Goal: Task Accomplishment & Management: Use online tool/utility

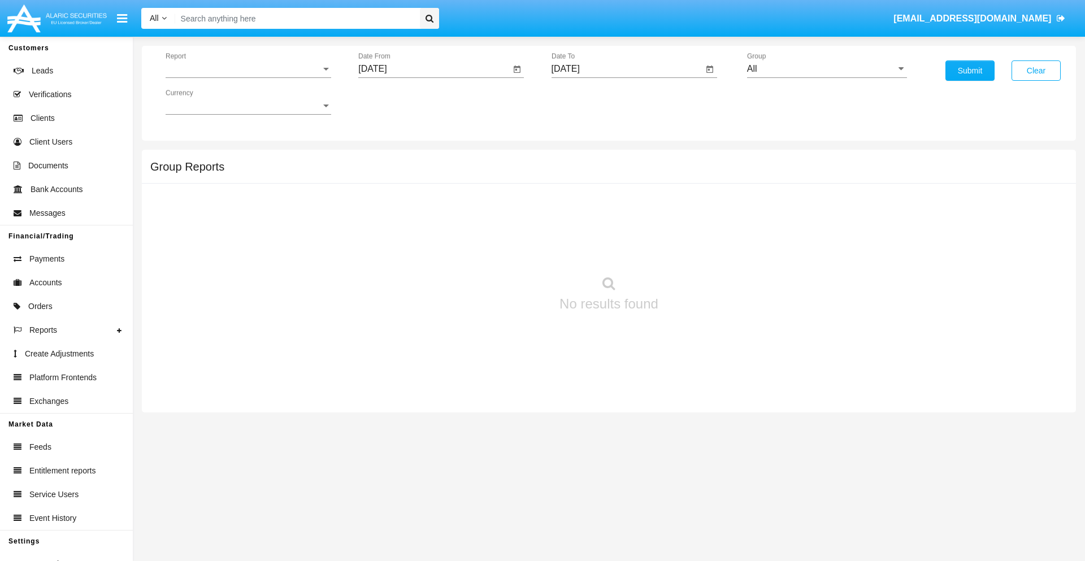
click at [248, 69] on span "Report" at bounding box center [243, 69] width 155 height 10
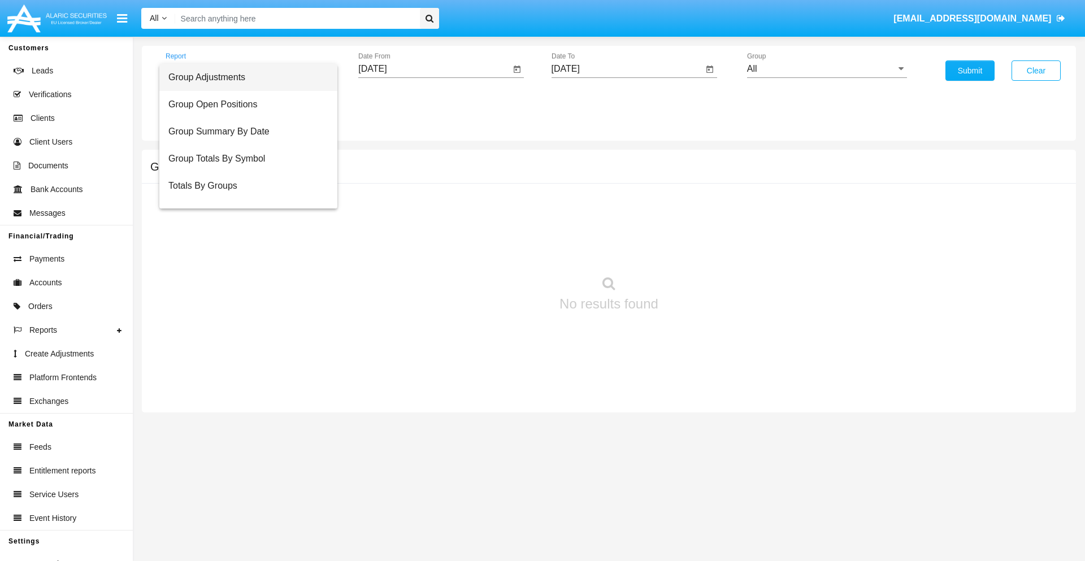
click at [244, 77] on span "Group Adjustments" at bounding box center [248, 77] width 160 height 27
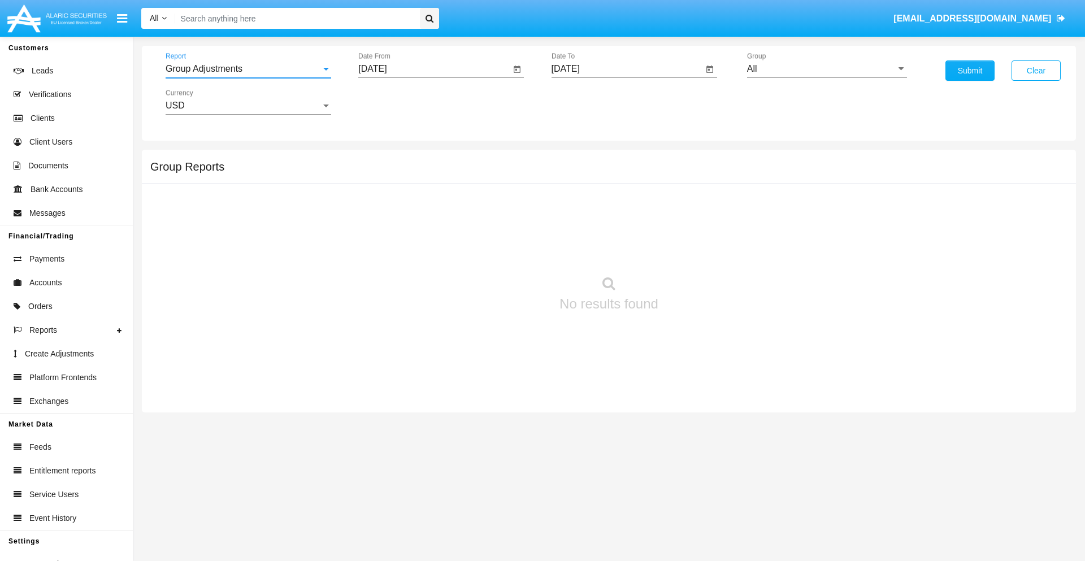
click at [434, 69] on input "[DATE]" at bounding box center [434, 69] width 152 height 10
click at [396, 102] on span "[DATE]" at bounding box center [385, 102] width 25 height 9
click at [504, 250] on div "2025" at bounding box center [505, 250] width 36 height 20
click at [385, 182] on div "MAY" at bounding box center [386, 182] width 36 height 20
click at [422, 218] on div "20" at bounding box center [422, 219] width 20 height 20
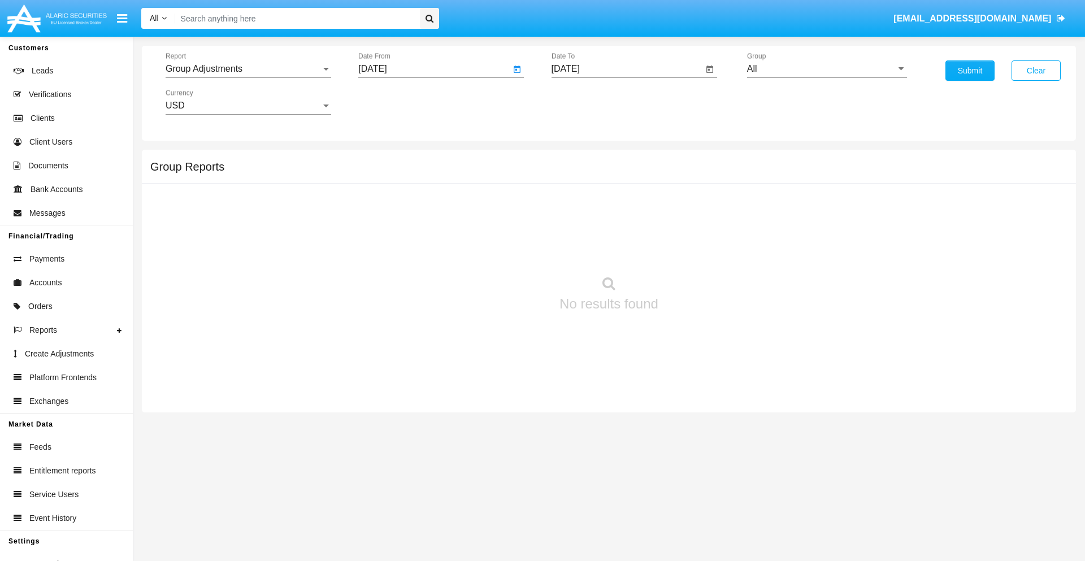
type input "05/20/25"
click at [627, 69] on input "[DATE]" at bounding box center [628, 69] width 152 height 10
click at [588, 102] on span "[DATE]" at bounding box center [578, 102] width 25 height 9
click at [697, 250] on div "2025" at bounding box center [697, 250] width 36 height 20
click at [697, 182] on div "AUG" at bounding box center [697, 182] width 36 height 20
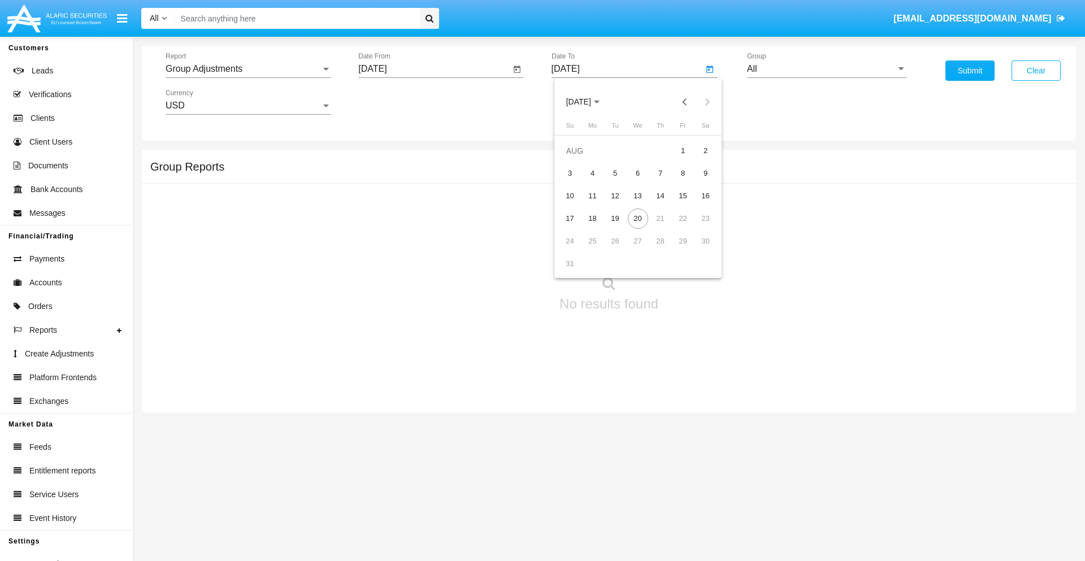
click at [637, 218] on div "20" at bounding box center [638, 219] width 20 height 20
type input "[DATE]"
click at [827, 69] on input "All" at bounding box center [827, 69] width 160 height 10
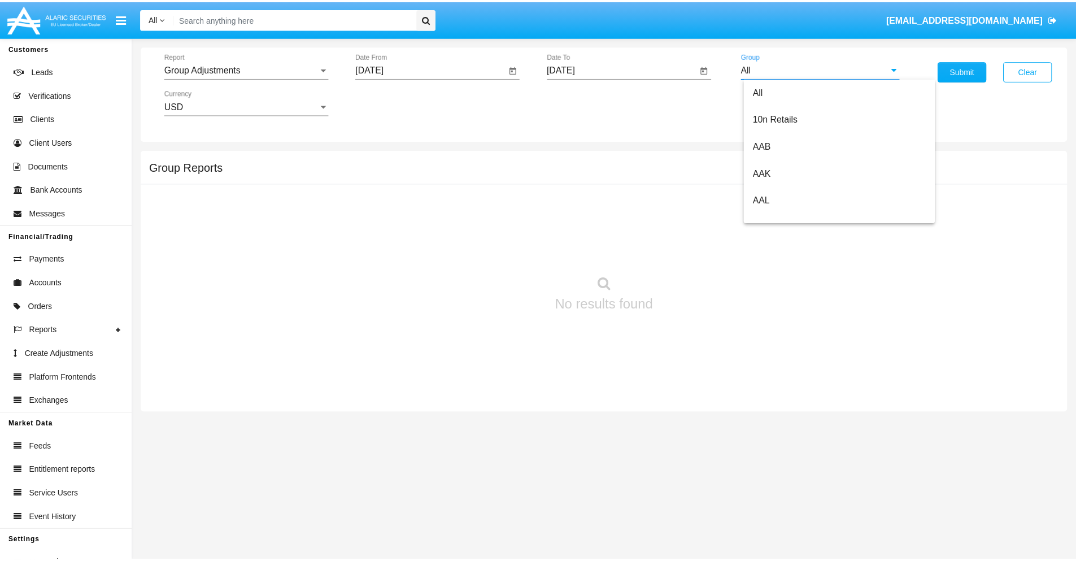
scroll to position [253, 0]
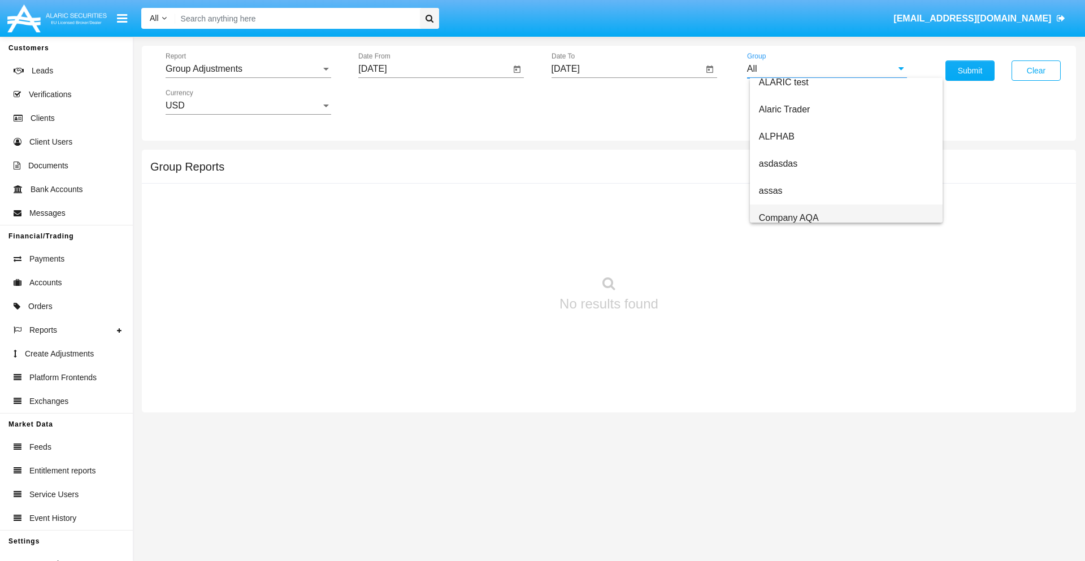
click at [788, 218] on span "Company AQA" at bounding box center [789, 218] width 60 height 10
type input "Company AQA"
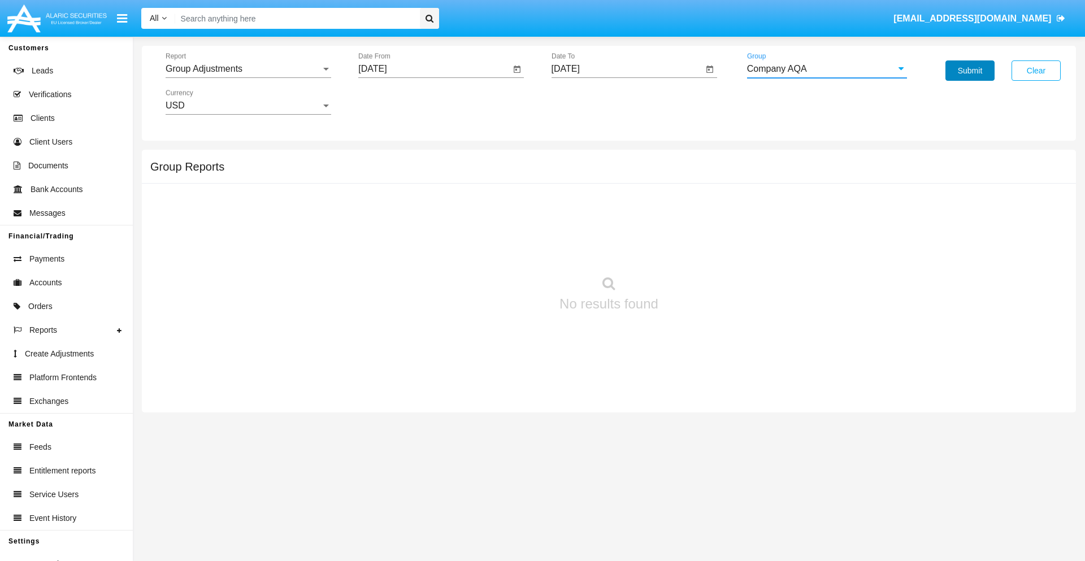
click at [970, 71] on button "Submit" at bounding box center [969, 70] width 49 height 20
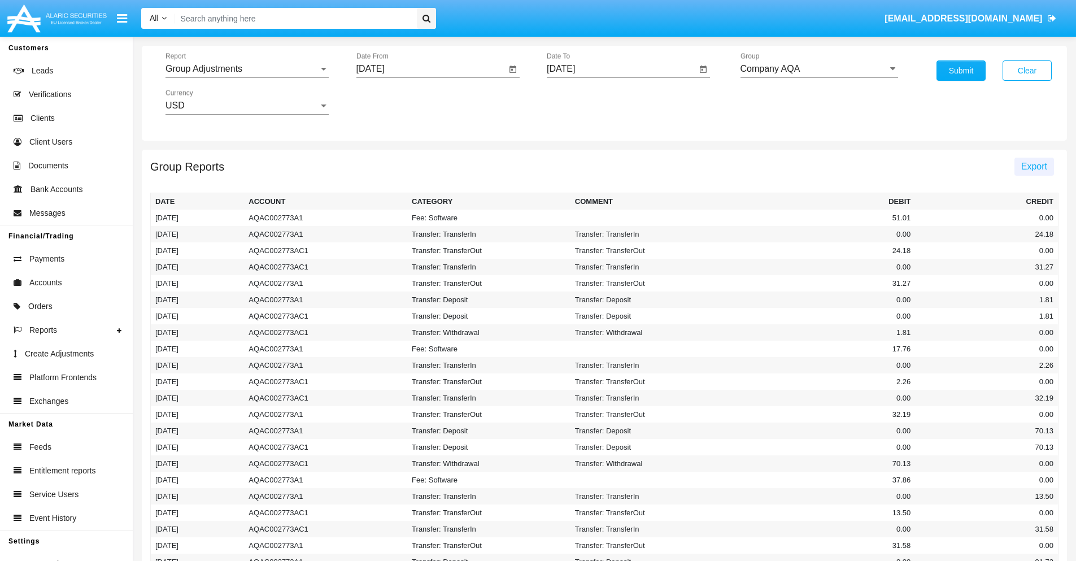
click at [1034, 166] on span "Export" at bounding box center [1035, 167] width 26 height 10
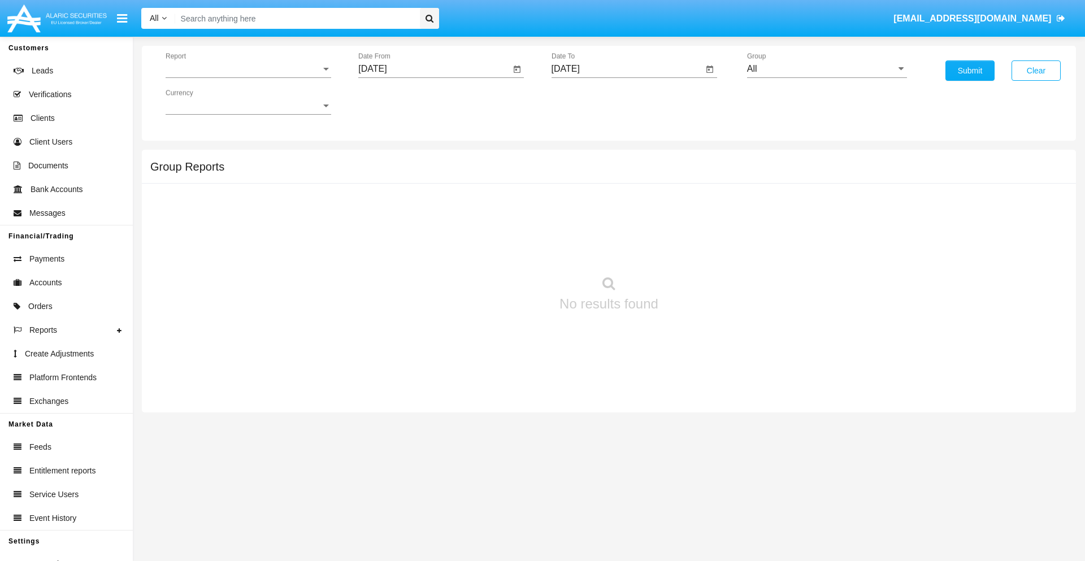
click at [248, 69] on span "Report" at bounding box center [243, 69] width 155 height 10
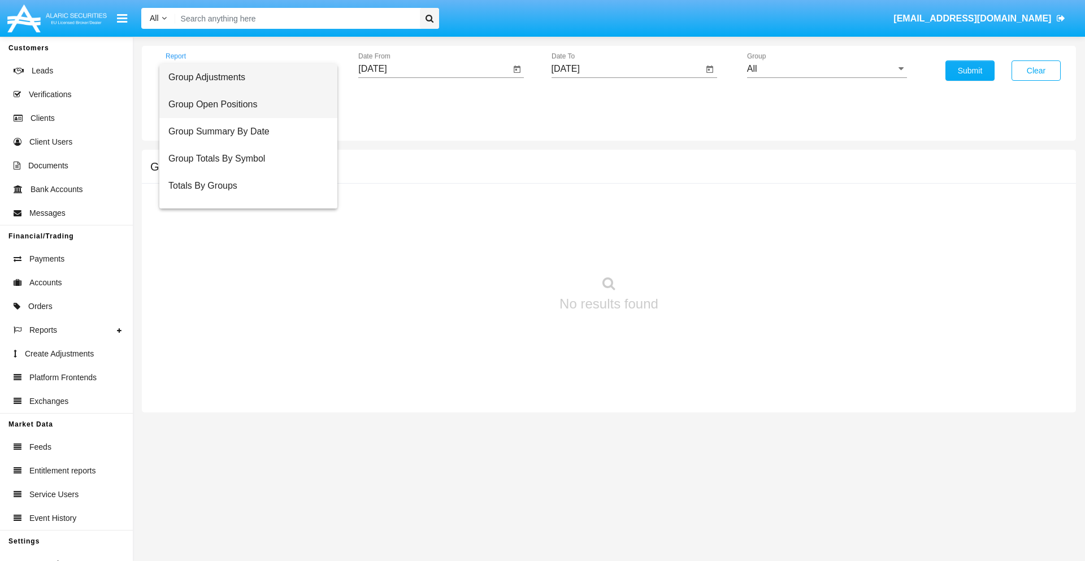
click at [244, 105] on span "Group Open Positions" at bounding box center [248, 104] width 160 height 27
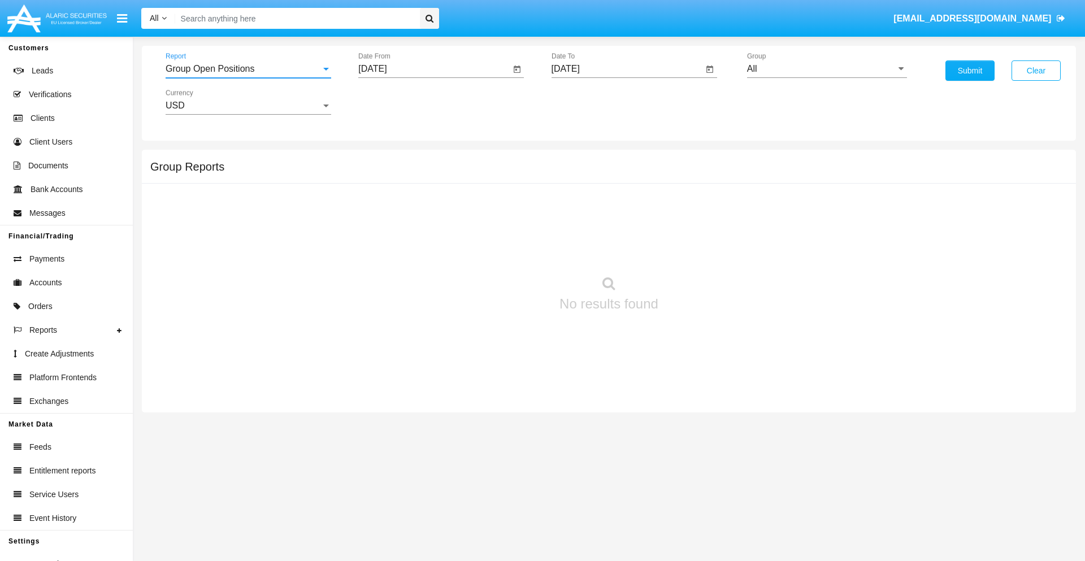
click at [434, 69] on input "[DATE]" at bounding box center [434, 69] width 152 height 10
click at [396, 102] on span "[DATE]" at bounding box center [385, 102] width 25 height 9
click at [504, 250] on div "2025" at bounding box center [505, 250] width 36 height 20
click at [464, 182] on div "[DATE]" at bounding box center [465, 182] width 36 height 20
click at [377, 241] on div "20" at bounding box center [377, 241] width 20 height 20
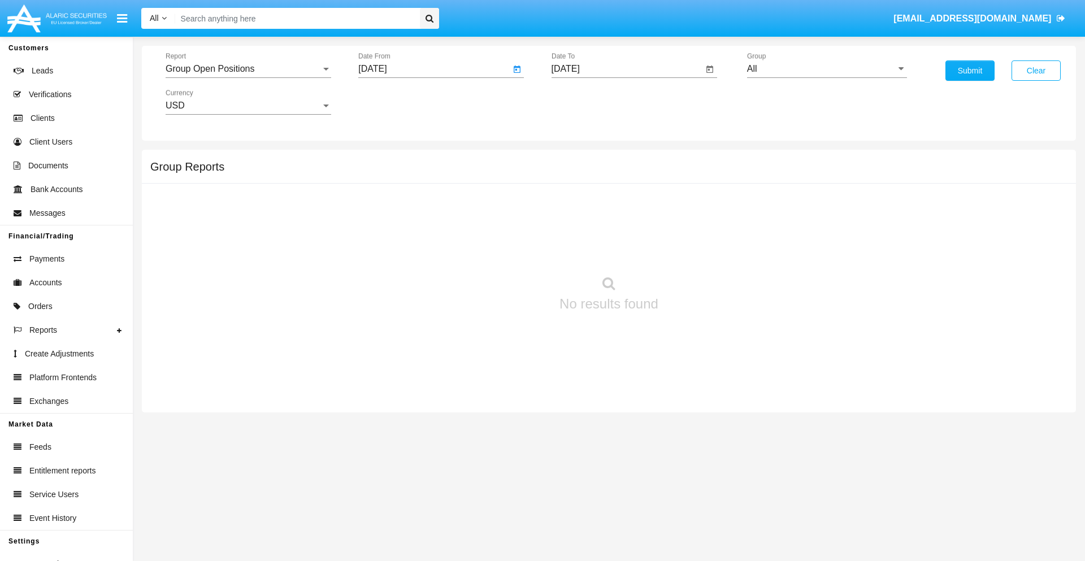
type input "[DATE]"
click at [627, 69] on input "[DATE]" at bounding box center [628, 69] width 152 height 10
click at [588, 102] on span "[DATE]" at bounding box center [578, 102] width 25 height 9
click at [697, 250] on div "2025" at bounding box center [697, 250] width 36 height 20
click at [697, 182] on div "AUG" at bounding box center [697, 182] width 36 height 20
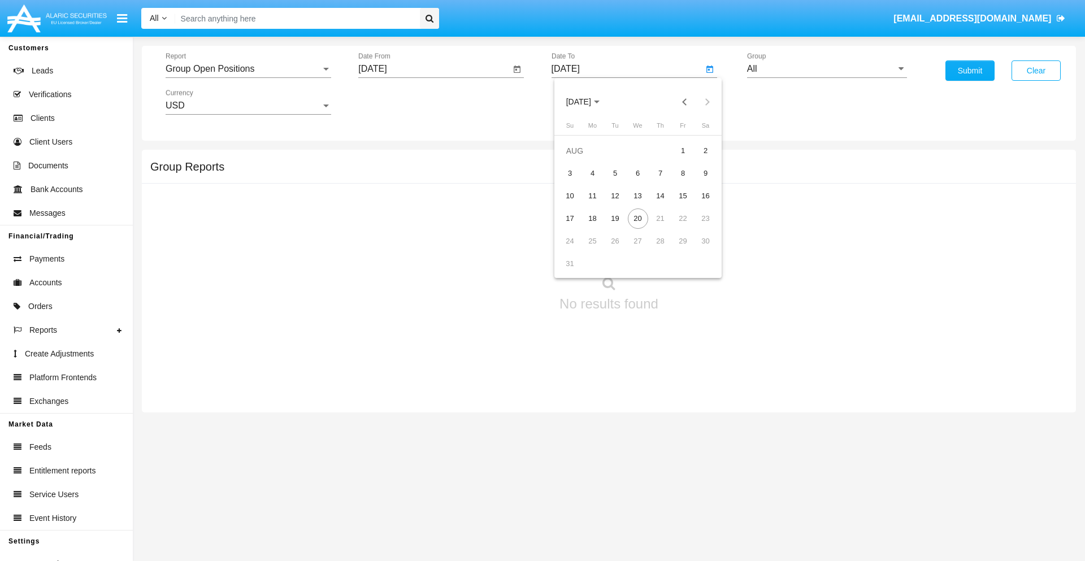
click at [637, 218] on div "20" at bounding box center [638, 219] width 20 height 20
type input "[DATE]"
click at [827, 69] on input "All" at bounding box center [827, 69] width 160 height 10
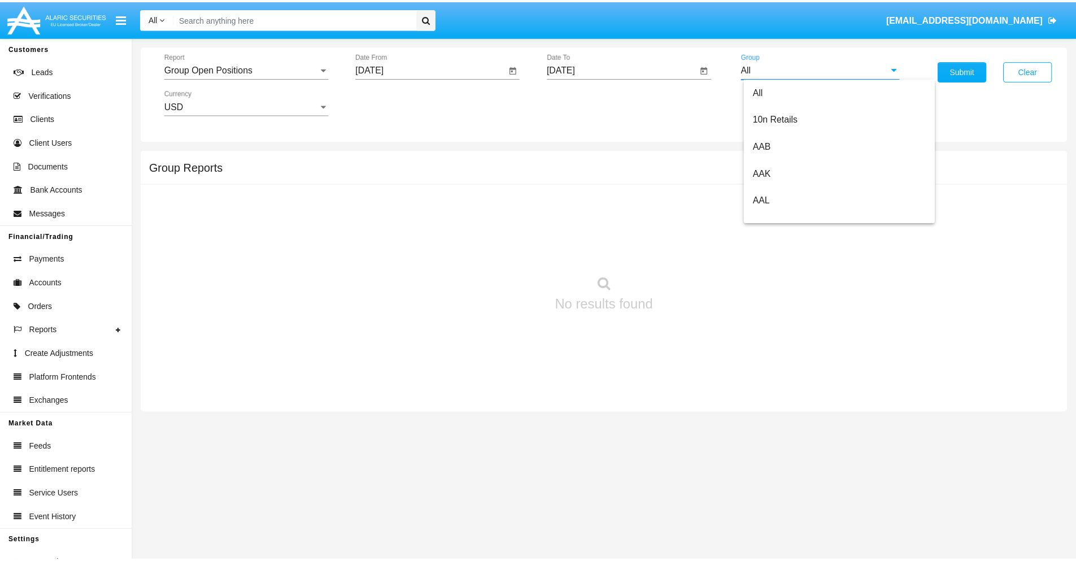
scroll to position [606, 0]
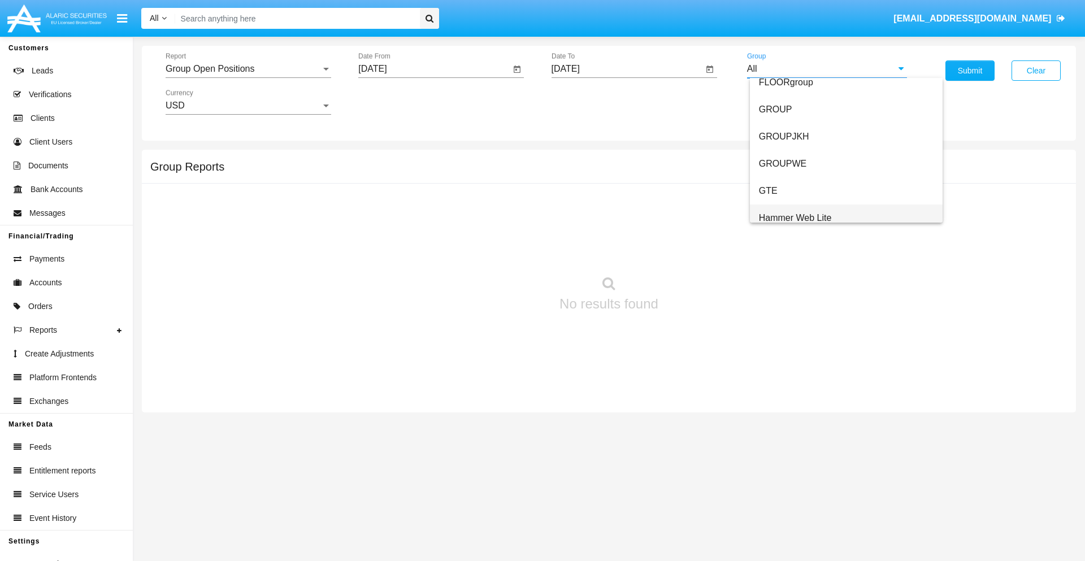
click at [795, 218] on span "Hammer Web Lite" at bounding box center [795, 218] width 73 height 10
type input "Hammer Web Lite"
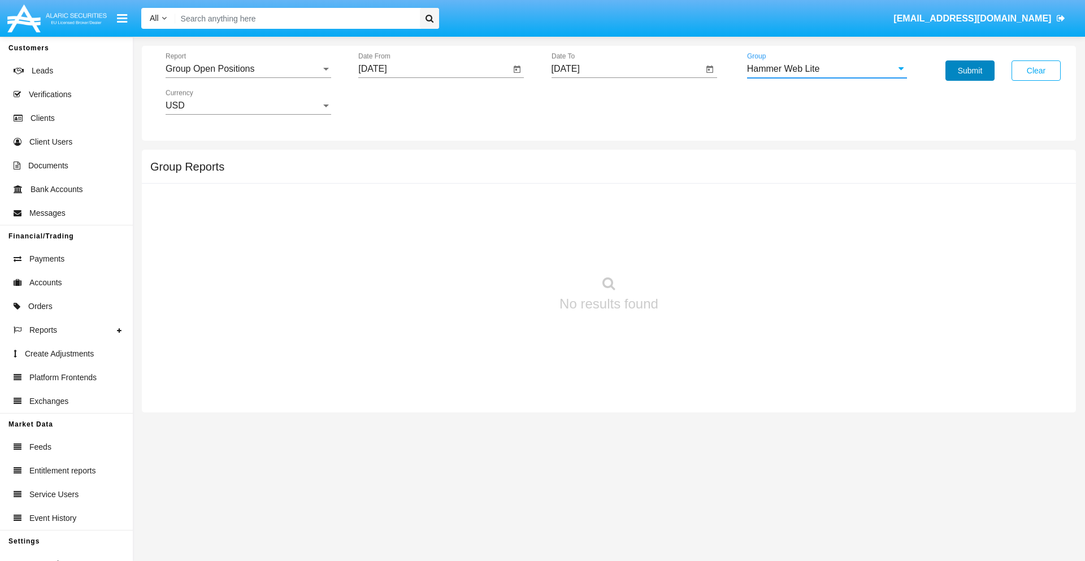
click at [970, 71] on button "Submit" at bounding box center [969, 70] width 49 height 20
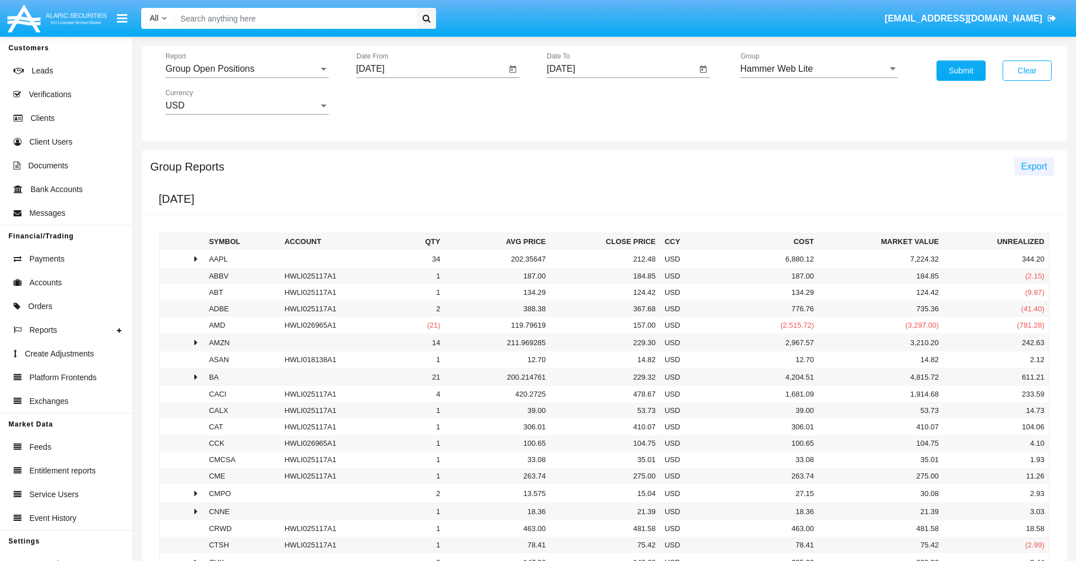
click at [1034, 166] on span "Export" at bounding box center [1035, 167] width 26 height 10
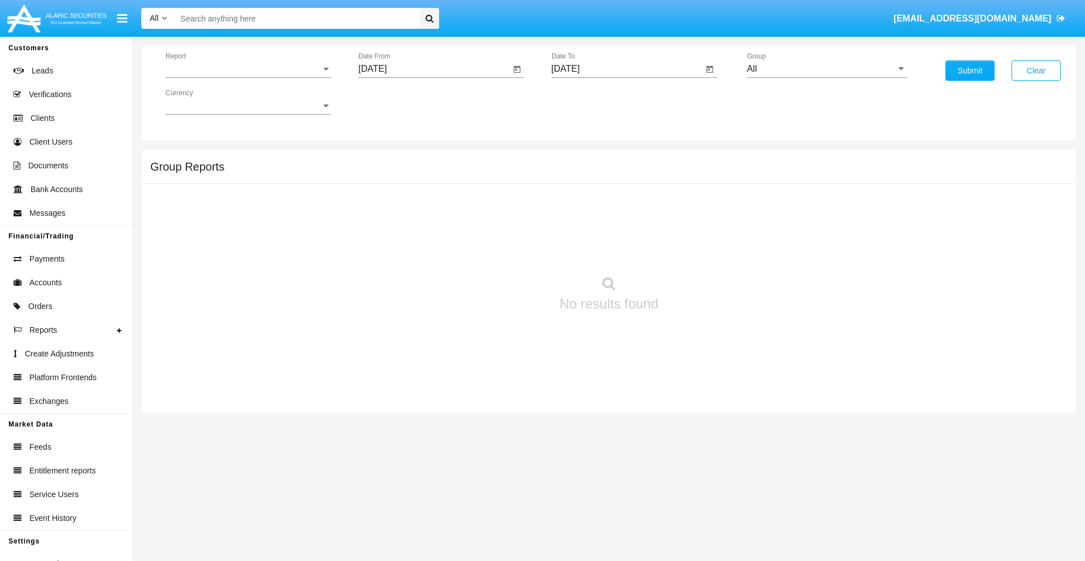
click at [248, 69] on span "Report" at bounding box center [243, 69] width 155 height 10
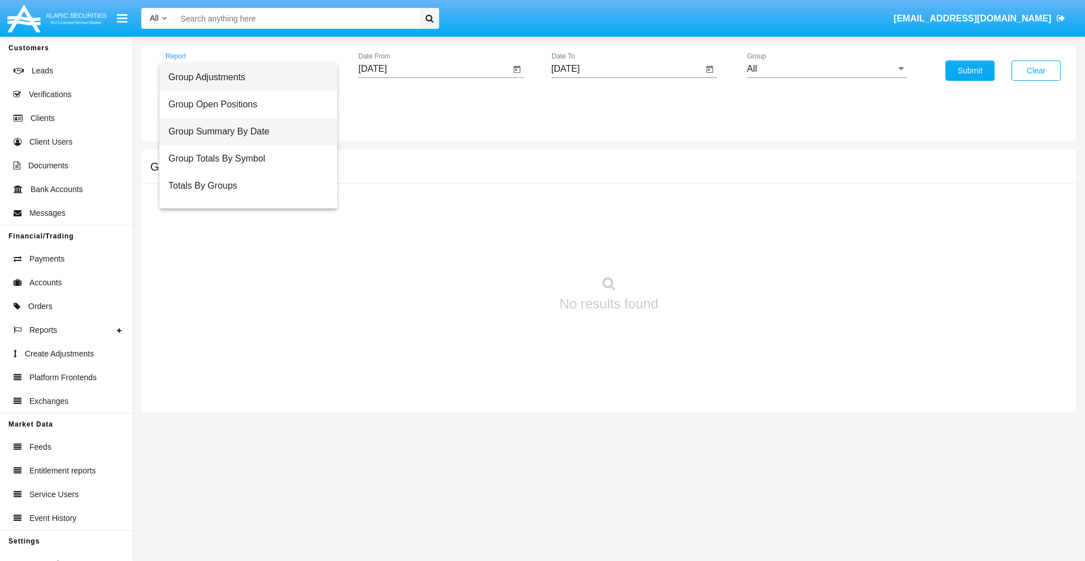
click at [244, 132] on span "Group Summary By Date" at bounding box center [248, 131] width 160 height 27
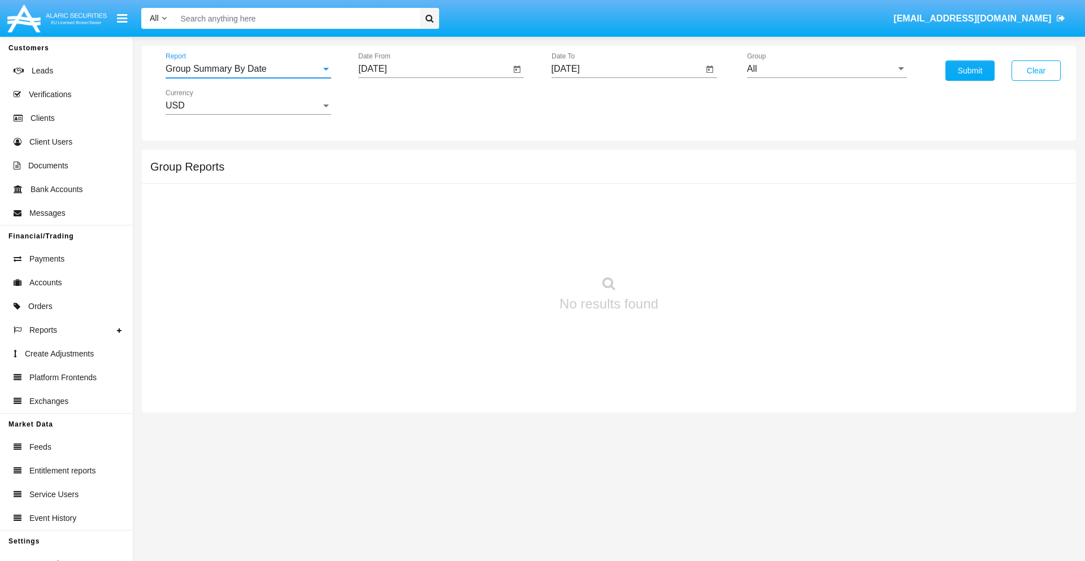
click at [434, 69] on input "[DATE]" at bounding box center [434, 69] width 152 height 10
click at [396, 102] on span "[DATE]" at bounding box center [385, 102] width 25 height 9
click at [504, 250] on div "2025" at bounding box center [505, 250] width 36 height 20
click at [464, 182] on div "[DATE]" at bounding box center [465, 182] width 36 height 20
click at [377, 241] on div "20" at bounding box center [377, 241] width 20 height 20
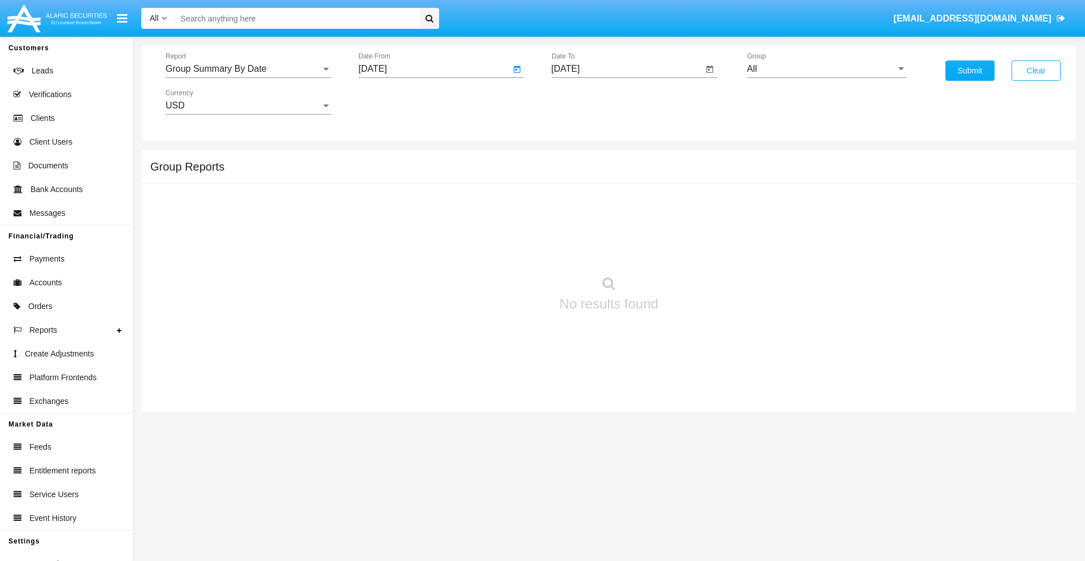
type input "[DATE]"
click at [627, 69] on input "[DATE]" at bounding box center [628, 69] width 152 height 10
click at [588, 102] on span "[DATE]" at bounding box center [578, 102] width 25 height 9
click at [697, 250] on div "2025" at bounding box center [697, 250] width 36 height 20
click at [697, 182] on div "AUG" at bounding box center [697, 182] width 36 height 20
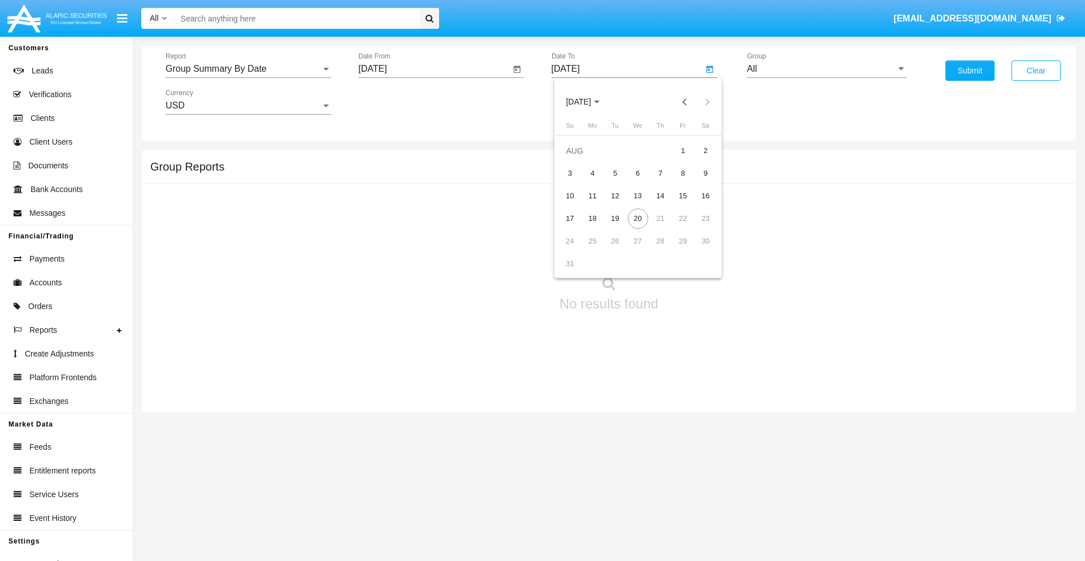
click at [637, 218] on div "20" at bounding box center [638, 219] width 20 height 20
type input "[DATE]"
click at [827, 69] on input "All" at bounding box center [827, 69] width 160 height 10
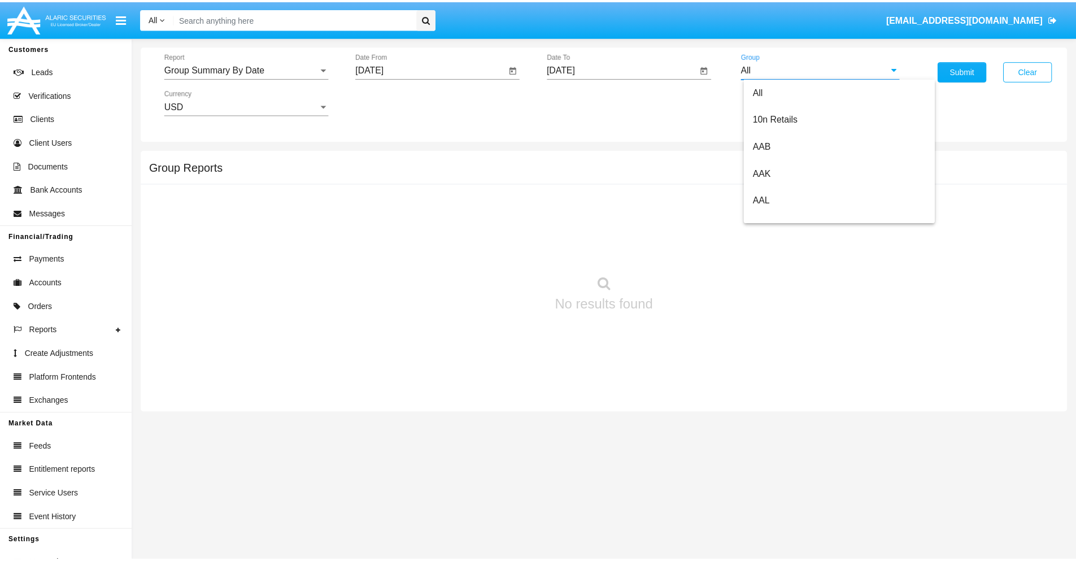
scroll to position [606, 0]
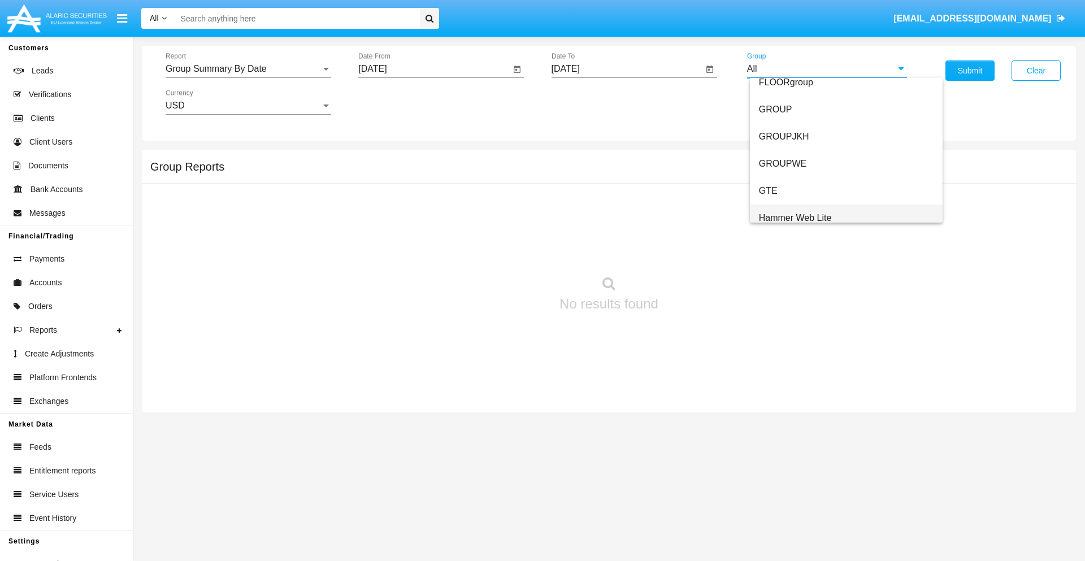
click at [795, 218] on span "Hammer Web Lite" at bounding box center [795, 218] width 73 height 10
type input "Hammer Web Lite"
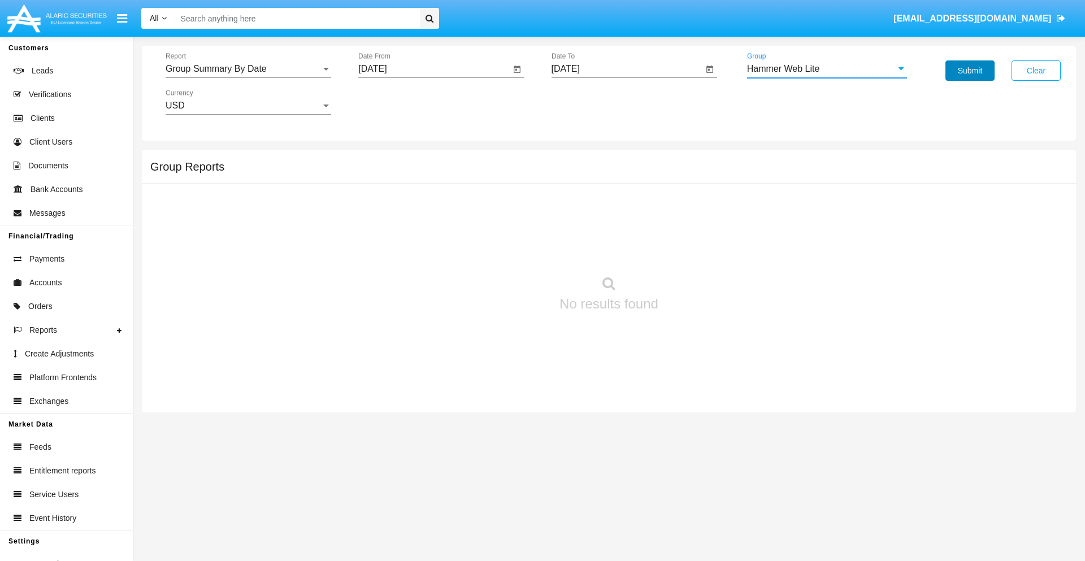
click at [970, 71] on button "Submit" at bounding box center [969, 70] width 49 height 20
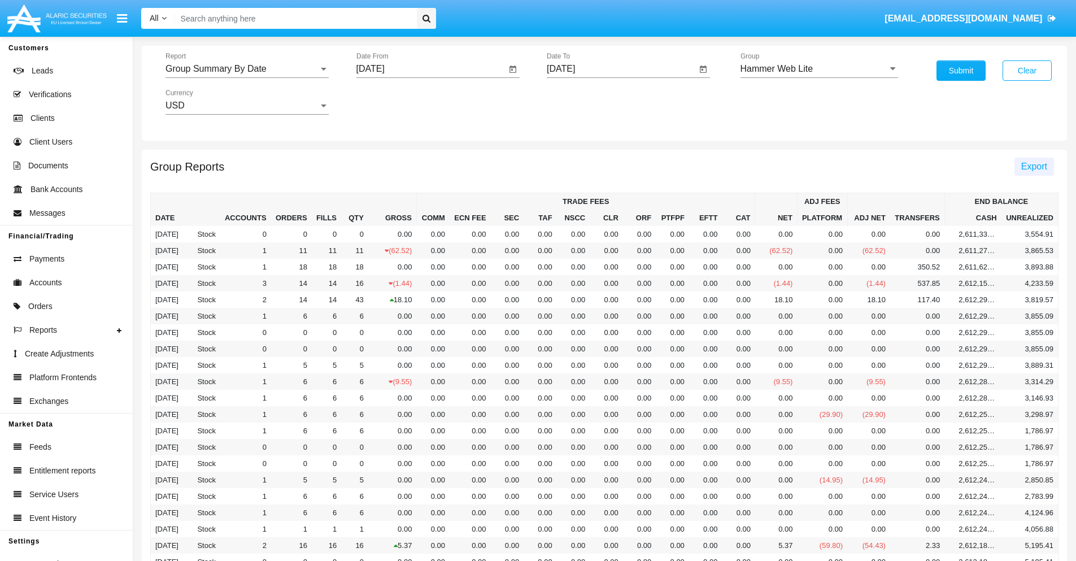
click at [1034, 166] on span "Export" at bounding box center [1035, 167] width 26 height 10
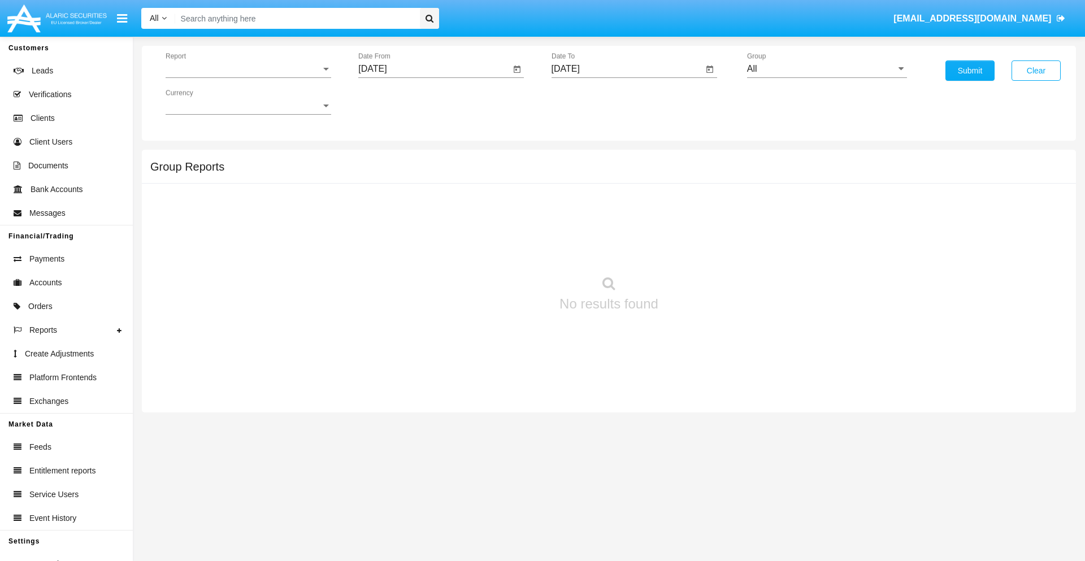
click at [248, 69] on span "Report" at bounding box center [243, 69] width 155 height 10
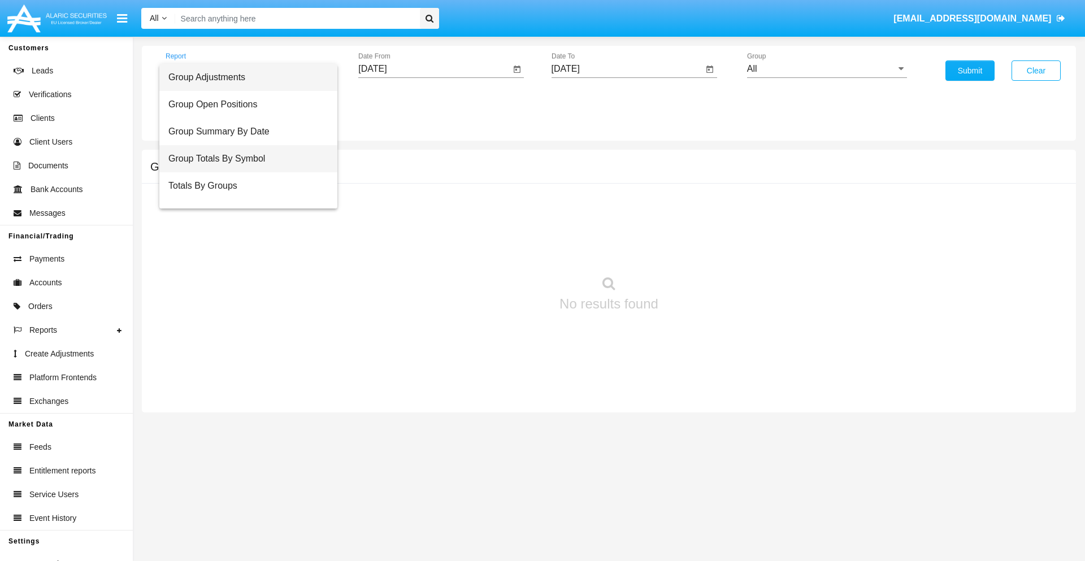
click at [244, 159] on span "Group Totals By Symbol" at bounding box center [248, 158] width 160 height 27
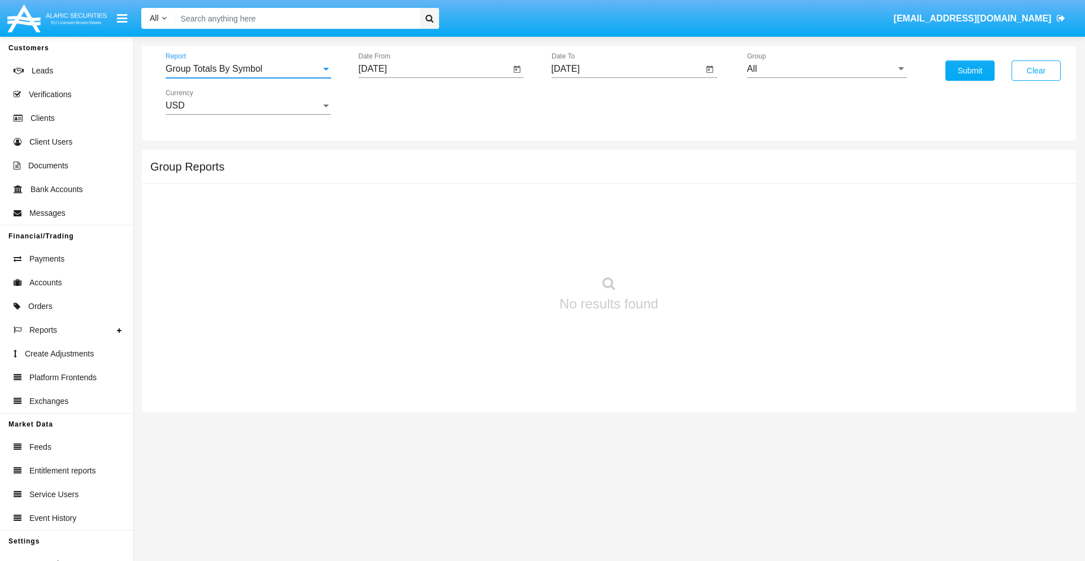
click at [434, 69] on input "[DATE]" at bounding box center [434, 69] width 152 height 10
click at [396, 102] on span "[DATE]" at bounding box center [385, 102] width 25 height 9
click at [504, 250] on div "2025" at bounding box center [505, 250] width 36 height 20
click at [464, 182] on div "[DATE]" at bounding box center [465, 182] width 36 height 20
click at [377, 241] on div "20" at bounding box center [377, 241] width 20 height 20
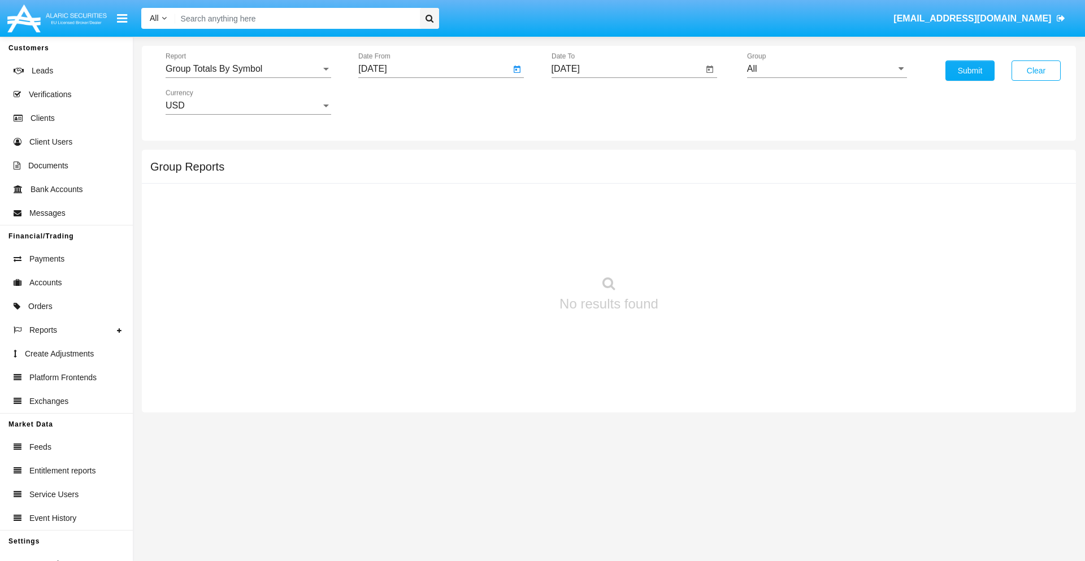
type input "[DATE]"
click at [627, 69] on input "[DATE]" at bounding box center [628, 69] width 152 height 10
click at [588, 102] on span "[DATE]" at bounding box center [578, 102] width 25 height 9
click at [697, 250] on div "2025" at bounding box center [697, 250] width 36 height 20
click at [697, 182] on div "AUG" at bounding box center [697, 182] width 36 height 20
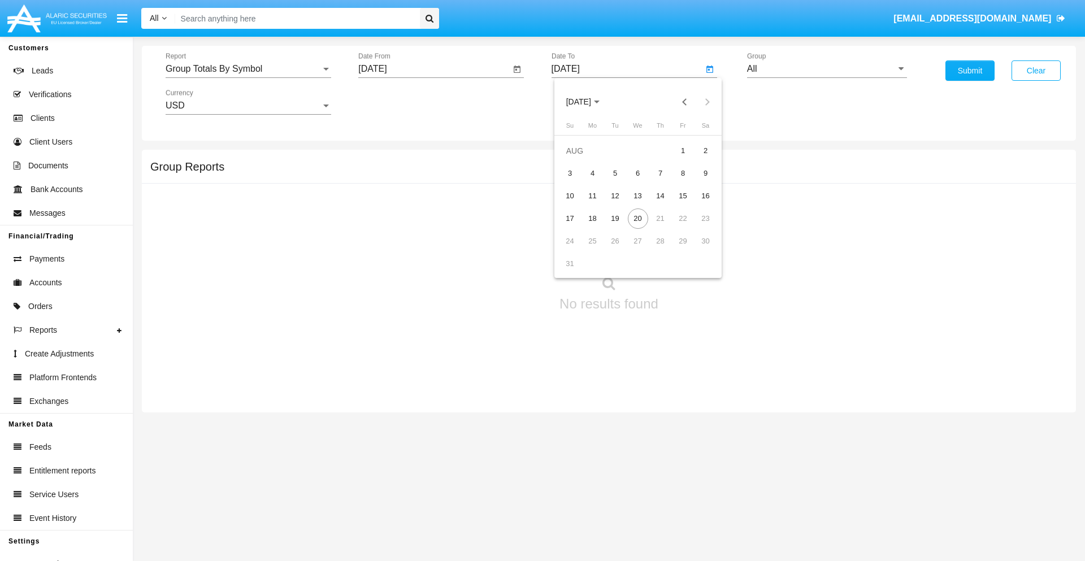
click at [637, 218] on div "20" at bounding box center [638, 219] width 20 height 20
type input "[DATE]"
click at [827, 69] on input "All" at bounding box center [827, 69] width 160 height 10
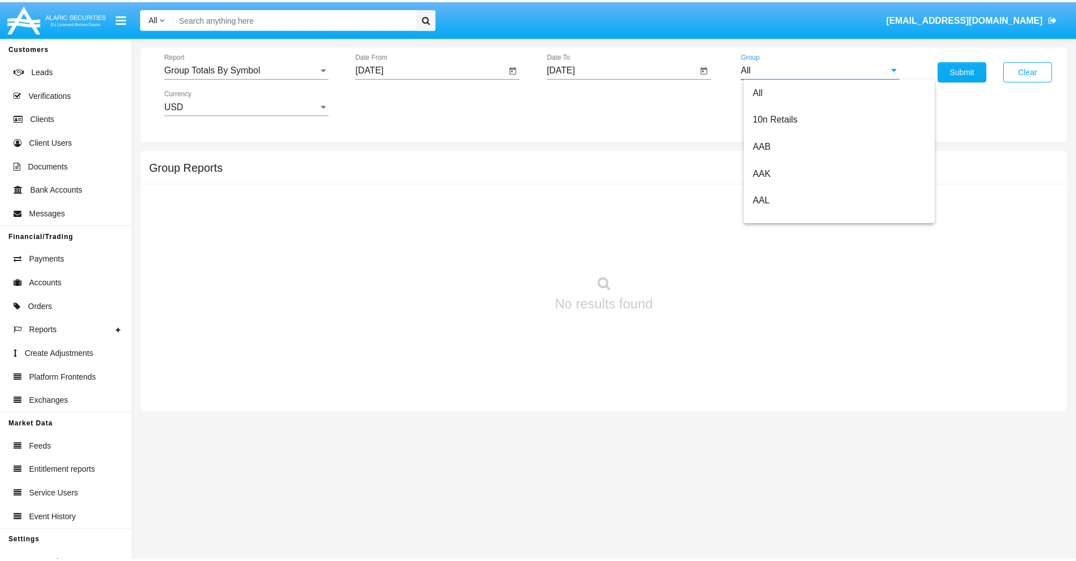
scroll to position [606, 0]
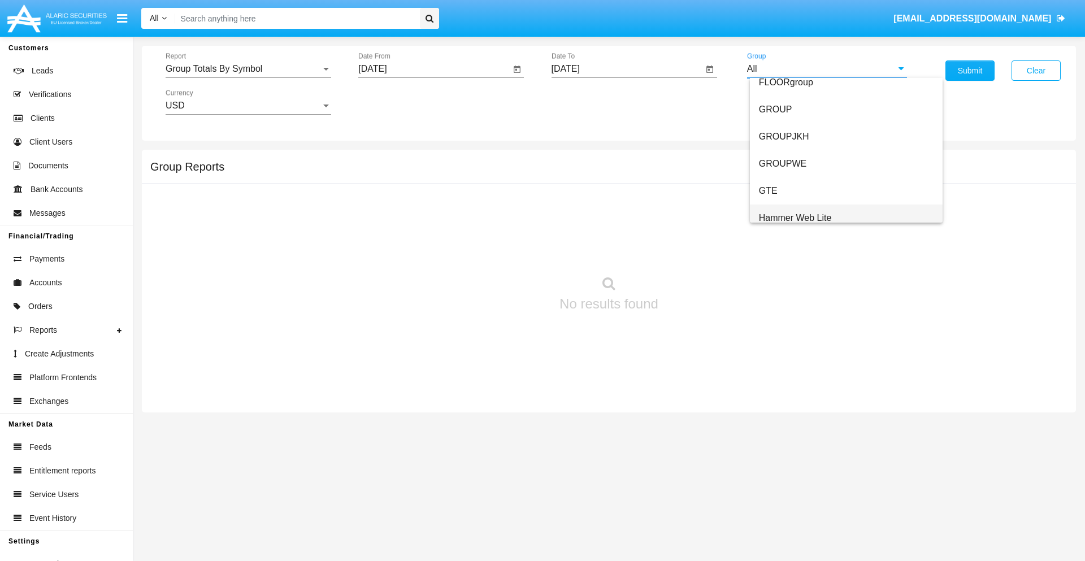
click at [795, 218] on span "Hammer Web Lite" at bounding box center [795, 218] width 73 height 10
type input "Hammer Web Lite"
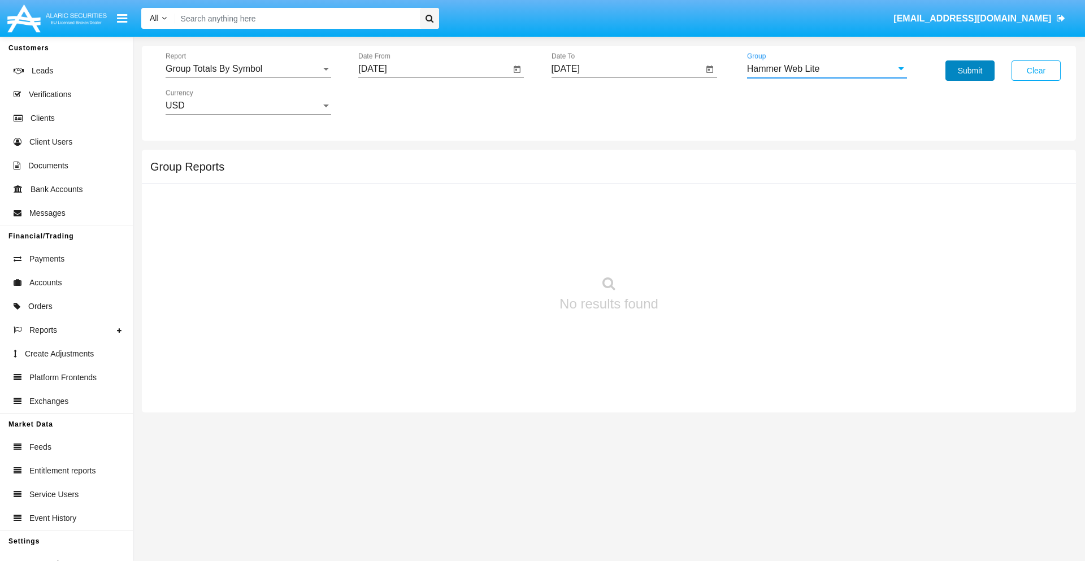
click at [970, 71] on button "Submit" at bounding box center [969, 70] width 49 height 20
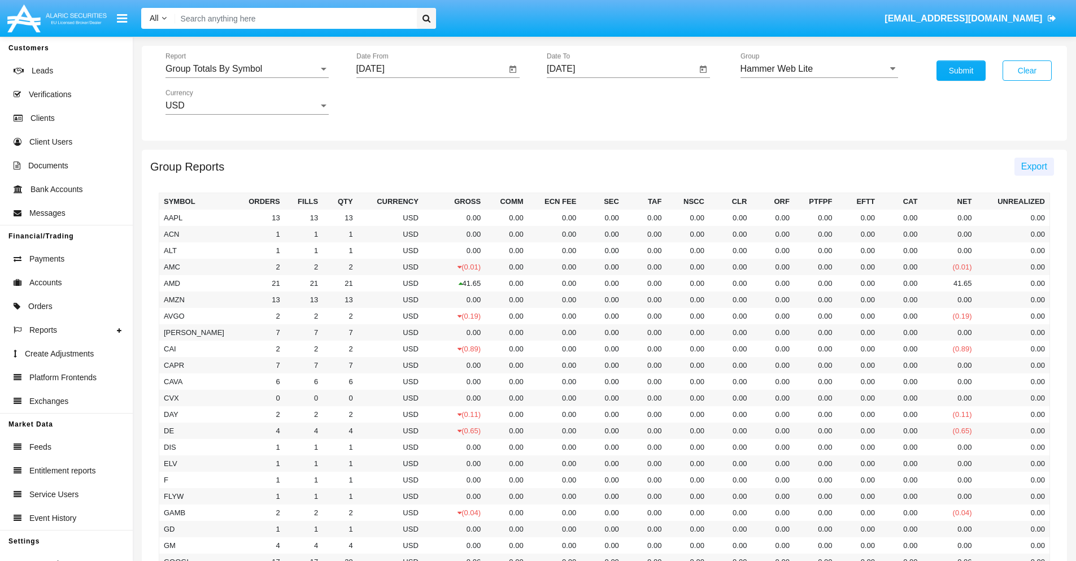
click at [1034, 166] on span "Export" at bounding box center [1035, 167] width 26 height 10
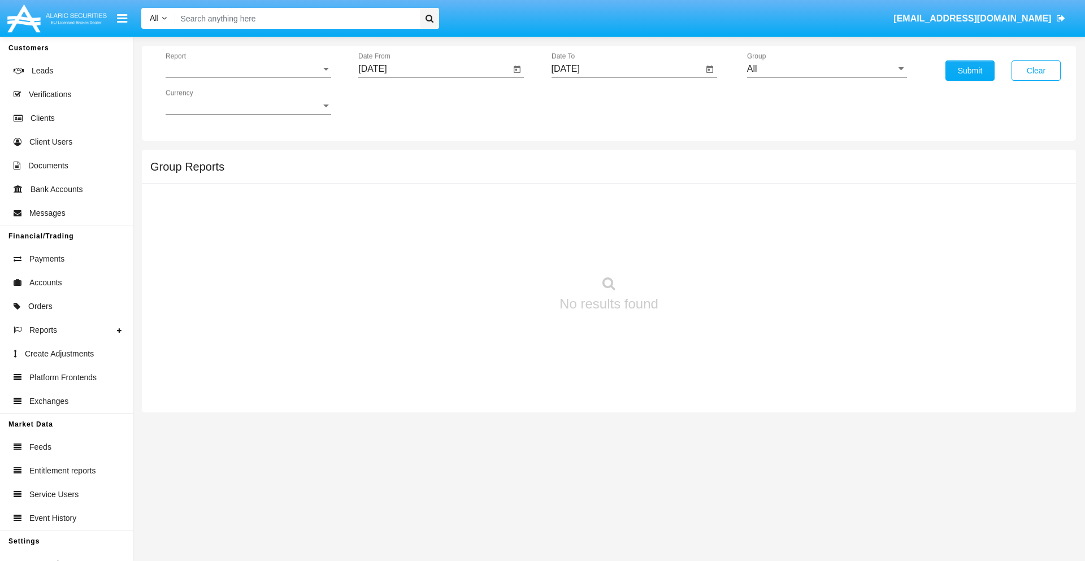
click at [248, 69] on span "Report" at bounding box center [243, 69] width 155 height 10
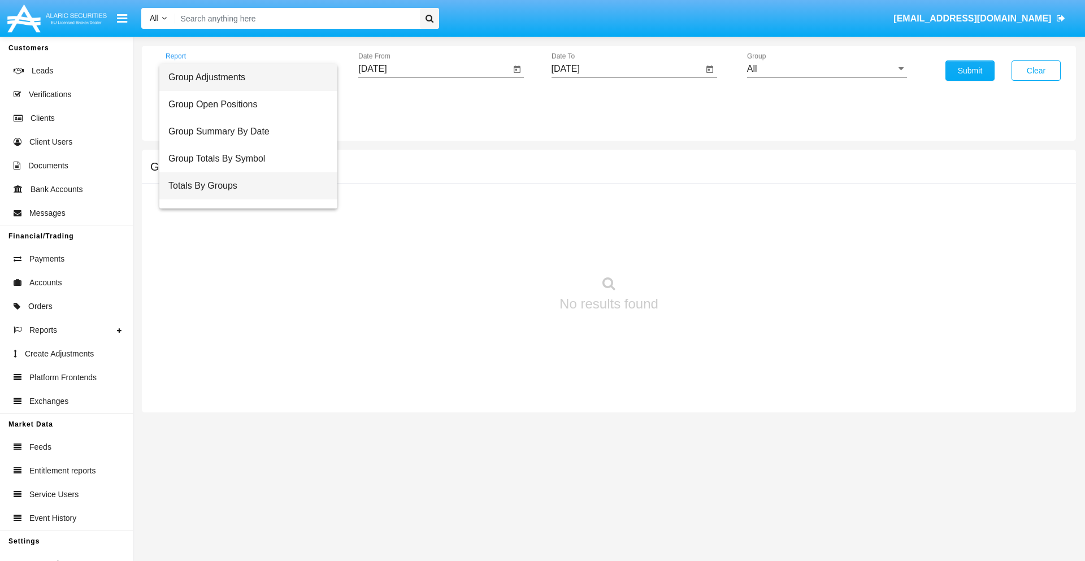
click at [244, 186] on span "Totals By Groups" at bounding box center [248, 185] width 160 height 27
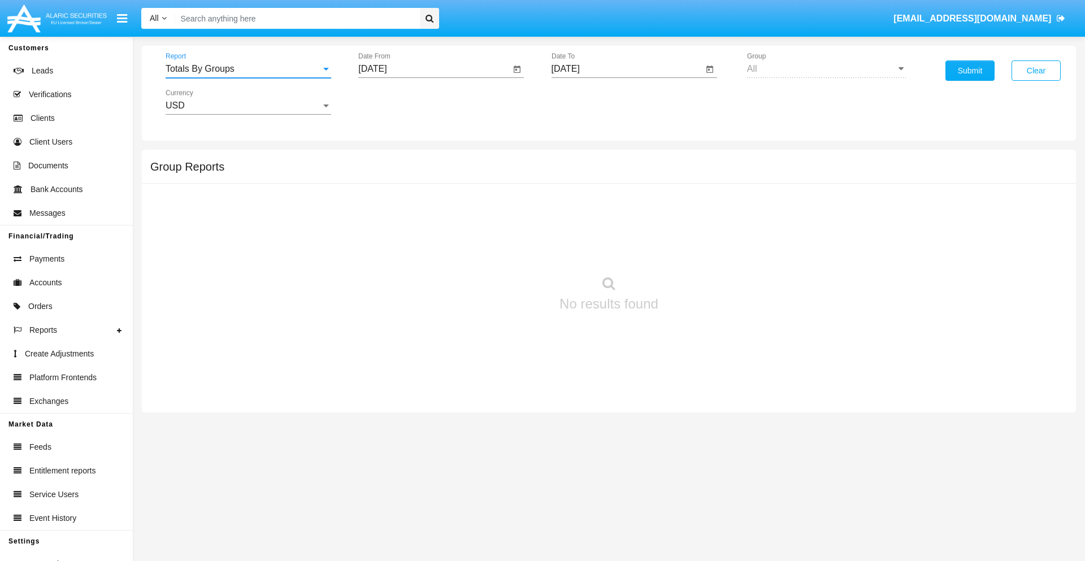
click at [434, 69] on input "[DATE]" at bounding box center [434, 69] width 152 height 10
click at [396, 102] on span "[DATE]" at bounding box center [385, 102] width 25 height 9
click at [504, 250] on div "2025" at bounding box center [505, 250] width 36 height 20
click at [504, 182] on div "AUG" at bounding box center [505, 182] width 36 height 20
click at [422, 173] on div "5" at bounding box center [422, 173] width 20 height 20
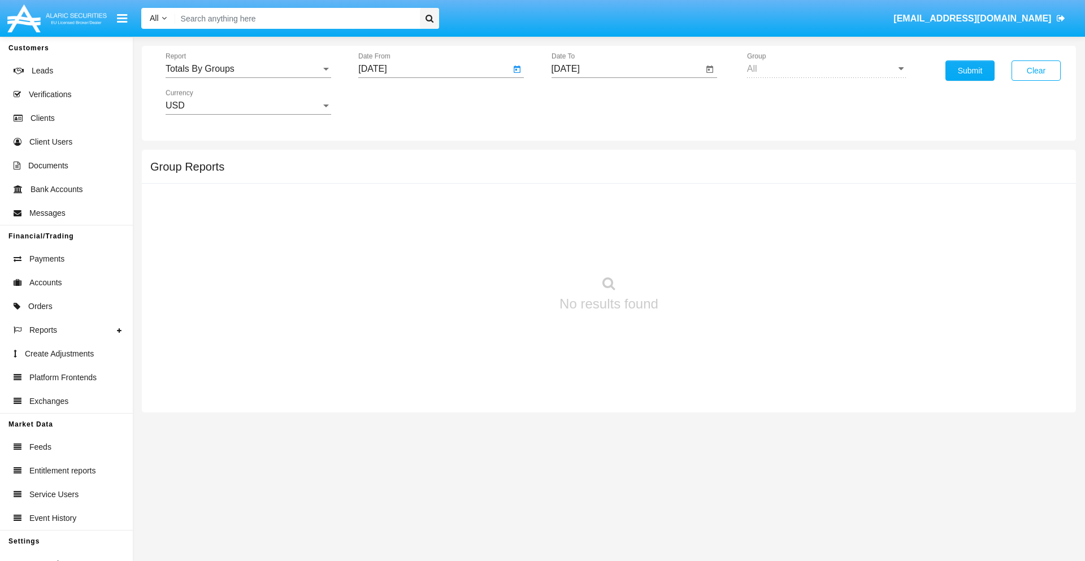
type input "08/05/25"
click at [627, 69] on input "[DATE]" at bounding box center [628, 69] width 152 height 10
click at [588, 102] on span "[DATE]" at bounding box center [578, 102] width 25 height 9
click at [697, 250] on div "2025" at bounding box center [697, 250] width 36 height 20
click at [697, 182] on div "AUG" at bounding box center [697, 182] width 36 height 20
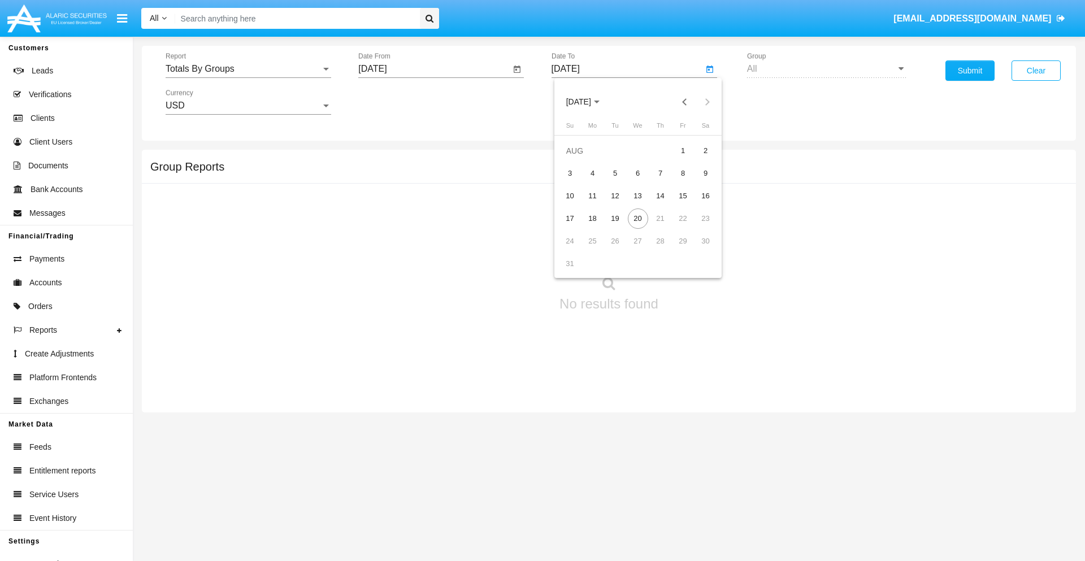
click at [637, 218] on div "20" at bounding box center [638, 219] width 20 height 20
type input "08/20/25"
click at [970, 71] on button "Submit" at bounding box center [969, 70] width 49 height 20
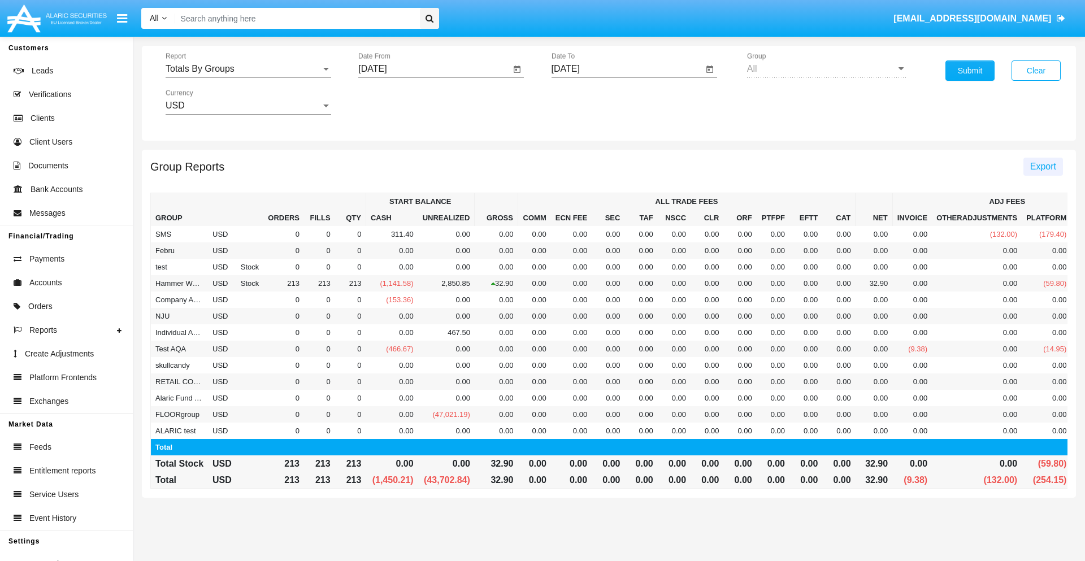
click at [1043, 166] on span "Export" at bounding box center [1043, 167] width 26 height 10
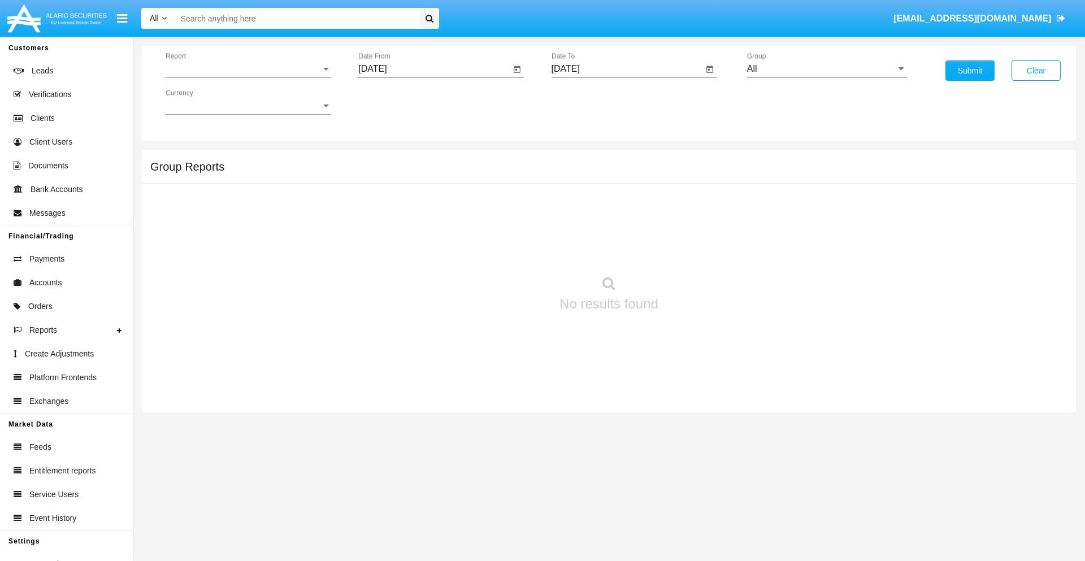
click at [248, 69] on span "Report" at bounding box center [243, 69] width 155 height 10
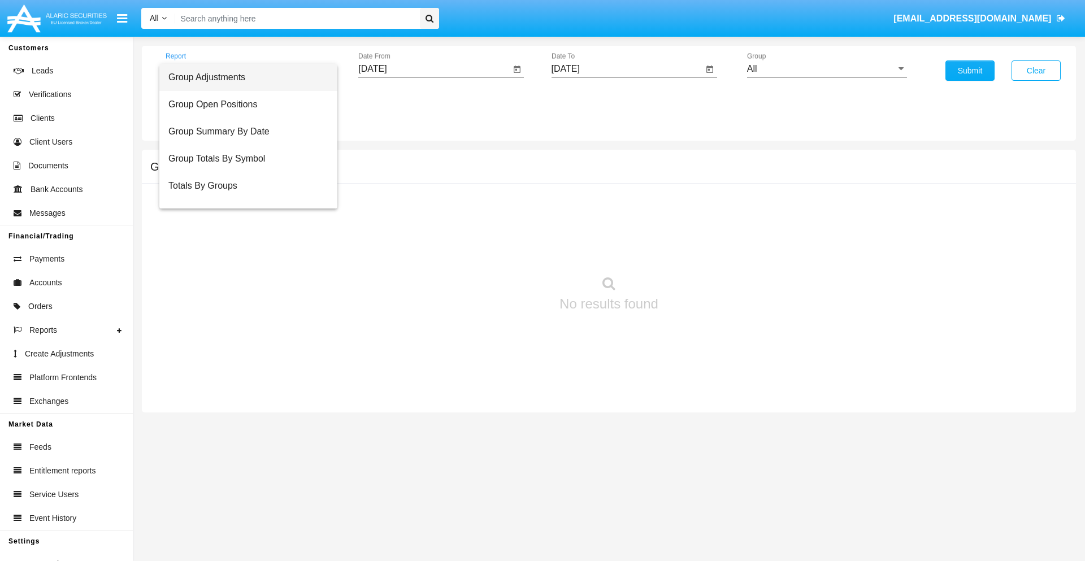
scroll to position [18, 0]
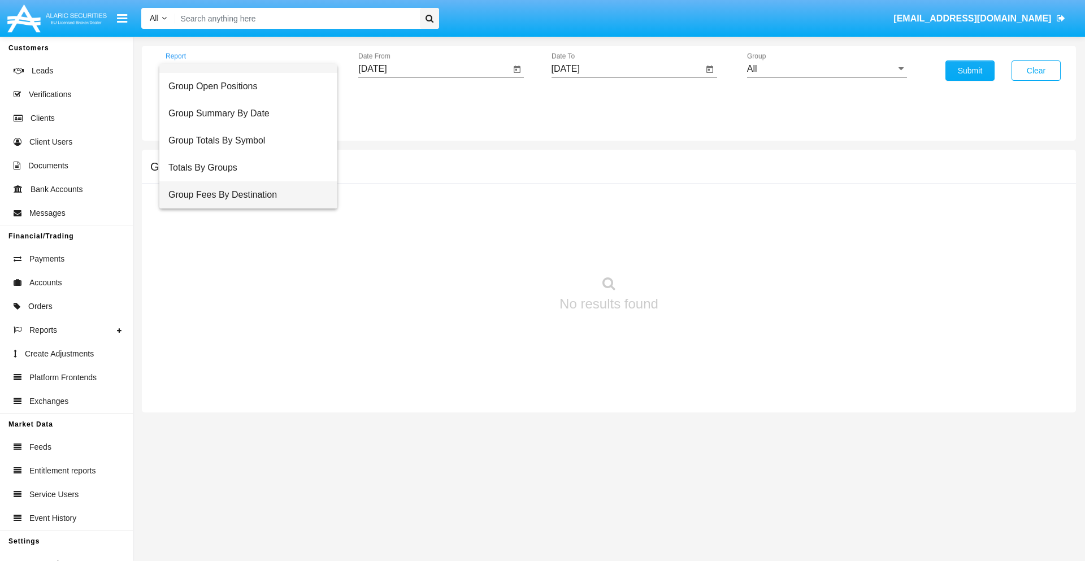
click at [244, 195] on span "Group Fees By Destination" at bounding box center [248, 194] width 160 height 27
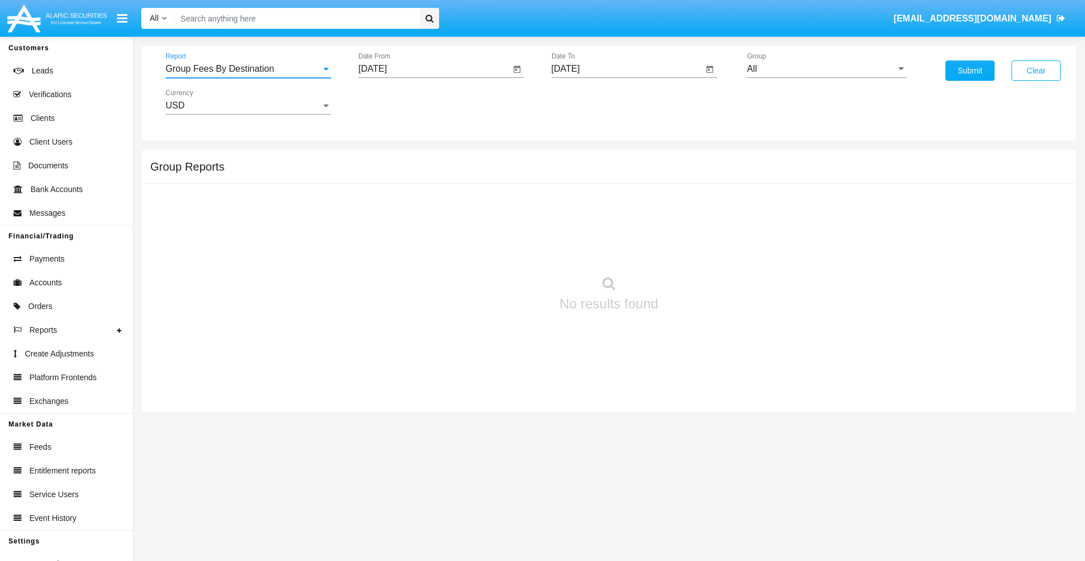
click at [434, 69] on input "[DATE]" at bounding box center [434, 69] width 152 height 10
click at [396, 102] on span "[DATE]" at bounding box center [385, 102] width 25 height 9
click at [504, 250] on div "2025" at bounding box center [505, 250] width 36 height 20
click at [425, 182] on div "JUN" at bounding box center [425, 182] width 36 height 20
click at [490, 218] on div "20" at bounding box center [490, 219] width 20 height 20
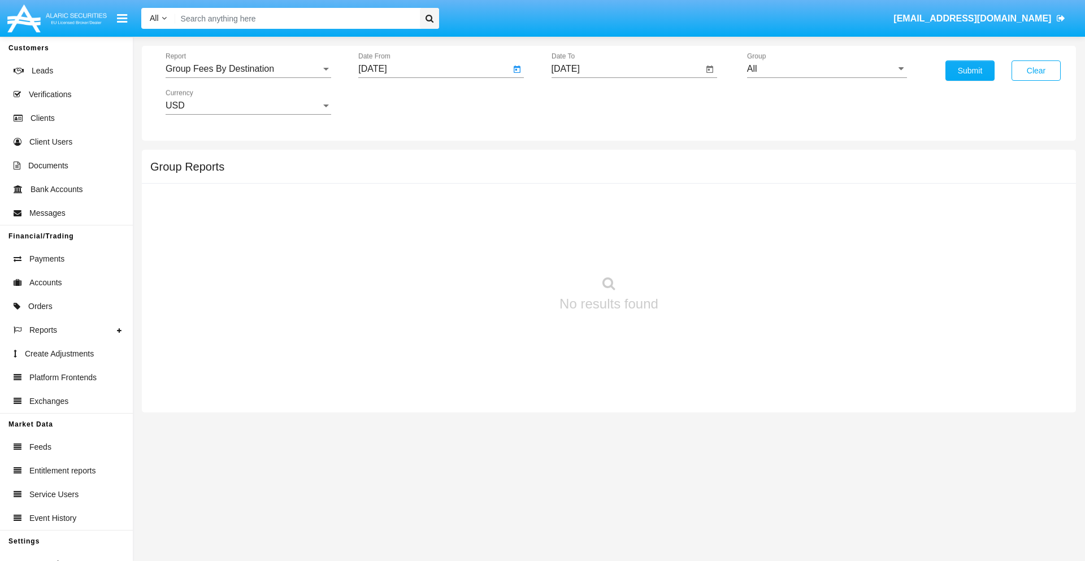
type input "06/20/25"
click at [627, 69] on input "[DATE]" at bounding box center [628, 69] width 152 height 10
click at [588, 102] on span "[DATE]" at bounding box center [578, 102] width 25 height 9
click at [697, 250] on div "2025" at bounding box center [697, 250] width 36 height 20
click at [697, 182] on div "AUG" at bounding box center [697, 182] width 36 height 20
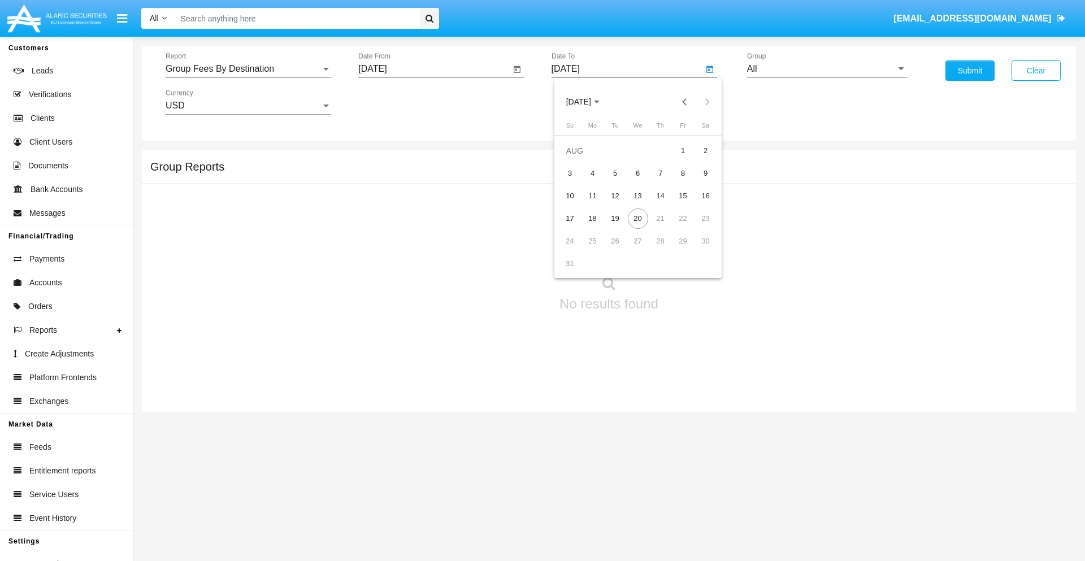
click at [637, 218] on div "20" at bounding box center [638, 219] width 20 height 20
type input "[DATE]"
click at [827, 69] on input "All" at bounding box center [827, 69] width 160 height 10
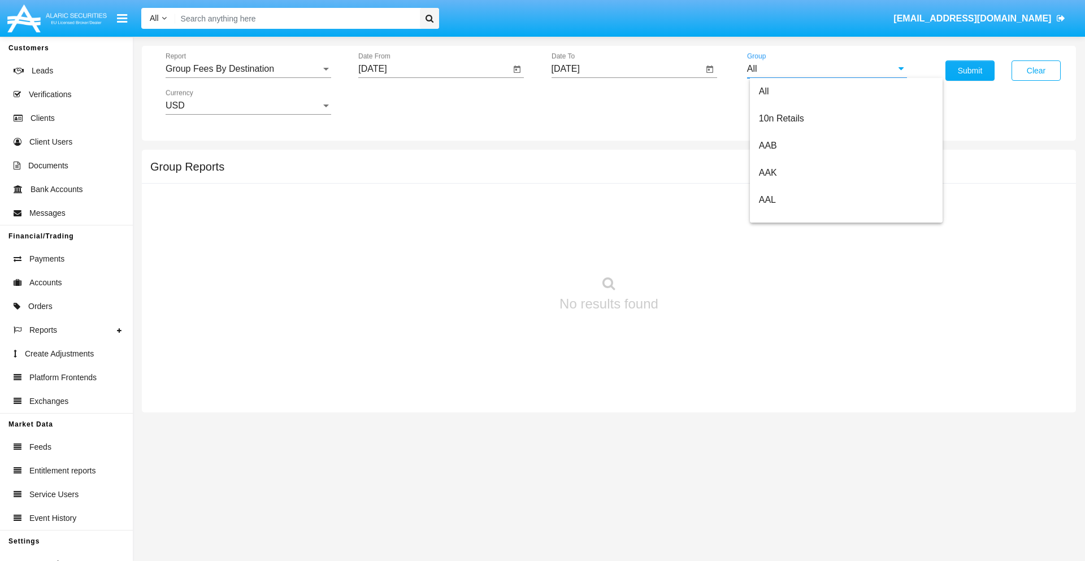
type input "Hammer Web Lite"
click at [970, 71] on button "Submit" at bounding box center [969, 70] width 49 height 20
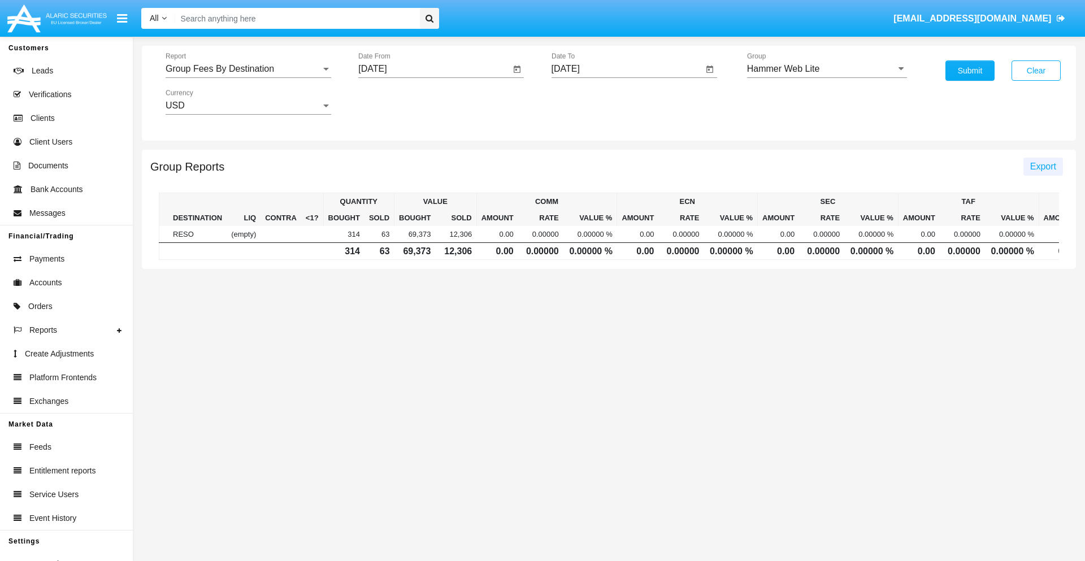
click at [1043, 166] on span "Export" at bounding box center [1043, 167] width 26 height 10
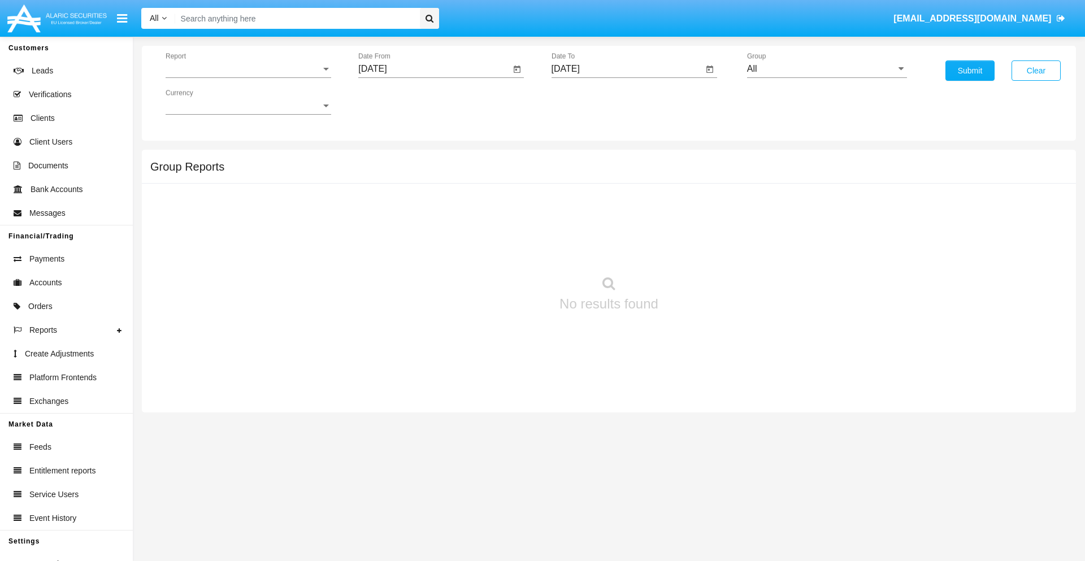
click at [248, 69] on span "Report" at bounding box center [243, 69] width 155 height 10
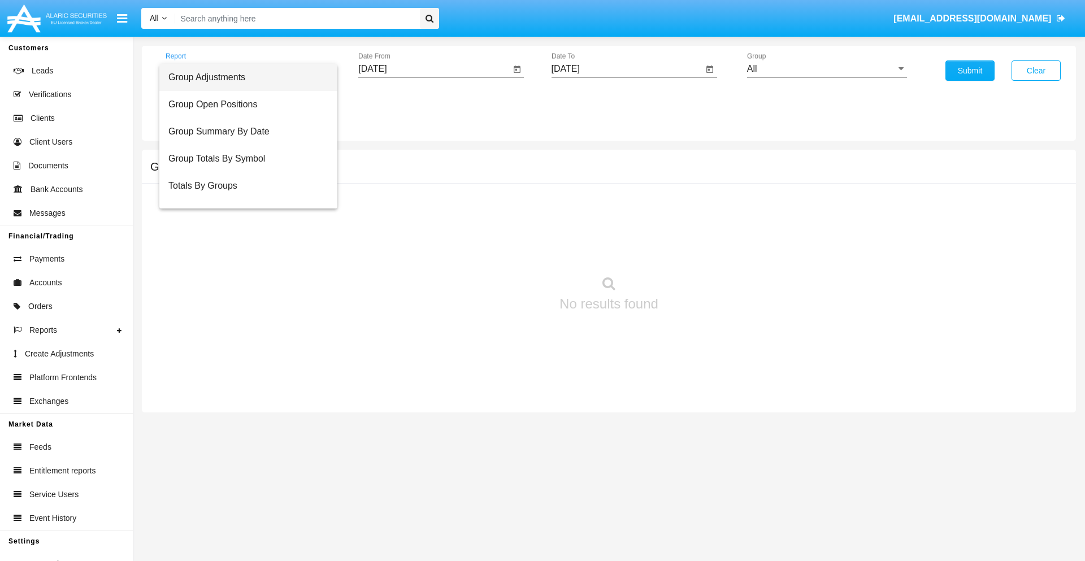
scroll to position [45, 0]
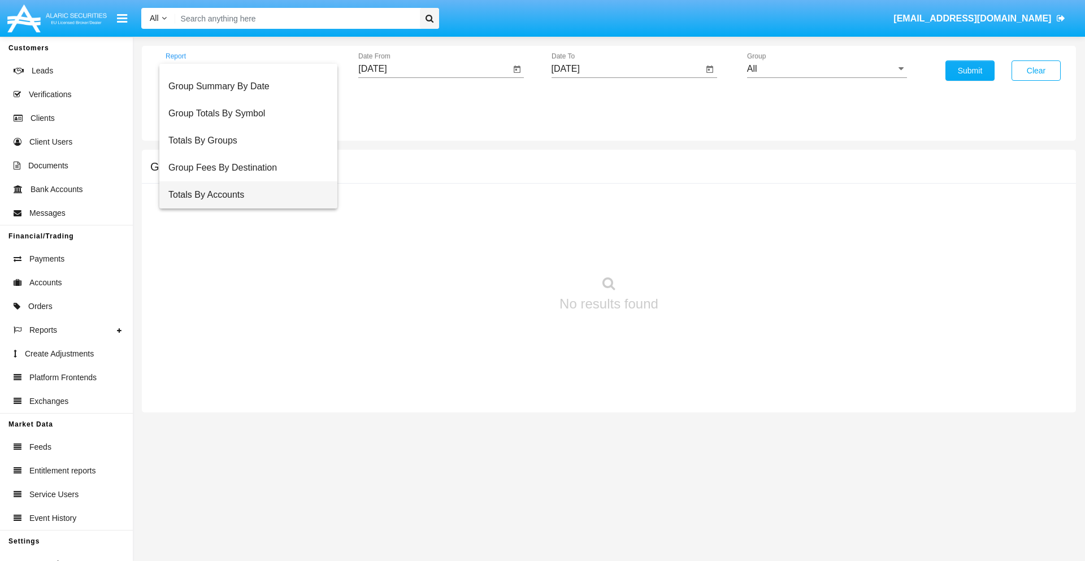
click at [244, 195] on span "Totals By Accounts" at bounding box center [248, 194] width 160 height 27
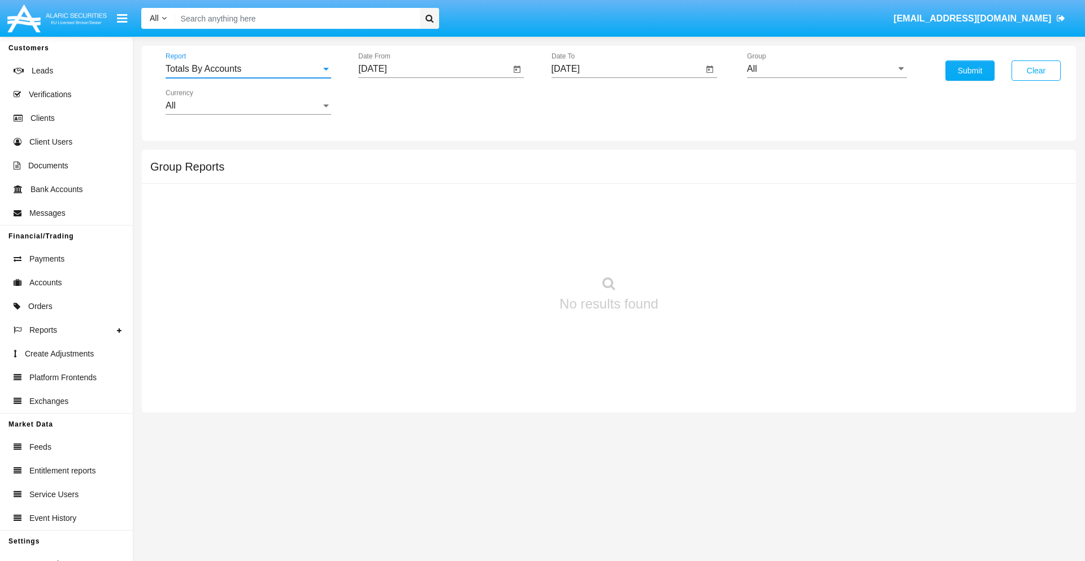
click at [434, 69] on input "[DATE]" at bounding box center [434, 69] width 152 height 10
click at [396, 102] on span "[DATE]" at bounding box center [385, 102] width 25 height 9
click at [504, 250] on div "2025" at bounding box center [505, 250] width 36 height 20
click at [504, 182] on div "AUG" at bounding box center [505, 182] width 36 height 20
click at [422, 173] on div "5" at bounding box center [422, 173] width 20 height 20
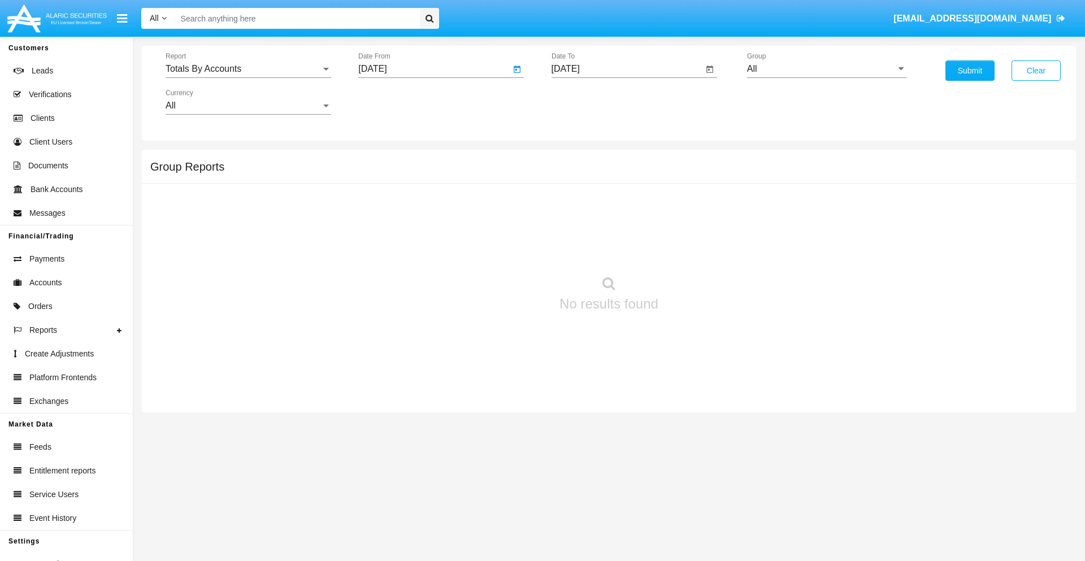
type input "08/05/25"
click at [627, 69] on input "[DATE]" at bounding box center [628, 69] width 152 height 10
click at [588, 102] on span "[DATE]" at bounding box center [578, 102] width 25 height 9
click at [697, 250] on div "2025" at bounding box center [697, 250] width 36 height 20
click at [697, 182] on div "AUG" at bounding box center [697, 182] width 36 height 20
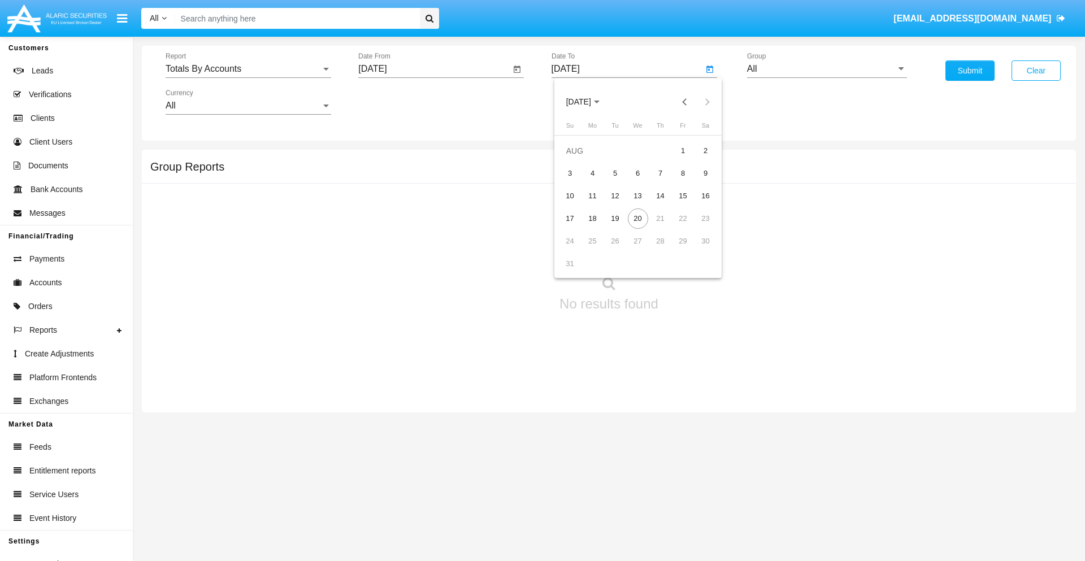
click at [637, 218] on div "20" at bounding box center [638, 219] width 20 height 20
type input "08/20/25"
click at [827, 69] on input "All" at bounding box center [827, 69] width 160 height 10
type input "Hammer Web Lite"
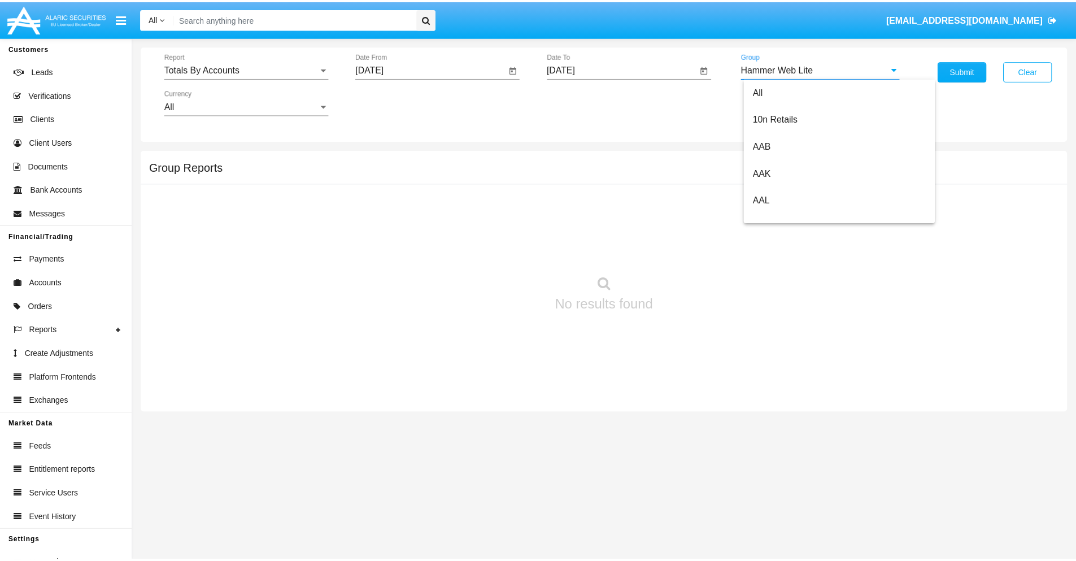
scroll to position [0, 0]
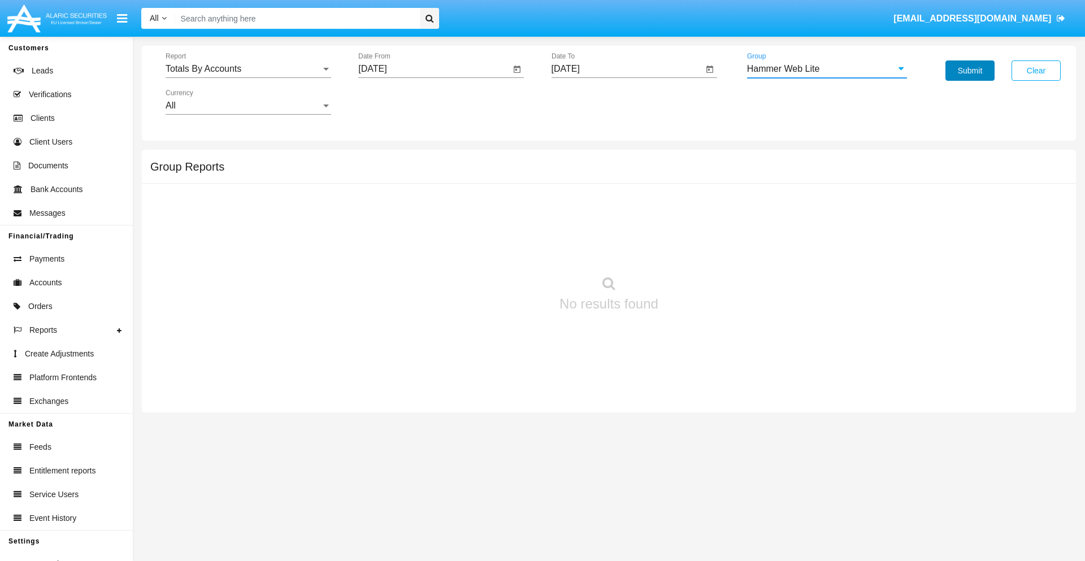
click at [970, 71] on button "Submit" at bounding box center [969, 70] width 49 height 20
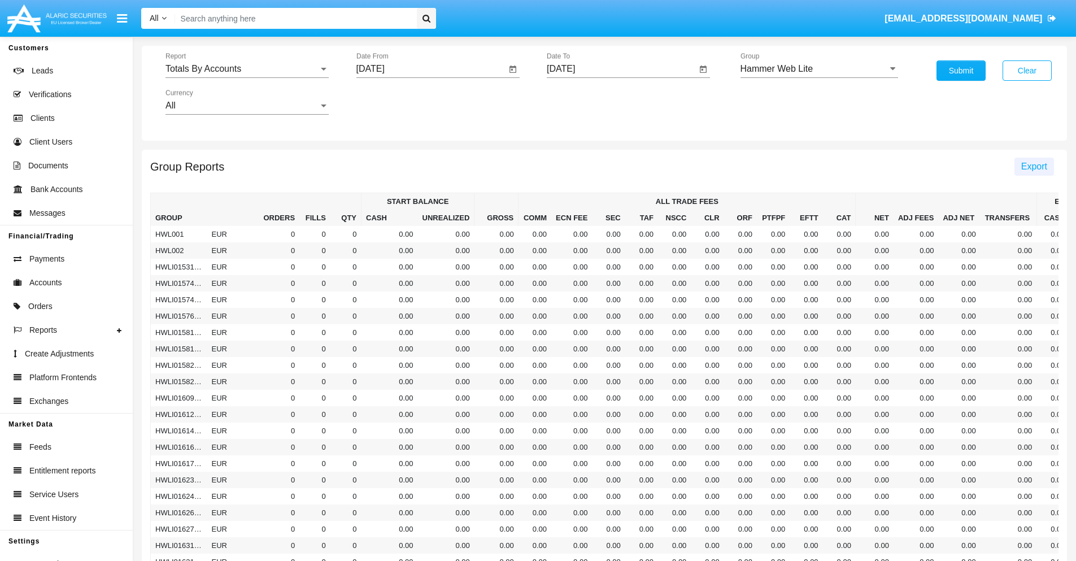
click at [1034, 166] on span "Export" at bounding box center [1035, 167] width 26 height 10
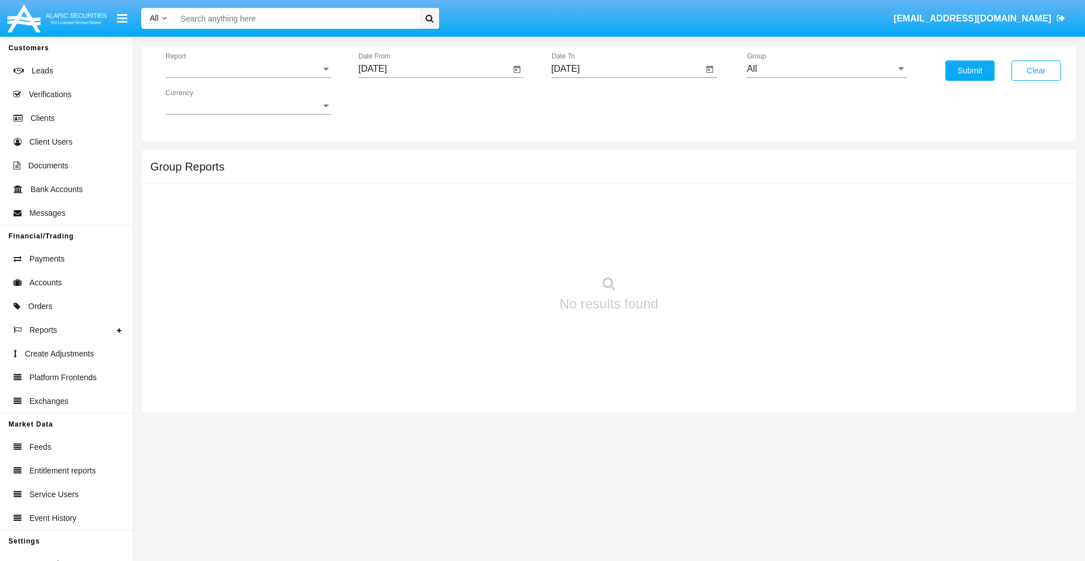
click at [248, 69] on span "Report" at bounding box center [243, 69] width 155 height 10
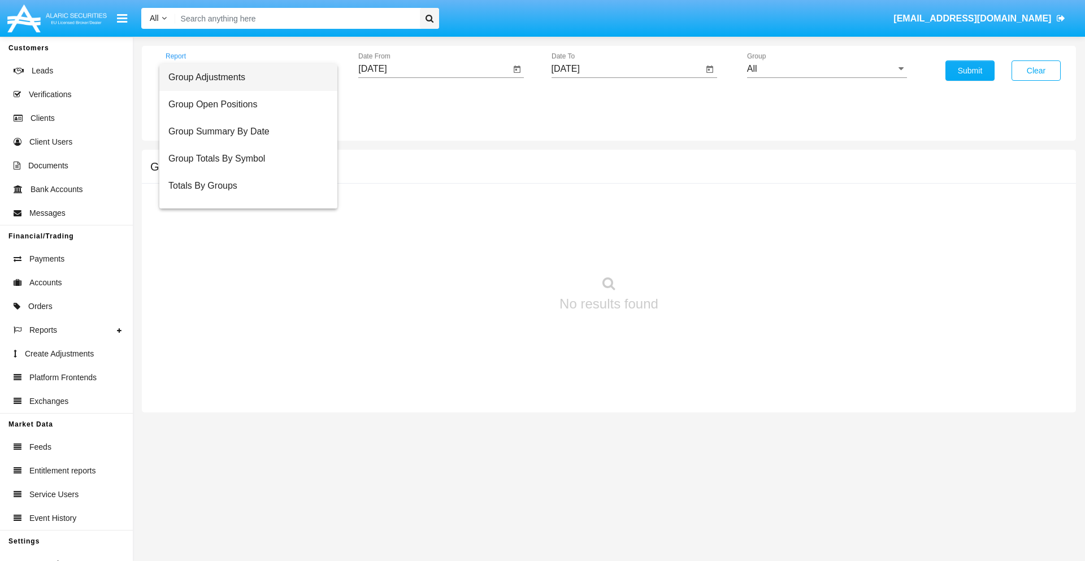
click at [244, 77] on span "Group Adjustments" at bounding box center [248, 77] width 160 height 27
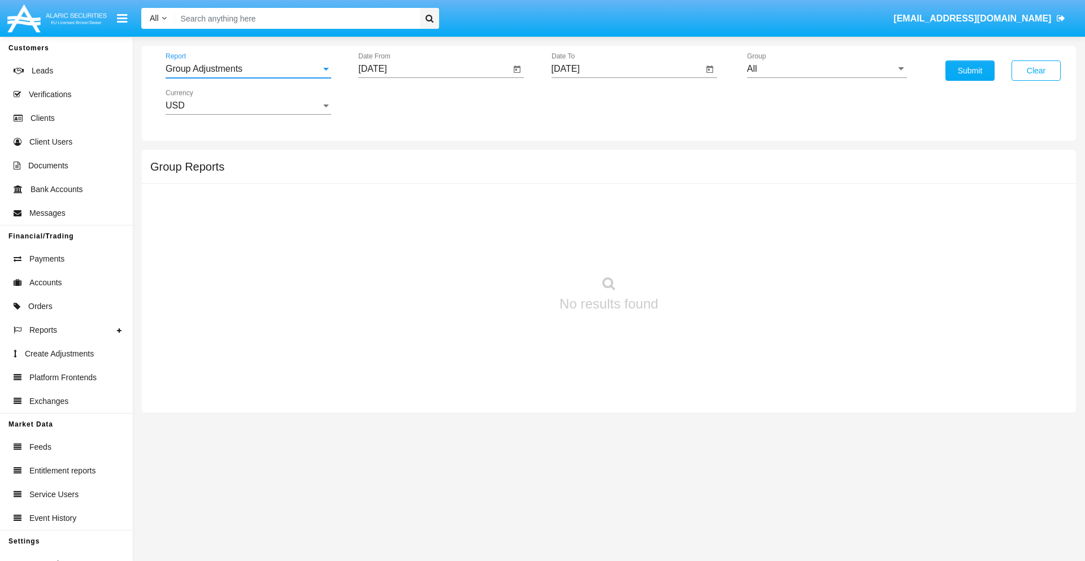
click at [434, 69] on input "[DATE]" at bounding box center [434, 69] width 152 height 10
click at [396, 102] on span "[DATE]" at bounding box center [385, 102] width 25 height 9
click at [425, 227] on div "2019" at bounding box center [425, 227] width 36 height 20
click at [385, 159] on div "JAN" at bounding box center [386, 159] width 36 height 20
click at [422, 173] on div "1" at bounding box center [422, 173] width 20 height 20
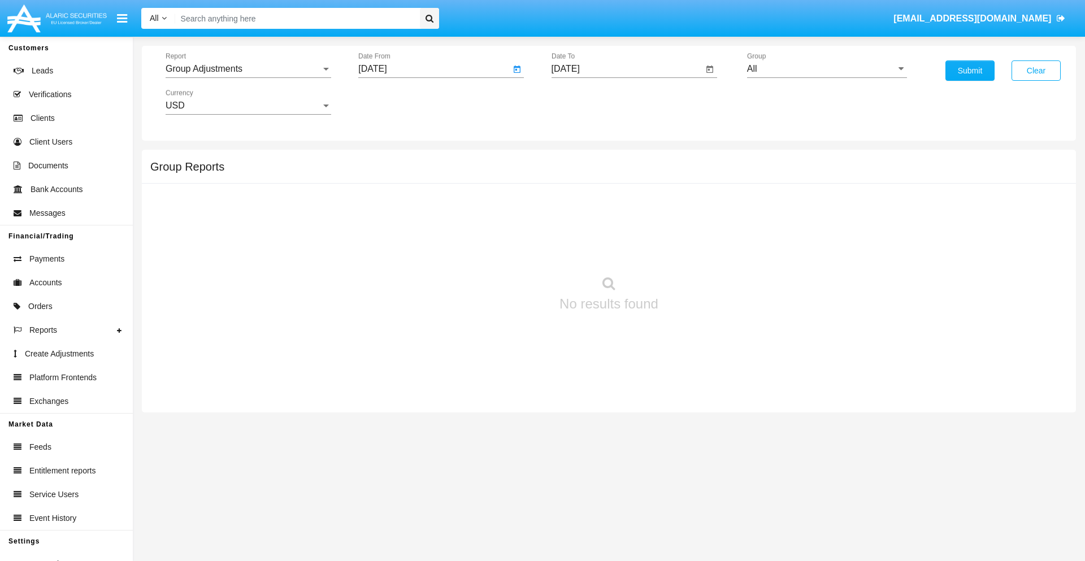
type input "[DATE]"
click at [627, 69] on input "[DATE]" at bounding box center [628, 69] width 152 height 10
click at [588, 102] on span "[DATE]" at bounding box center [578, 102] width 25 height 9
click at [618, 227] on div "2019" at bounding box center [618, 227] width 36 height 20
click at [578, 159] on div "JAN" at bounding box center [579, 159] width 36 height 20
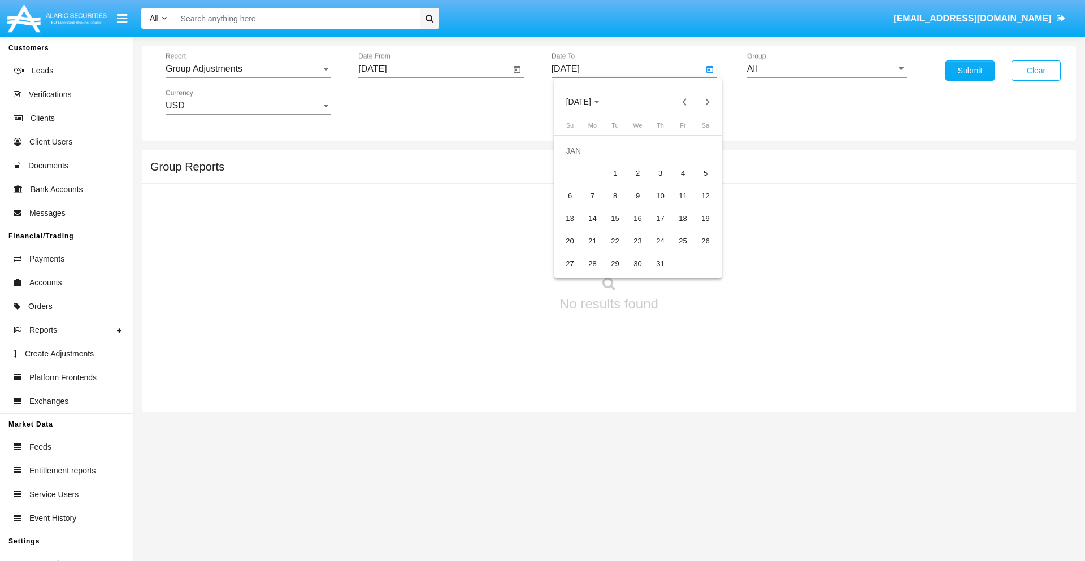
click at [615, 173] on div "1" at bounding box center [615, 173] width 20 height 20
type input "01/01/19"
click at [827, 69] on input "All" at bounding box center [827, 69] width 160 height 10
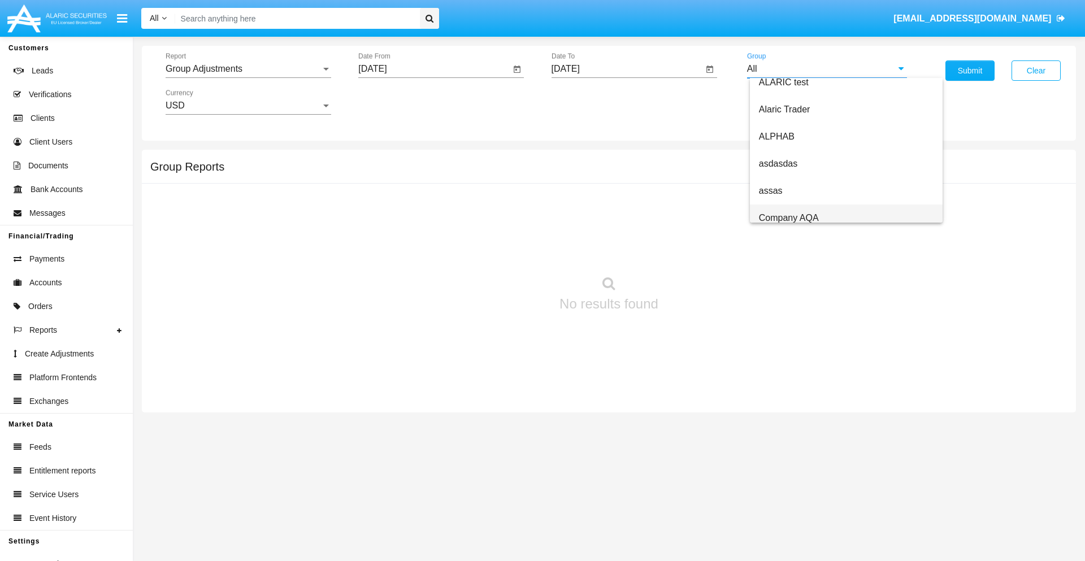
click at [788, 218] on span "Company AQA" at bounding box center [789, 218] width 60 height 10
type input "Company AQA"
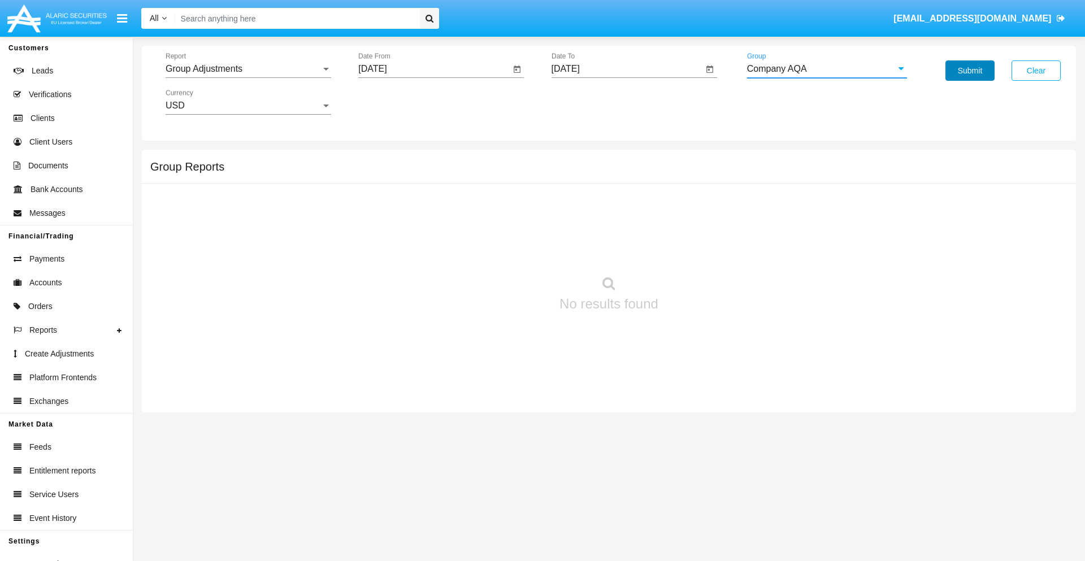
click at [970, 71] on button "Submit" at bounding box center [969, 70] width 49 height 20
click at [248, 69] on span "Report" at bounding box center [243, 69] width 155 height 10
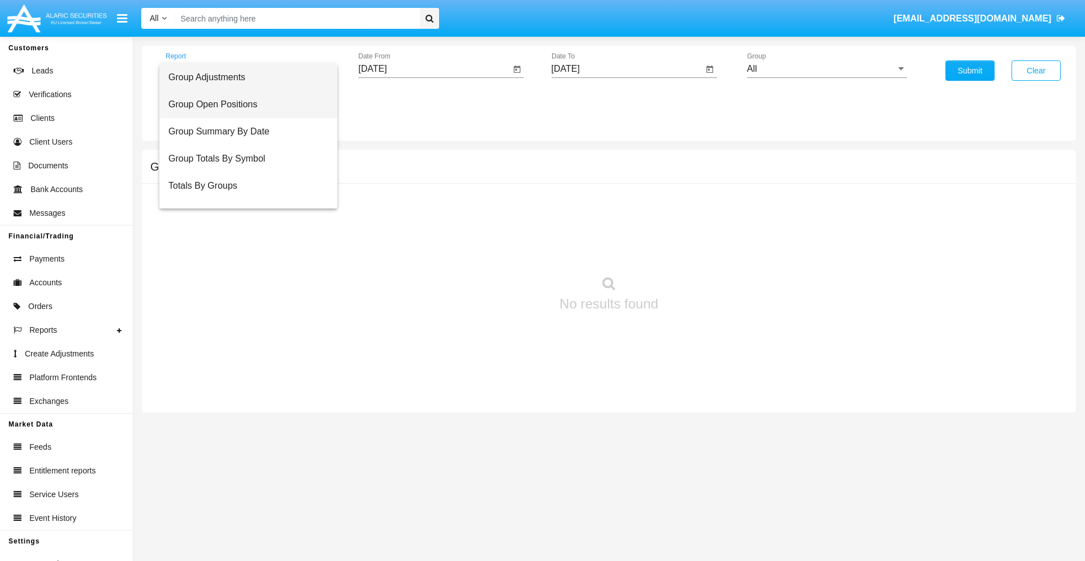
click at [244, 105] on span "Group Open Positions" at bounding box center [248, 104] width 160 height 27
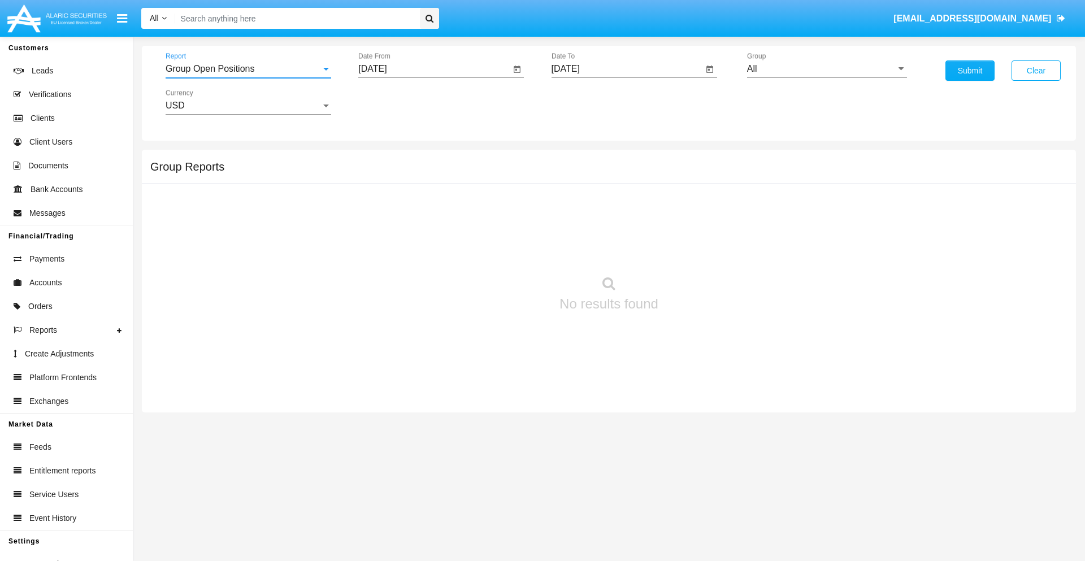
click at [434, 69] on input "[DATE]" at bounding box center [434, 69] width 152 height 10
click at [396, 102] on span "[DATE]" at bounding box center [385, 102] width 25 height 9
click at [425, 227] on div "2019" at bounding box center [425, 227] width 36 height 20
click at [385, 159] on div "JAN" at bounding box center [386, 159] width 36 height 20
click at [422, 173] on div "1" at bounding box center [422, 173] width 20 height 20
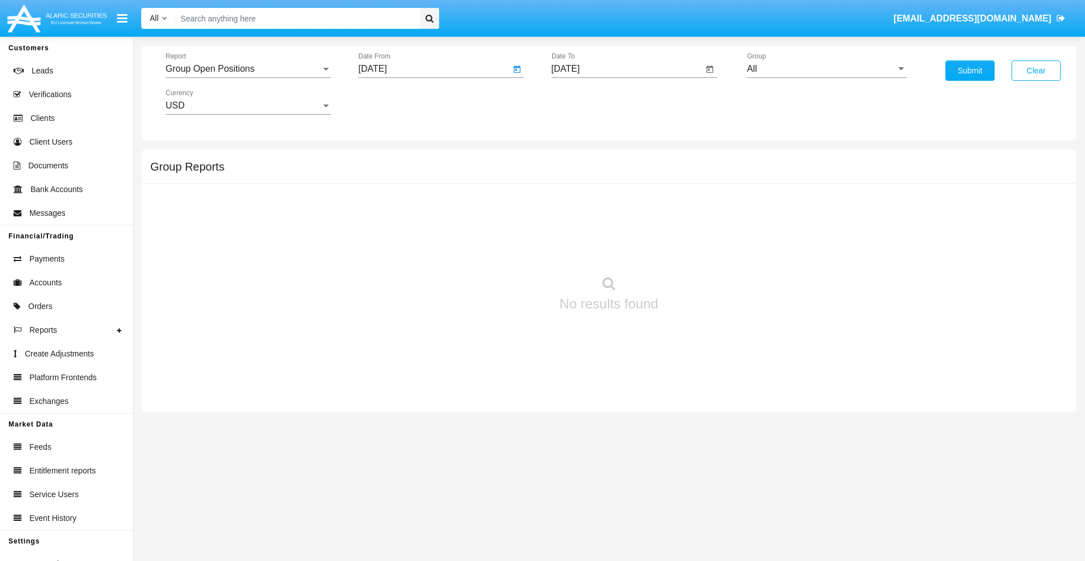
type input "[DATE]"
click at [627, 69] on input "[DATE]" at bounding box center [628, 69] width 152 height 10
click at [588, 102] on span "[DATE]" at bounding box center [578, 102] width 25 height 9
click at [618, 227] on div "2019" at bounding box center [618, 227] width 36 height 20
click at [578, 159] on div "JAN" at bounding box center [579, 159] width 36 height 20
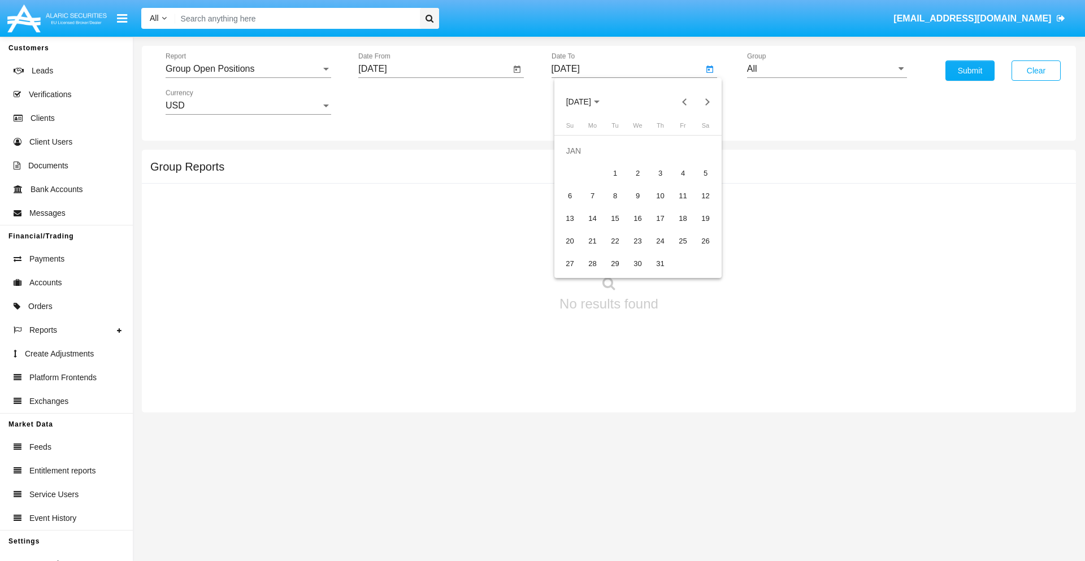
click at [615, 173] on div "1" at bounding box center [615, 173] width 20 height 20
type input "[DATE]"
click at [827, 69] on input "All" at bounding box center [827, 69] width 160 height 10
click at [788, 466] on span "Company AQA" at bounding box center [789, 471] width 60 height 10
type input "Company AQA"
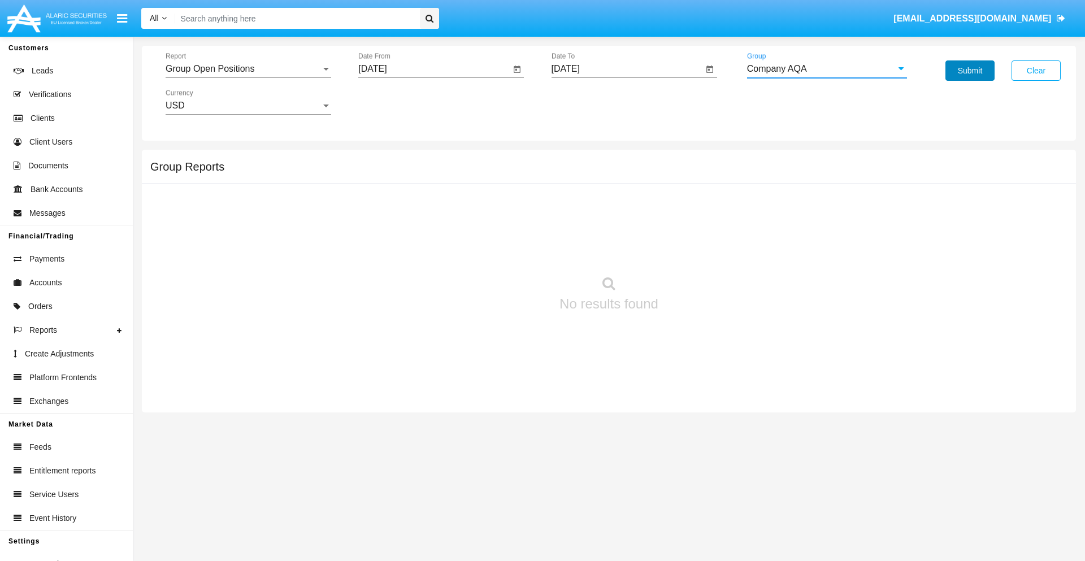
click at [970, 71] on button "Submit" at bounding box center [969, 70] width 49 height 20
click at [248, 69] on span "Report" at bounding box center [243, 69] width 155 height 10
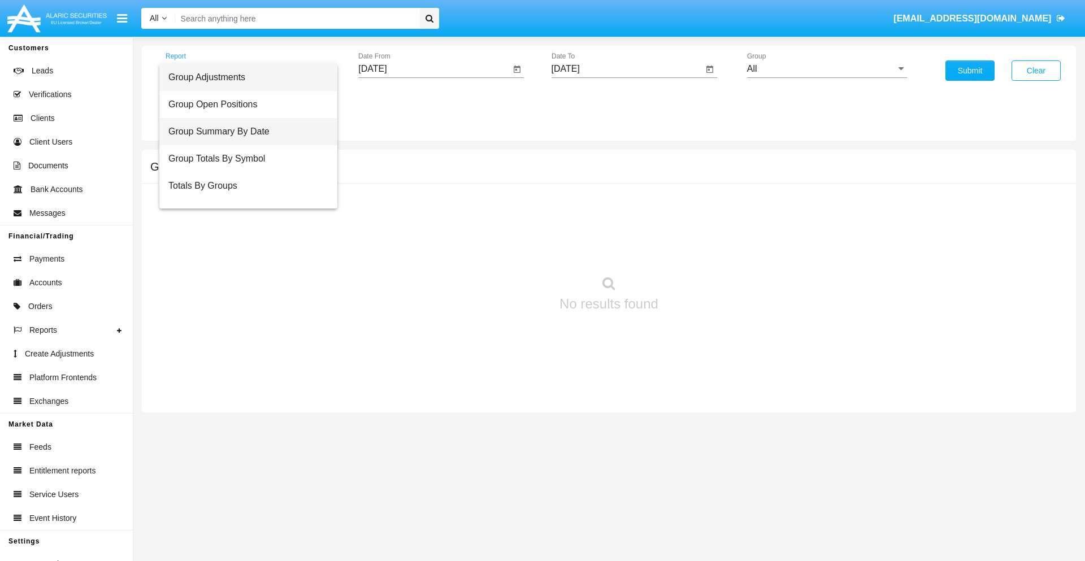
click at [244, 132] on span "Group Summary By Date" at bounding box center [248, 131] width 160 height 27
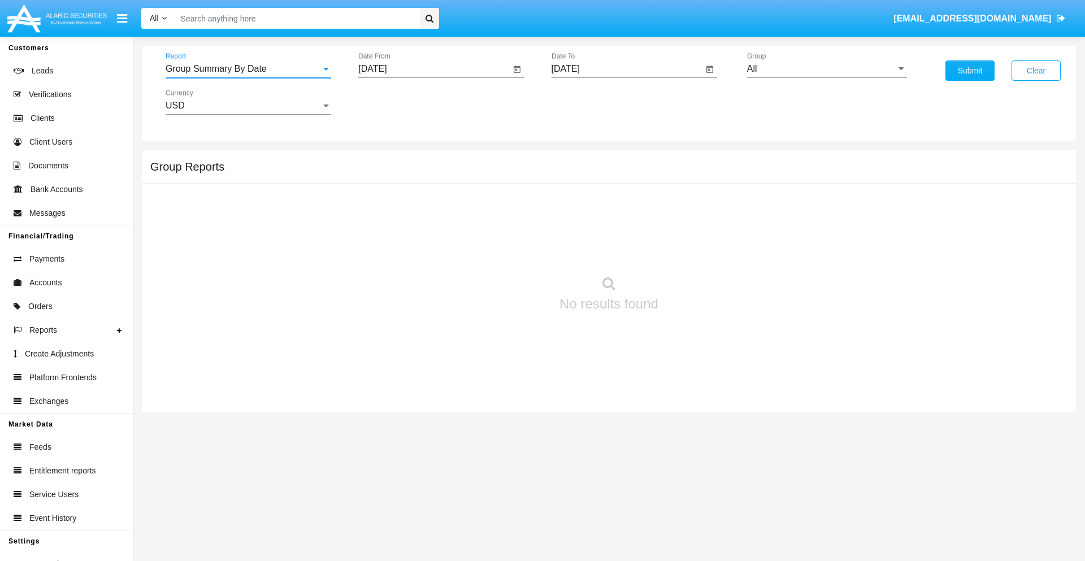
click at [434, 69] on input "[DATE]" at bounding box center [434, 69] width 152 height 10
click at [396, 102] on span "[DATE]" at bounding box center [385, 102] width 25 height 9
click at [425, 227] on div "2019" at bounding box center [425, 227] width 36 height 20
click at [385, 159] on div "JAN" at bounding box center [386, 159] width 36 height 20
click at [422, 173] on div "1" at bounding box center [422, 173] width 20 height 20
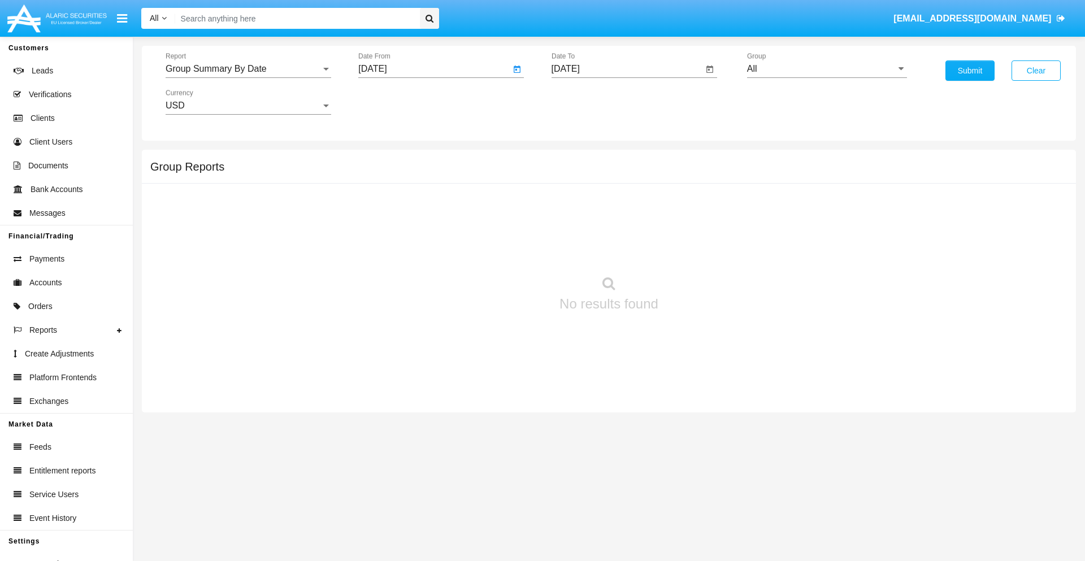
type input "[DATE]"
click at [627, 69] on input "[DATE]" at bounding box center [628, 69] width 152 height 10
click at [588, 102] on span "[DATE]" at bounding box center [578, 102] width 25 height 9
click at [618, 227] on div "2019" at bounding box center [618, 227] width 36 height 20
click at [578, 159] on div "JAN" at bounding box center [579, 159] width 36 height 20
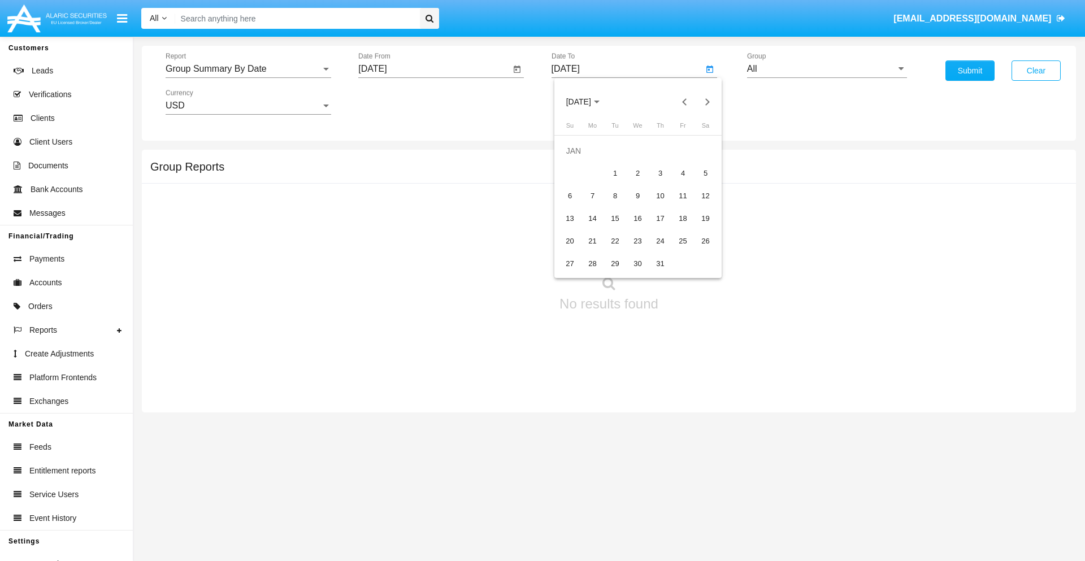
click at [615, 173] on div "1" at bounding box center [615, 173] width 20 height 20
type input "[DATE]"
click at [827, 69] on input "All" at bounding box center [827, 69] width 160 height 10
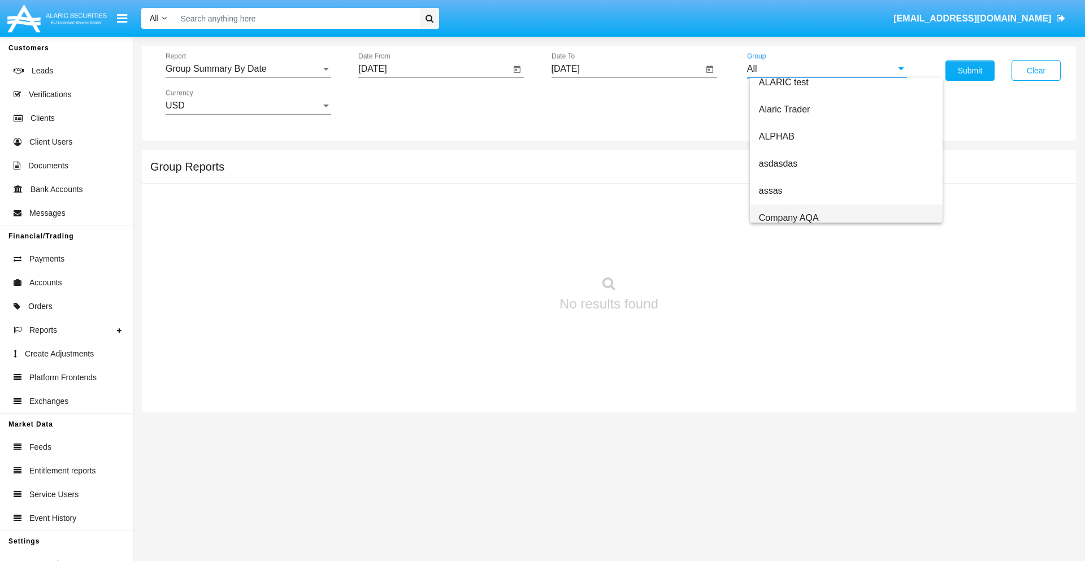
click at [788, 218] on span "Company AQA" at bounding box center [789, 218] width 60 height 10
type input "Company AQA"
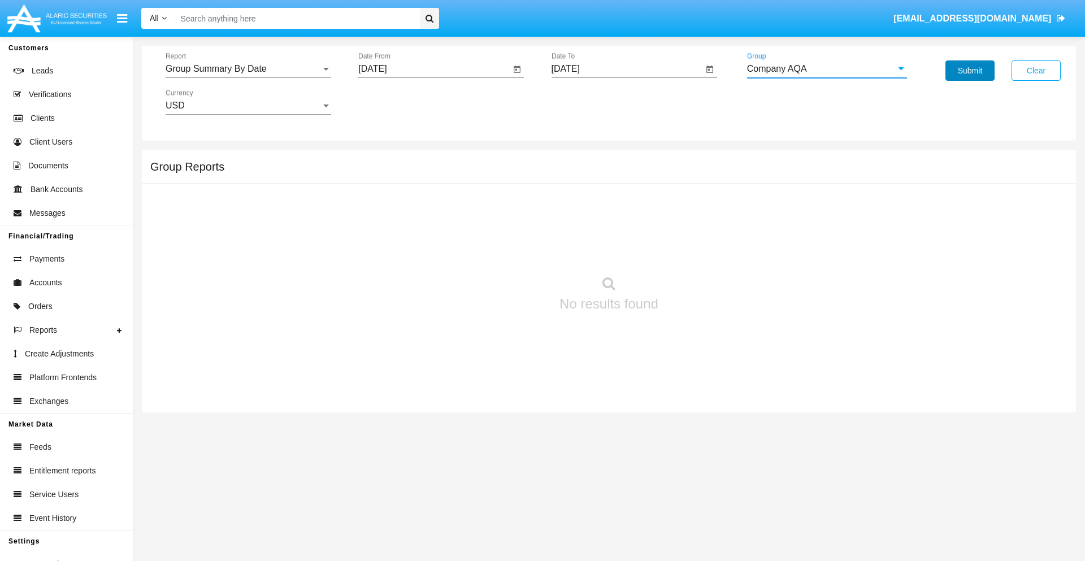
click at [970, 71] on button "Submit" at bounding box center [969, 70] width 49 height 20
click at [248, 69] on span "Report" at bounding box center [243, 69] width 155 height 10
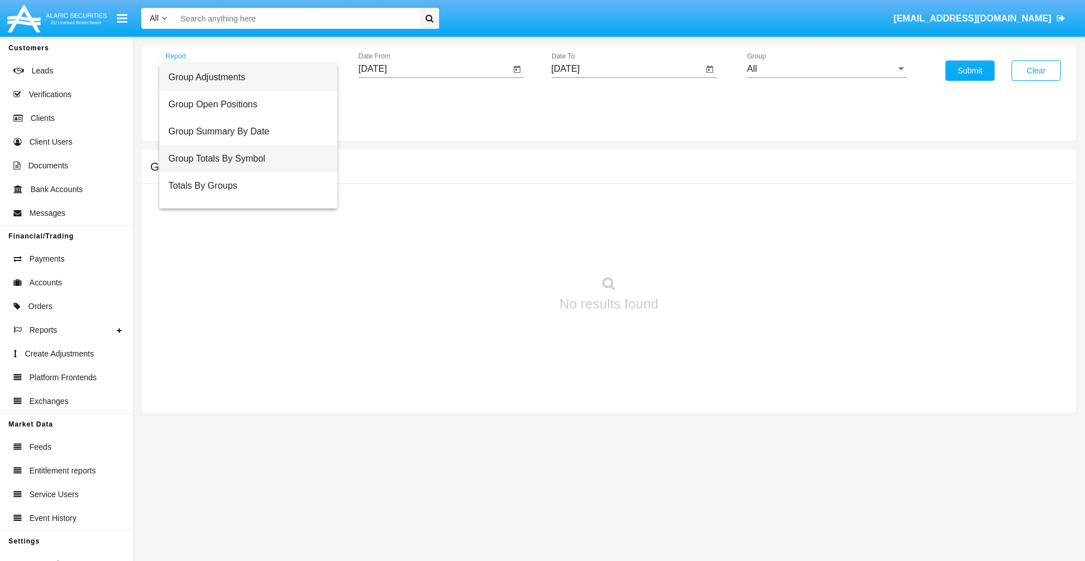
click at [244, 159] on span "Group Totals By Symbol" at bounding box center [248, 158] width 160 height 27
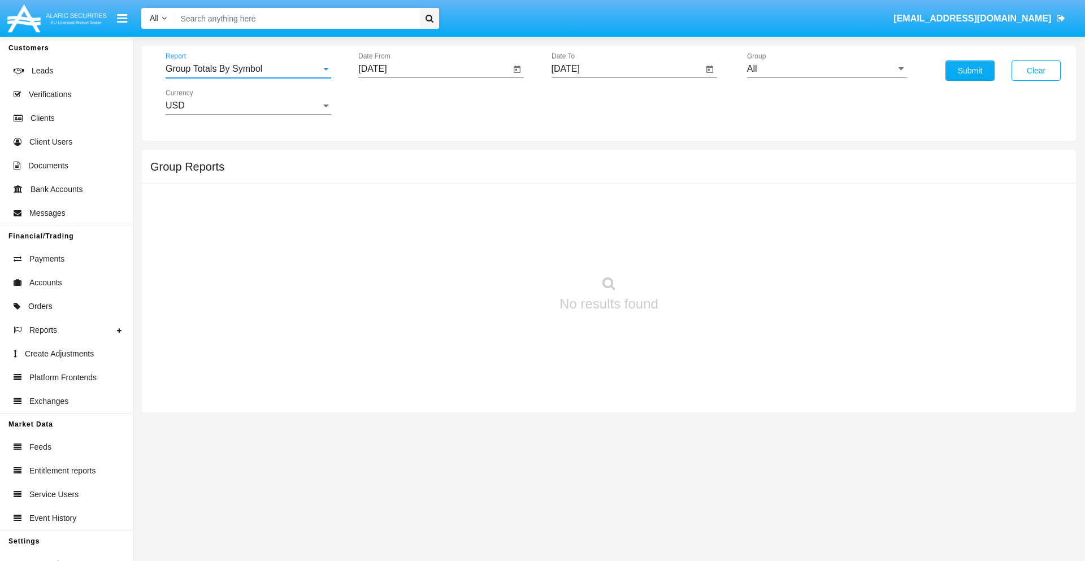
click at [434, 69] on input "[DATE]" at bounding box center [434, 69] width 152 height 10
click at [396, 102] on span "[DATE]" at bounding box center [385, 102] width 25 height 9
click at [425, 227] on div "2019" at bounding box center [425, 227] width 36 height 20
click at [385, 159] on div "JAN" at bounding box center [386, 159] width 36 height 20
click at [422, 173] on div "1" at bounding box center [422, 173] width 20 height 20
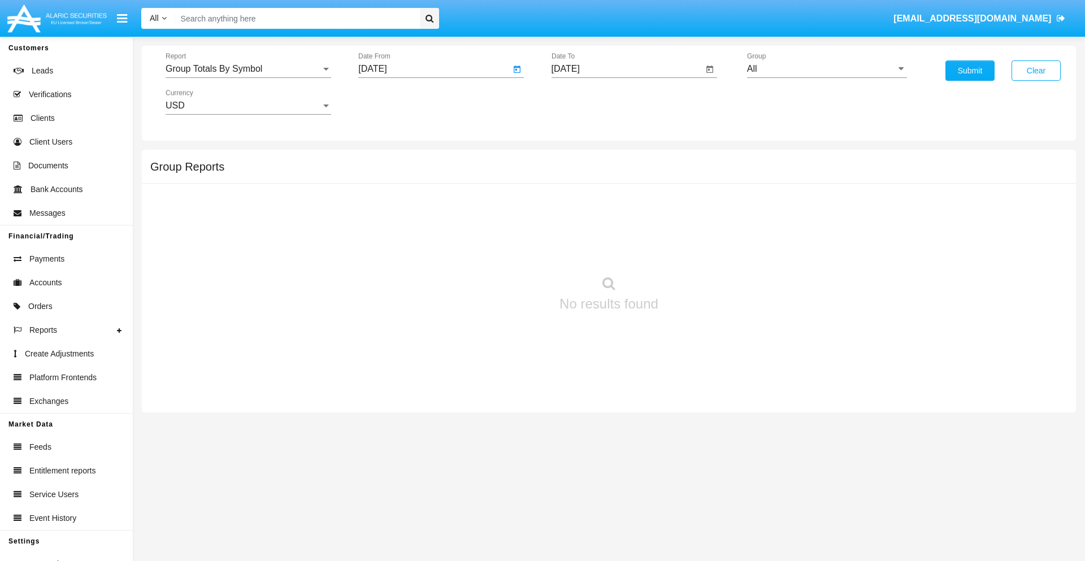
type input "[DATE]"
click at [627, 69] on input "[DATE]" at bounding box center [628, 69] width 152 height 10
click at [588, 102] on span "[DATE]" at bounding box center [578, 102] width 25 height 9
click at [618, 227] on div "2019" at bounding box center [618, 227] width 36 height 20
click at [578, 159] on div "JAN" at bounding box center [579, 159] width 36 height 20
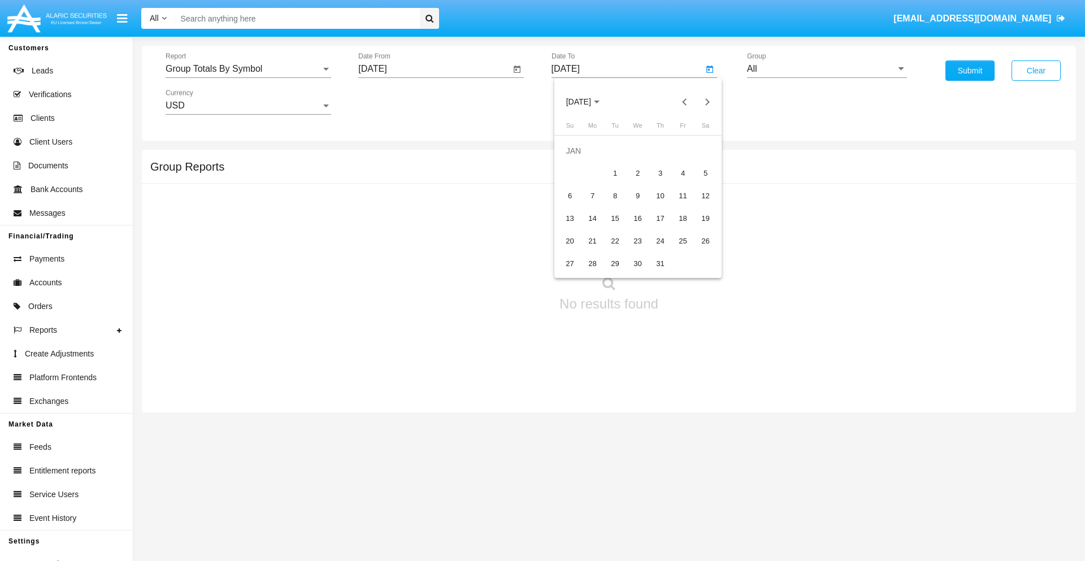
click at [615, 173] on div "1" at bounding box center [615, 173] width 20 height 20
type input "[DATE]"
click at [827, 69] on input "All" at bounding box center [827, 69] width 160 height 10
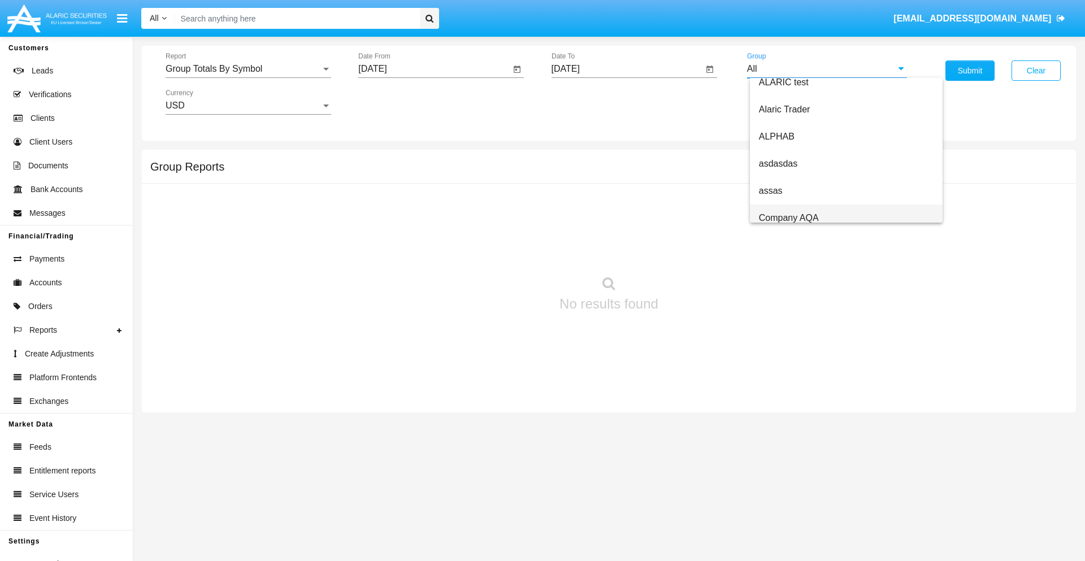
click at [788, 218] on span "Company AQA" at bounding box center [789, 218] width 60 height 10
type input "Company AQA"
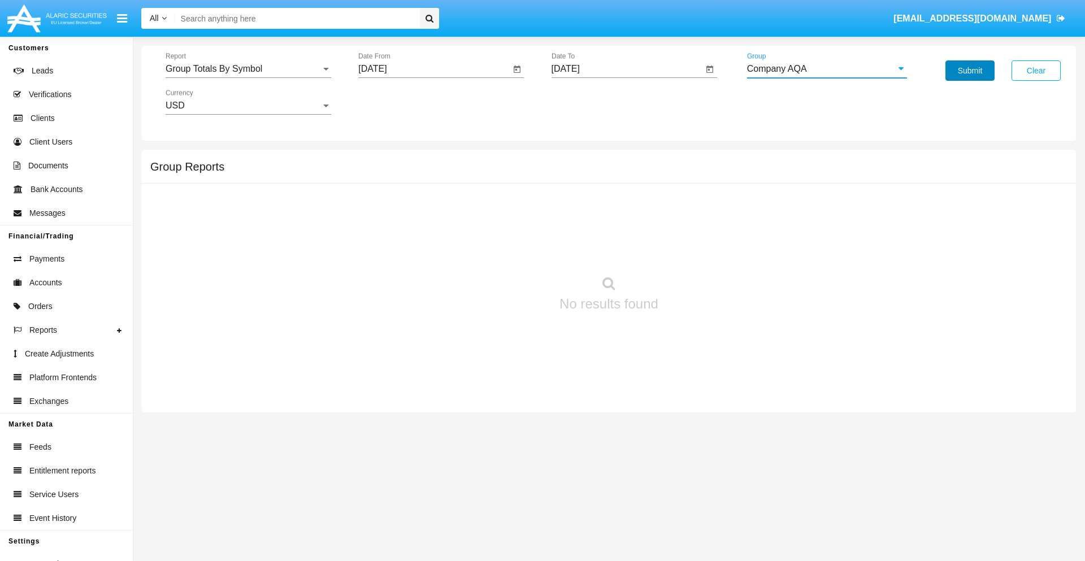
click at [970, 71] on button "Submit" at bounding box center [969, 70] width 49 height 20
click at [248, 69] on span "Report" at bounding box center [243, 69] width 155 height 10
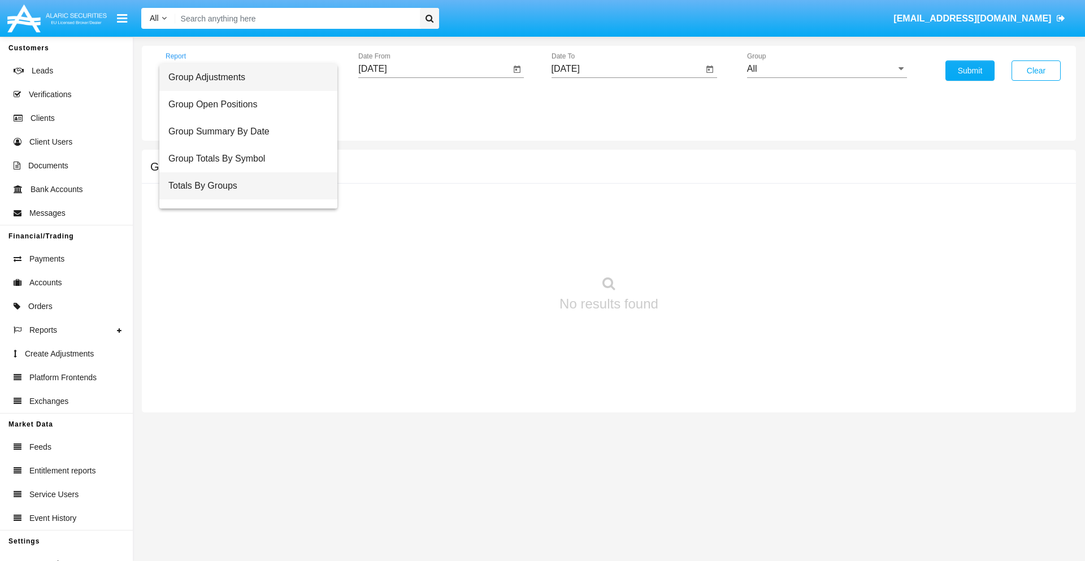
click at [244, 186] on span "Totals By Groups" at bounding box center [248, 185] width 160 height 27
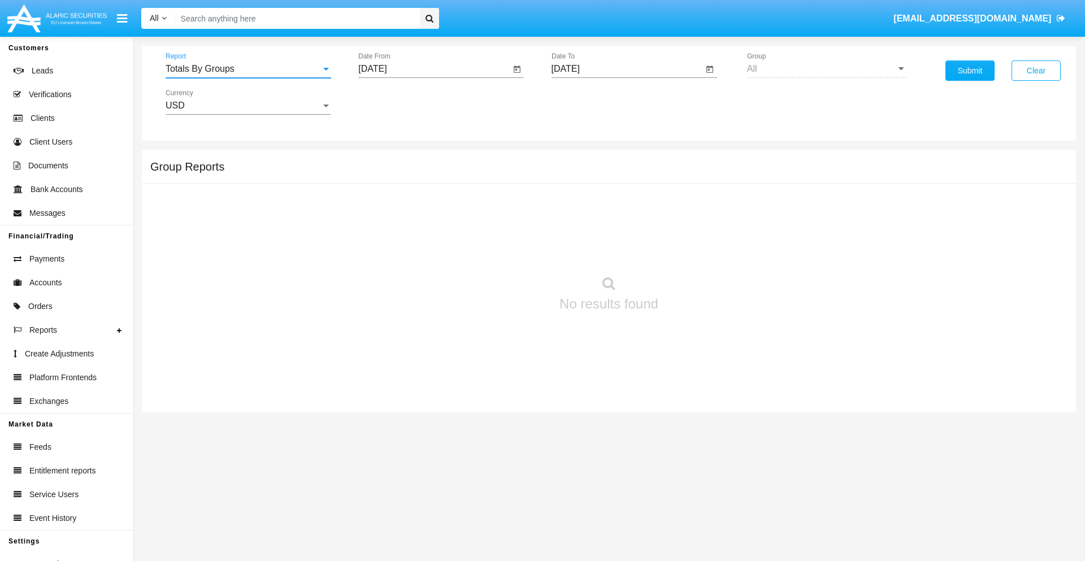
click at [434, 69] on input "[DATE]" at bounding box center [434, 69] width 152 height 10
click at [396, 102] on span "[DATE]" at bounding box center [385, 102] width 25 height 9
click at [425, 227] on div "2019" at bounding box center [425, 227] width 36 height 20
click at [385, 159] on div "JAN" at bounding box center [386, 159] width 36 height 20
click at [422, 173] on div "1" at bounding box center [422, 173] width 20 height 20
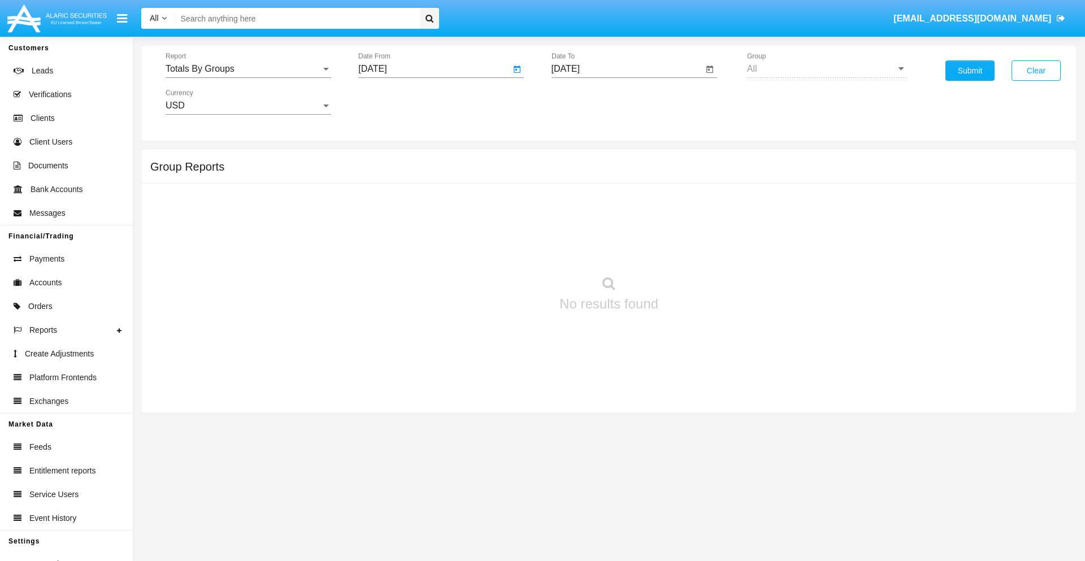
type input "[DATE]"
click at [627, 69] on input "[DATE]" at bounding box center [628, 69] width 152 height 10
click at [588, 102] on span "[DATE]" at bounding box center [578, 102] width 25 height 9
click at [618, 227] on div "2019" at bounding box center [618, 227] width 36 height 20
click at [578, 159] on div "JAN" at bounding box center [579, 159] width 36 height 20
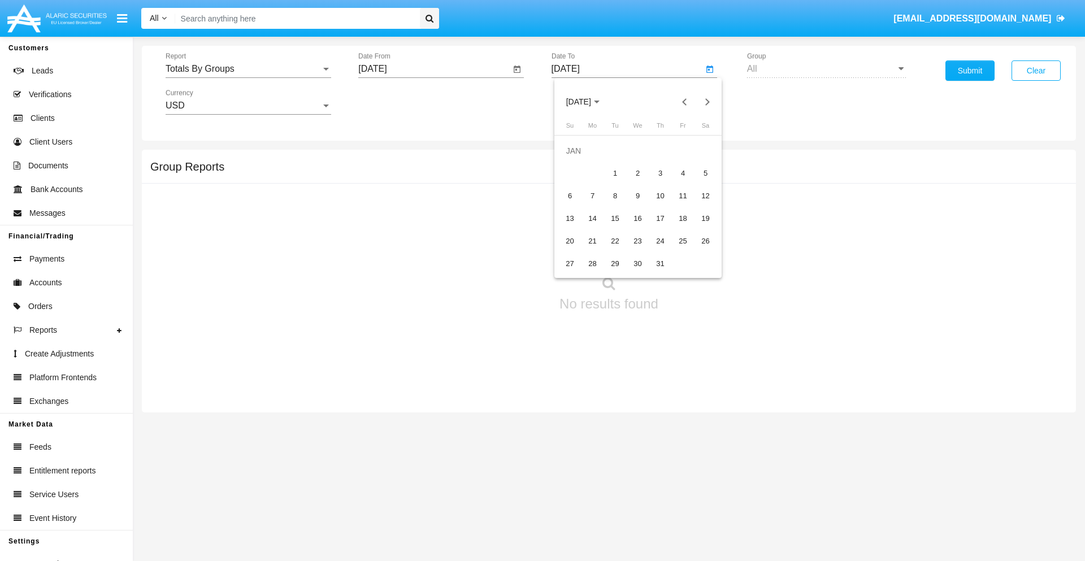
click at [615, 173] on div "1" at bounding box center [615, 173] width 20 height 20
type input "[DATE]"
click at [970, 71] on button "Submit" at bounding box center [969, 70] width 49 height 20
click at [248, 69] on span "Report" at bounding box center [243, 69] width 155 height 10
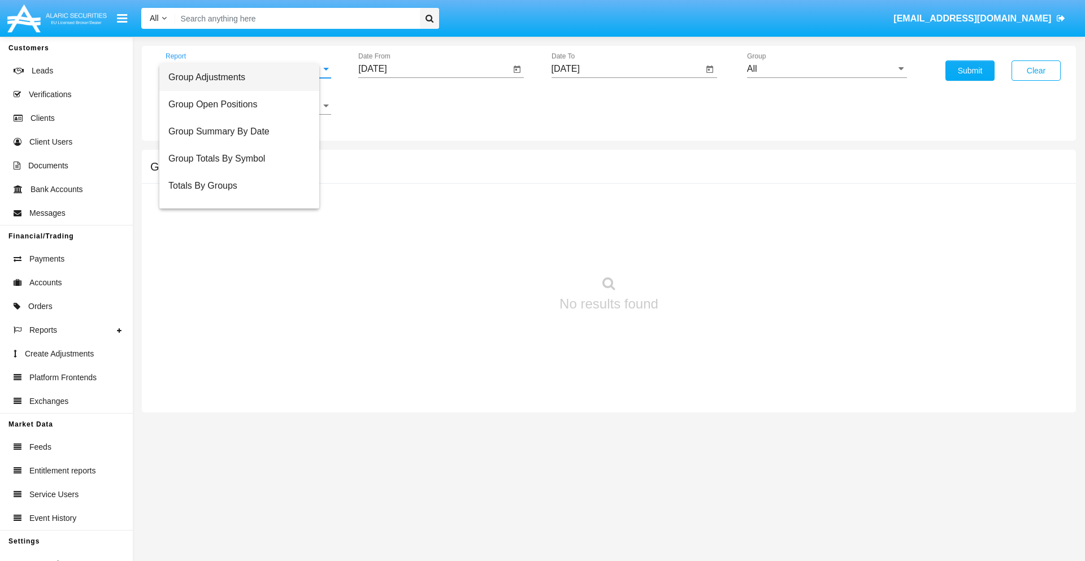
scroll to position [18, 0]
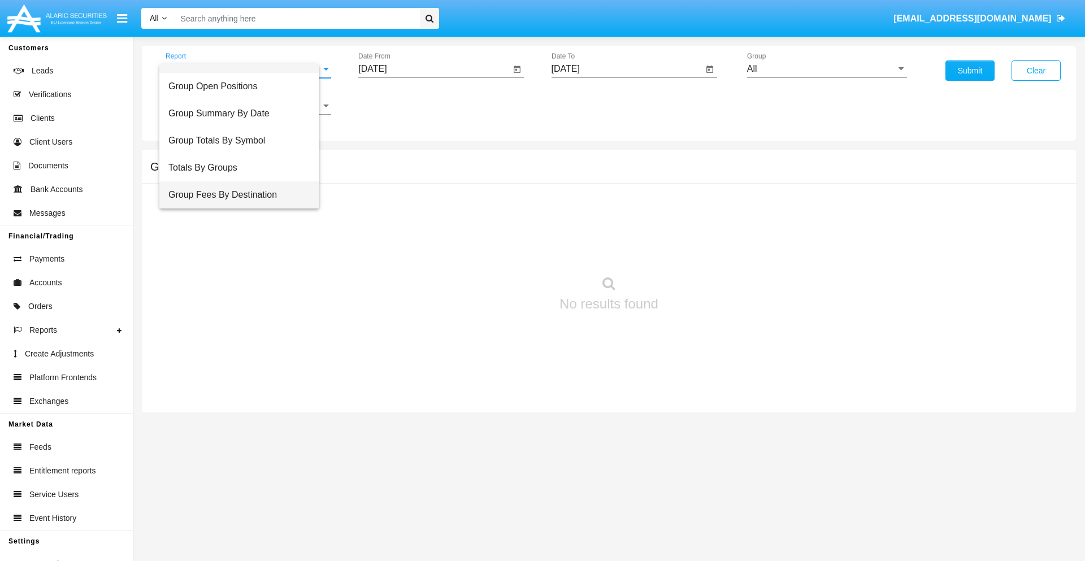
click at [244, 195] on span "Group Fees By Destination" at bounding box center [239, 194] width 142 height 27
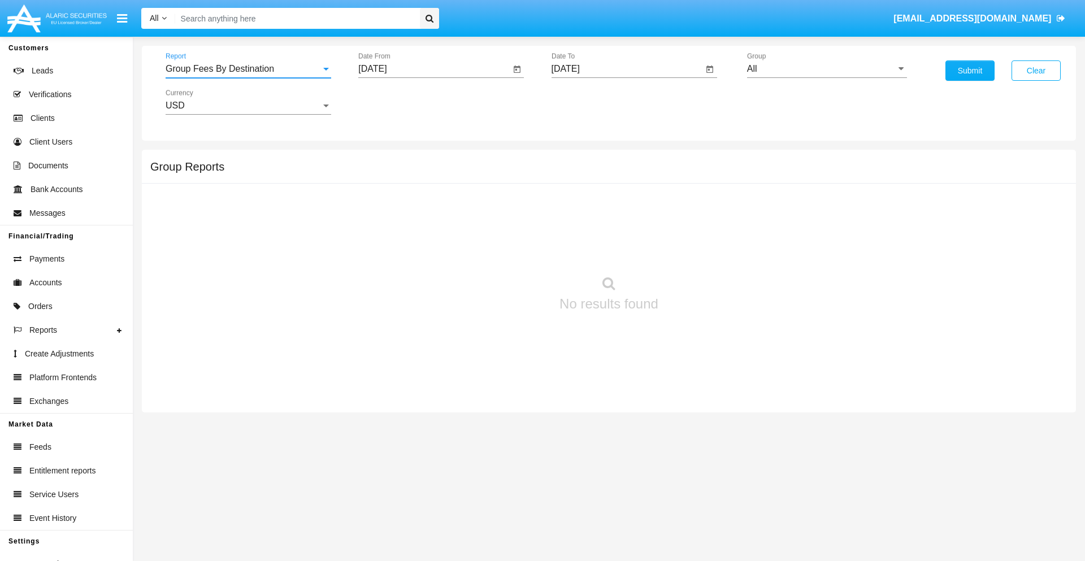
click at [434, 69] on input "[DATE]" at bounding box center [434, 69] width 152 height 10
click at [396, 102] on span "[DATE]" at bounding box center [385, 102] width 25 height 9
click at [425, 227] on div "2019" at bounding box center [425, 227] width 36 height 20
click at [385, 159] on div "JAN" at bounding box center [386, 159] width 36 height 20
click at [422, 173] on div "1" at bounding box center [422, 173] width 20 height 20
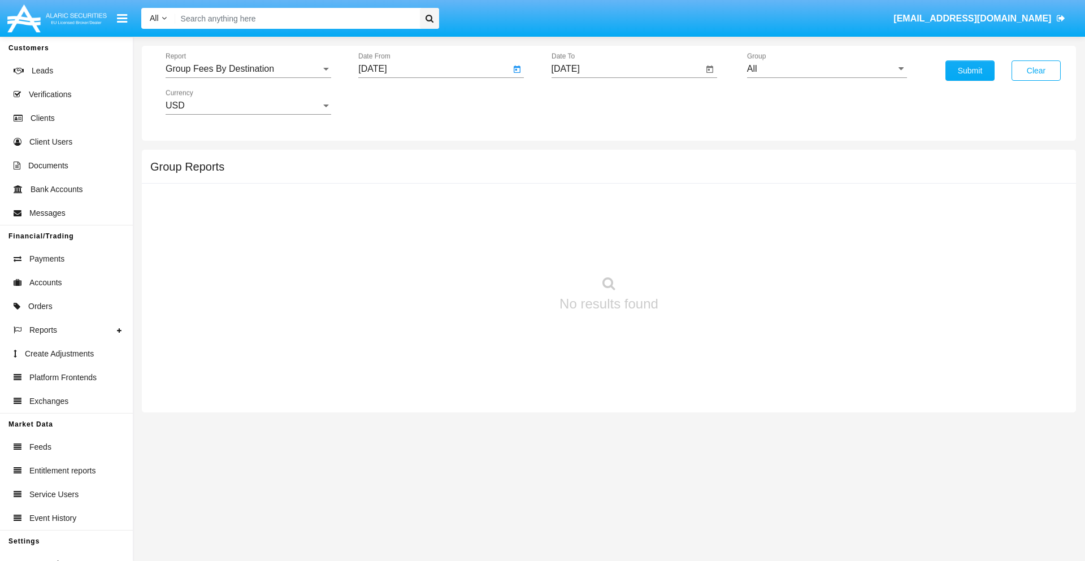
type input "[DATE]"
click at [627, 69] on input "[DATE]" at bounding box center [628, 69] width 152 height 10
click at [588, 102] on span "[DATE]" at bounding box center [578, 102] width 25 height 9
click at [618, 227] on div "2019" at bounding box center [618, 227] width 36 height 20
click at [578, 159] on div "JAN" at bounding box center [579, 159] width 36 height 20
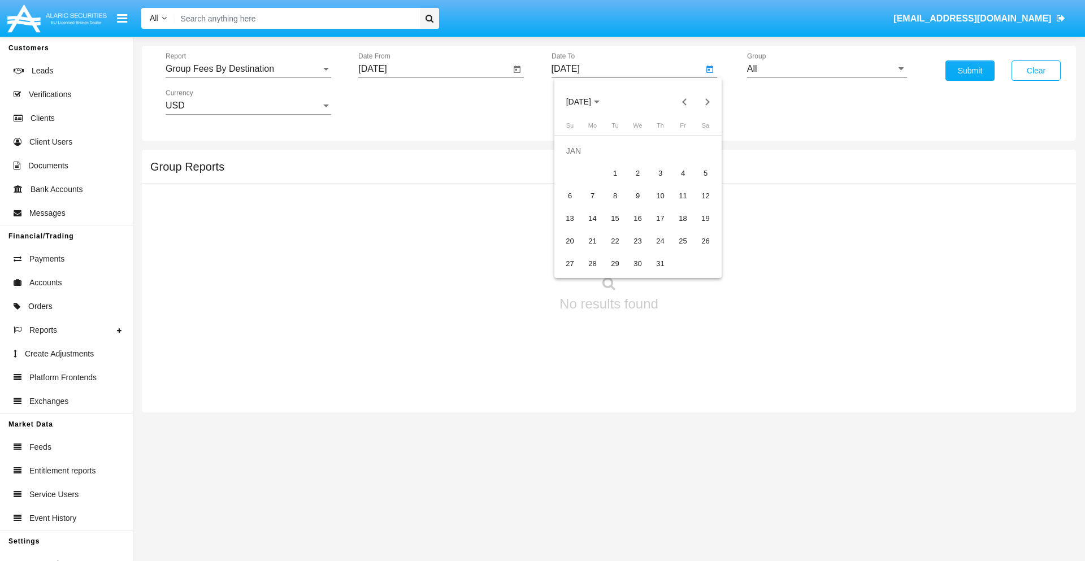
click at [615, 173] on div "1" at bounding box center [615, 173] width 20 height 20
type input "[DATE]"
click at [827, 69] on input "All" at bounding box center [827, 69] width 160 height 10
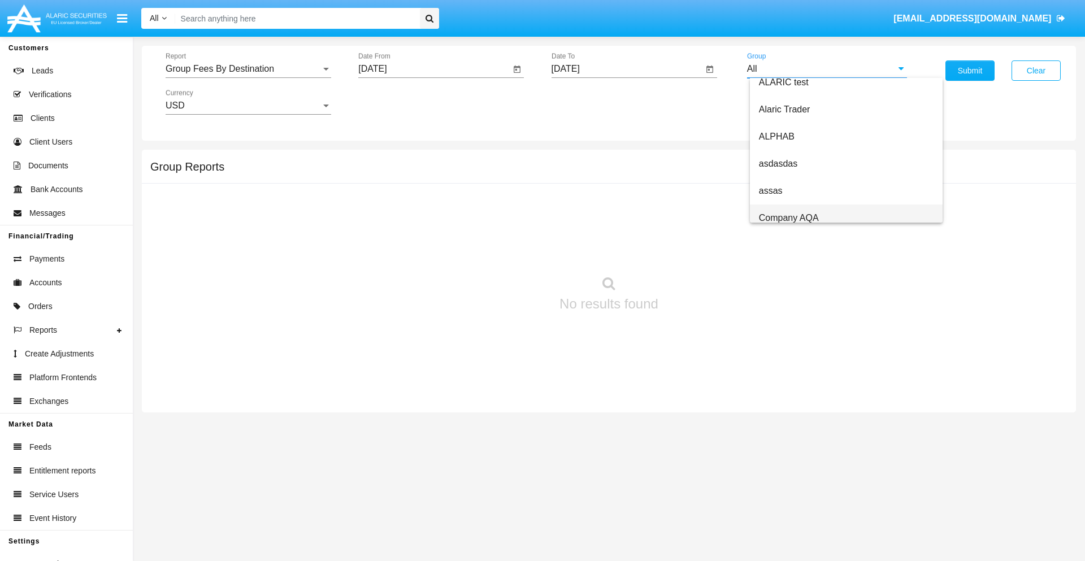
click at [788, 218] on span "Company AQA" at bounding box center [789, 218] width 60 height 10
type input "Company AQA"
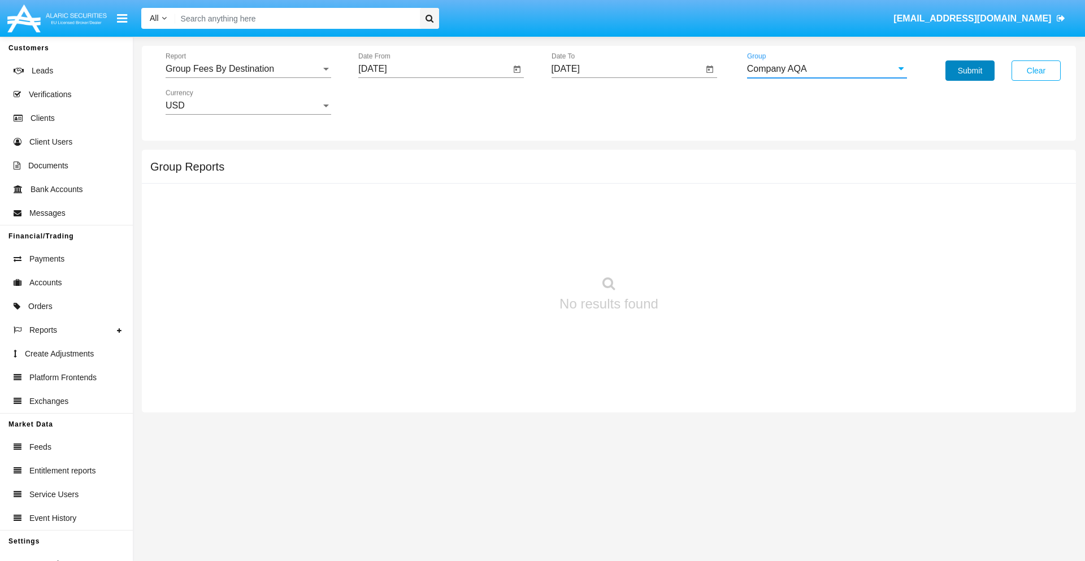
click at [970, 71] on button "Submit" at bounding box center [969, 70] width 49 height 20
click at [248, 69] on span "Report" at bounding box center [243, 69] width 155 height 10
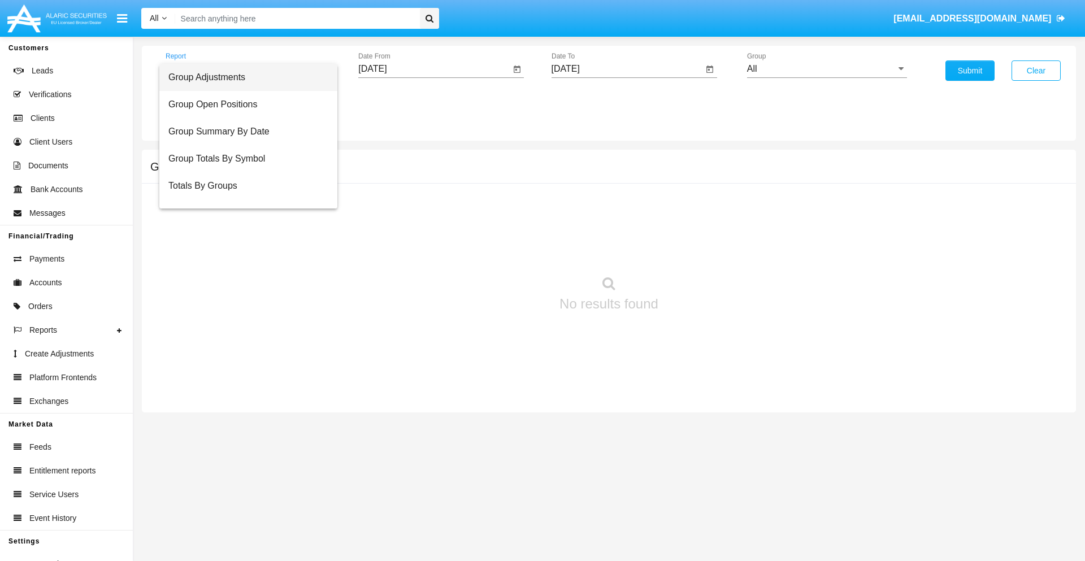
scroll to position [45, 0]
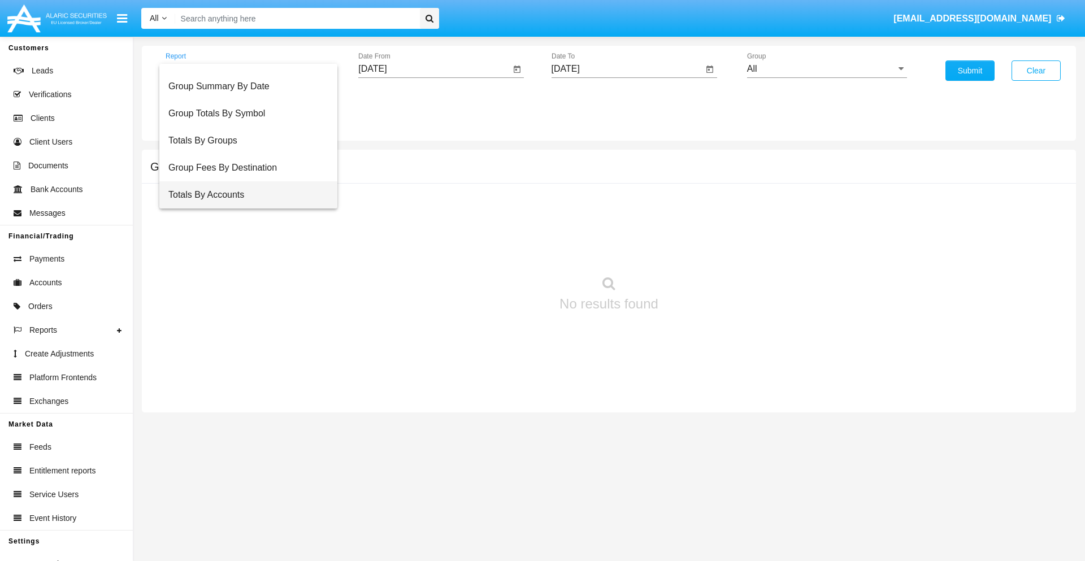
click at [244, 195] on span "Totals By Accounts" at bounding box center [248, 194] width 160 height 27
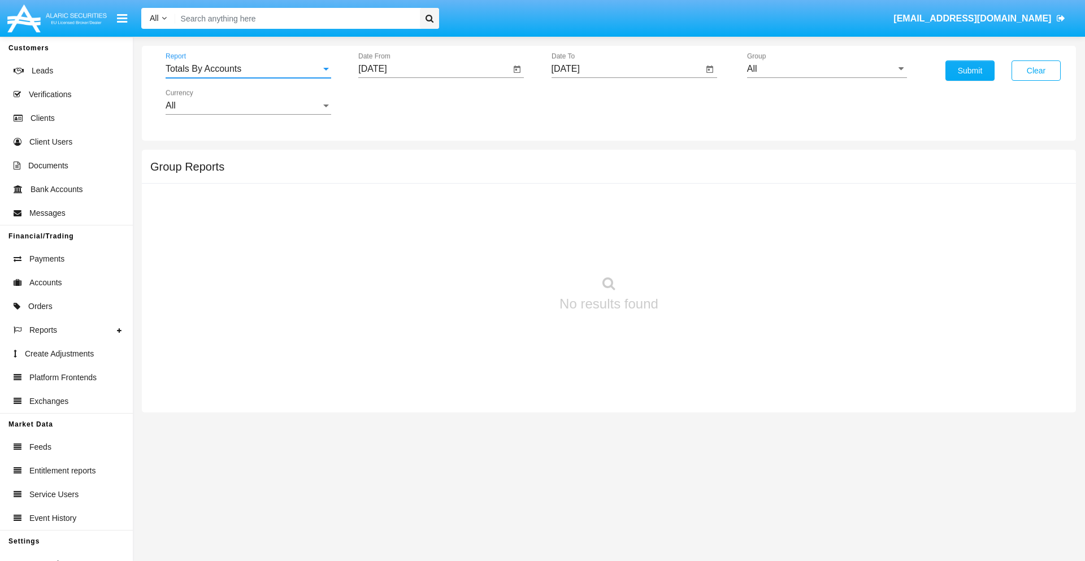
click at [434, 69] on input "[DATE]" at bounding box center [434, 69] width 152 height 10
click at [396, 102] on span "[DATE]" at bounding box center [385, 102] width 25 height 9
click at [425, 227] on div "2019" at bounding box center [425, 227] width 36 height 20
click at [385, 159] on div "JAN" at bounding box center [386, 159] width 36 height 20
click at [422, 173] on div "1" at bounding box center [422, 173] width 20 height 20
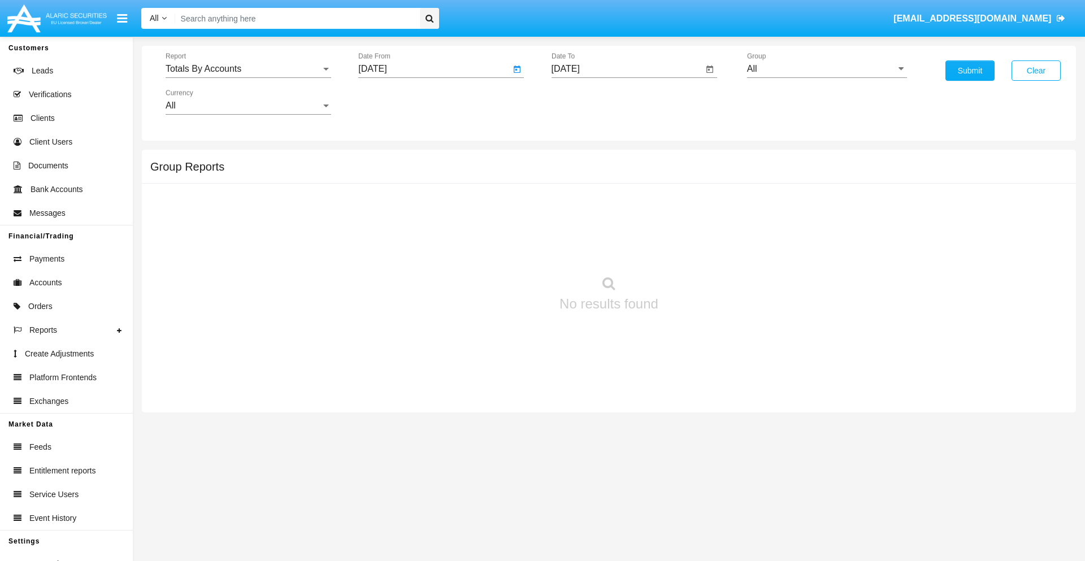
type input "01/01/19"
click at [627, 69] on input "[DATE]" at bounding box center [628, 69] width 152 height 10
click at [588, 102] on span "[DATE]" at bounding box center [578, 102] width 25 height 9
click at [618, 227] on div "2019" at bounding box center [618, 227] width 36 height 20
click at [578, 159] on div "JAN" at bounding box center [579, 159] width 36 height 20
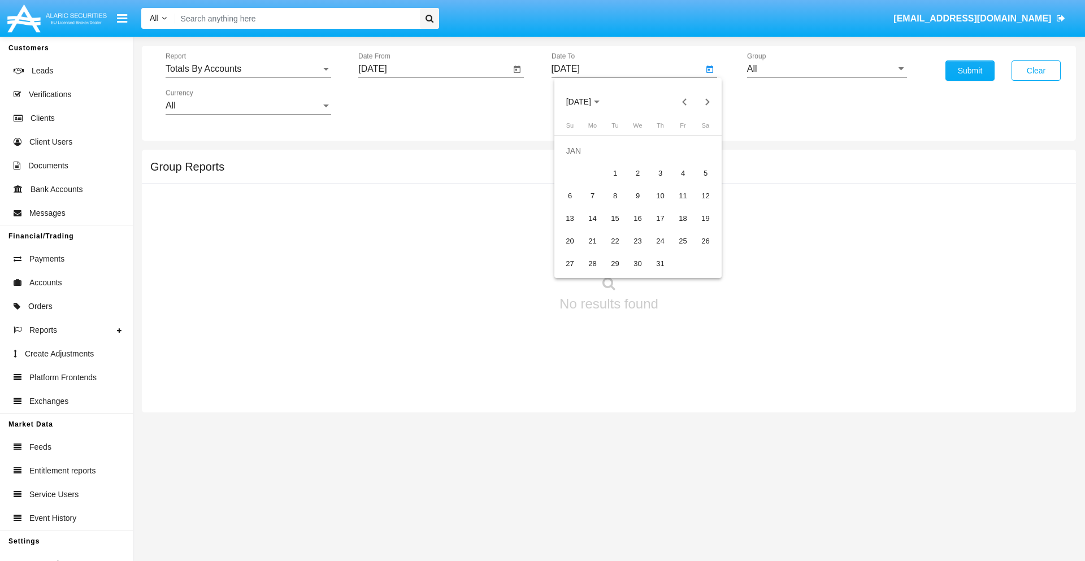
click at [615, 173] on div "1" at bounding box center [615, 173] width 20 height 20
type input "01/01/19"
click at [827, 69] on input "All" at bounding box center [827, 69] width 160 height 10
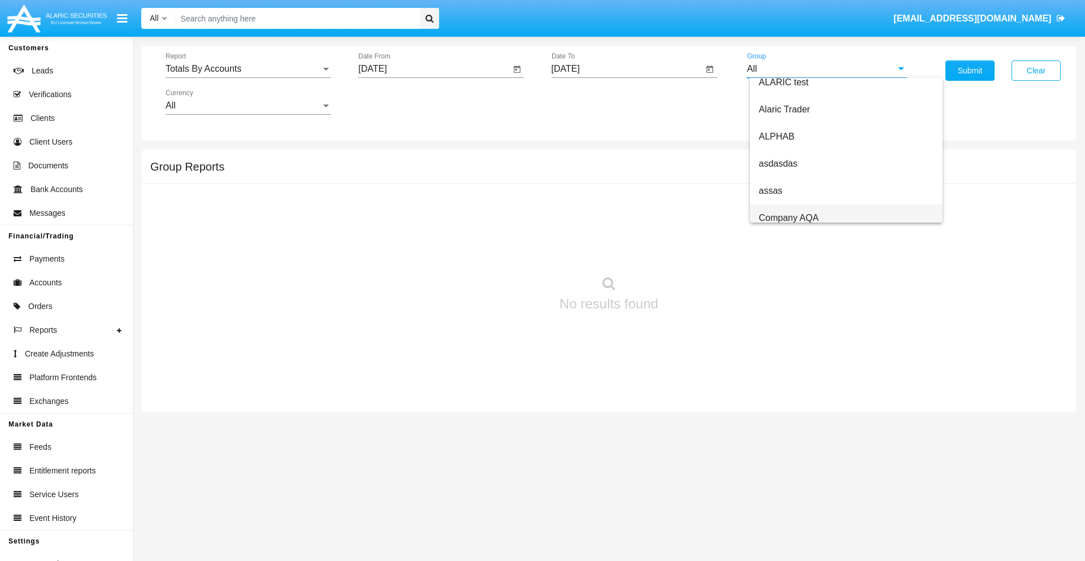
click at [788, 218] on span "Company AQA" at bounding box center [789, 218] width 60 height 10
type input "Company AQA"
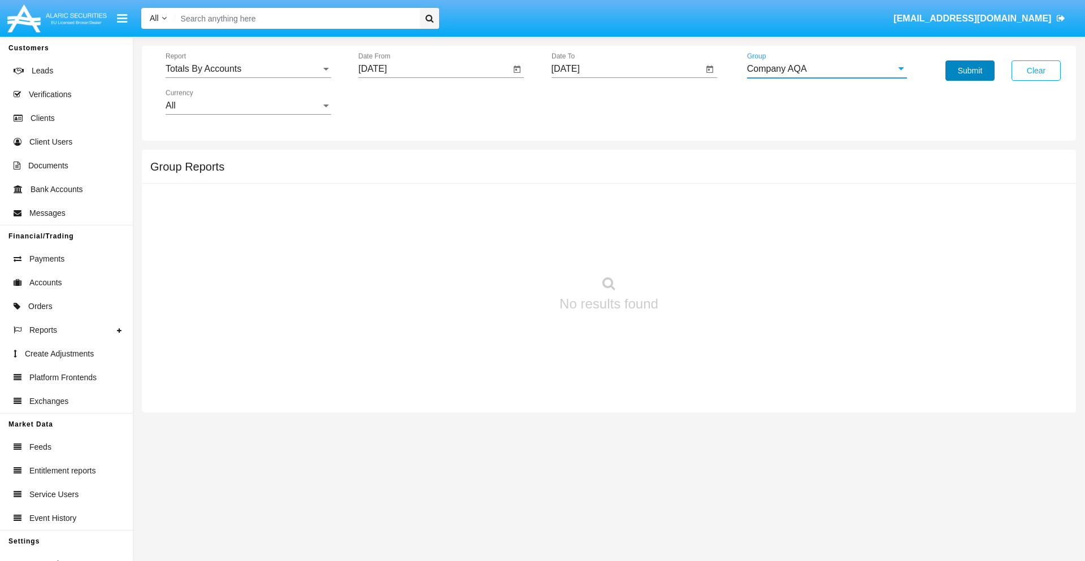
click at [970, 71] on button "Submit" at bounding box center [969, 70] width 49 height 20
click at [248, 69] on span "Report" at bounding box center [243, 69] width 155 height 10
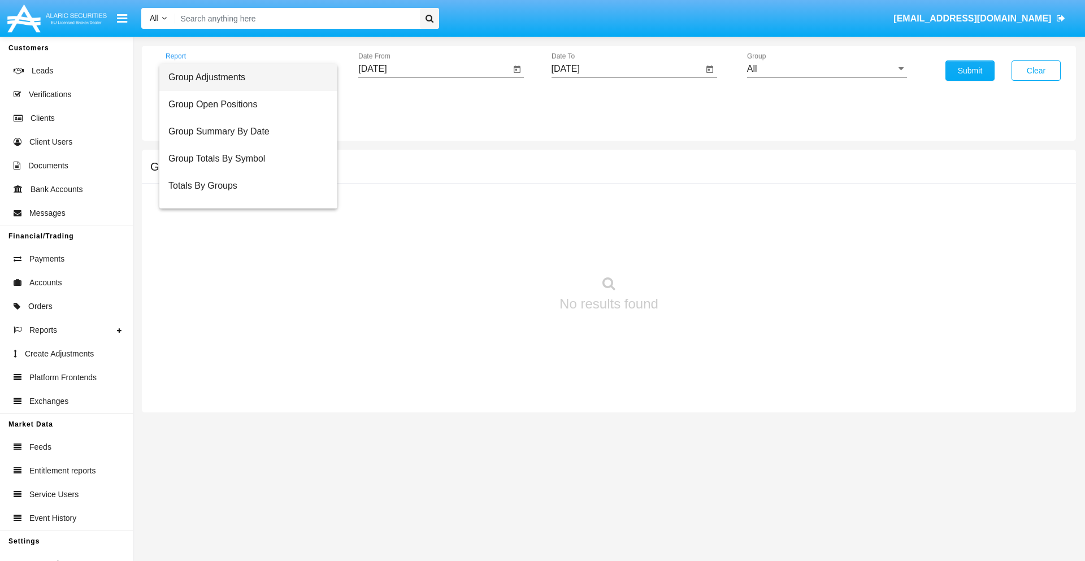
click at [244, 77] on span "Group Adjustments" at bounding box center [248, 77] width 160 height 27
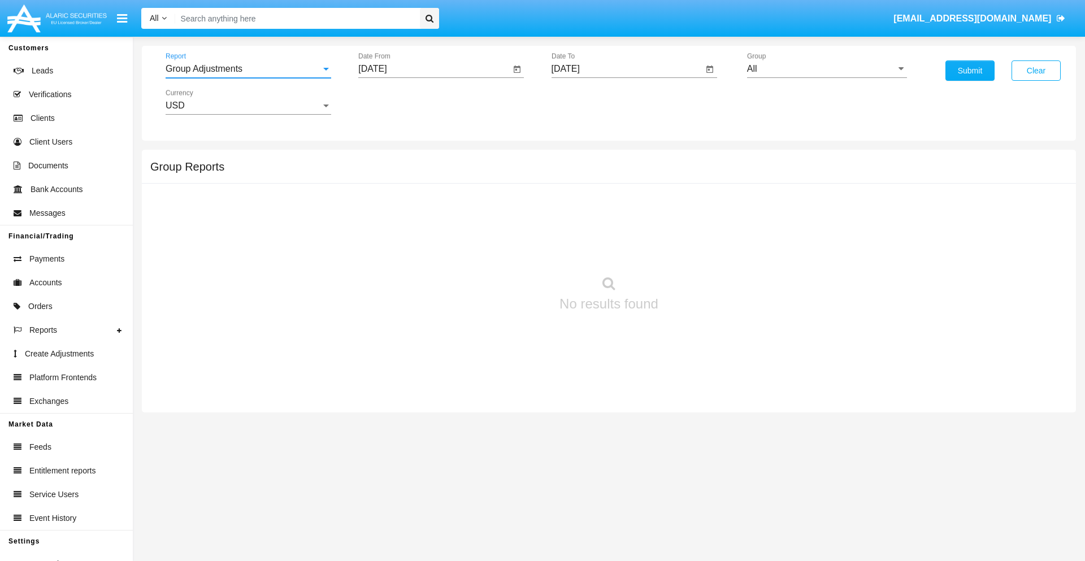
click at [434, 69] on input "[DATE]" at bounding box center [434, 69] width 152 height 10
click at [396, 102] on span "[DATE]" at bounding box center [385, 102] width 25 height 9
click at [504, 250] on div "2025" at bounding box center [505, 250] width 36 height 20
click at [385, 182] on div "MAY" at bounding box center [386, 182] width 36 height 20
click at [422, 218] on div "20" at bounding box center [422, 219] width 20 height 20
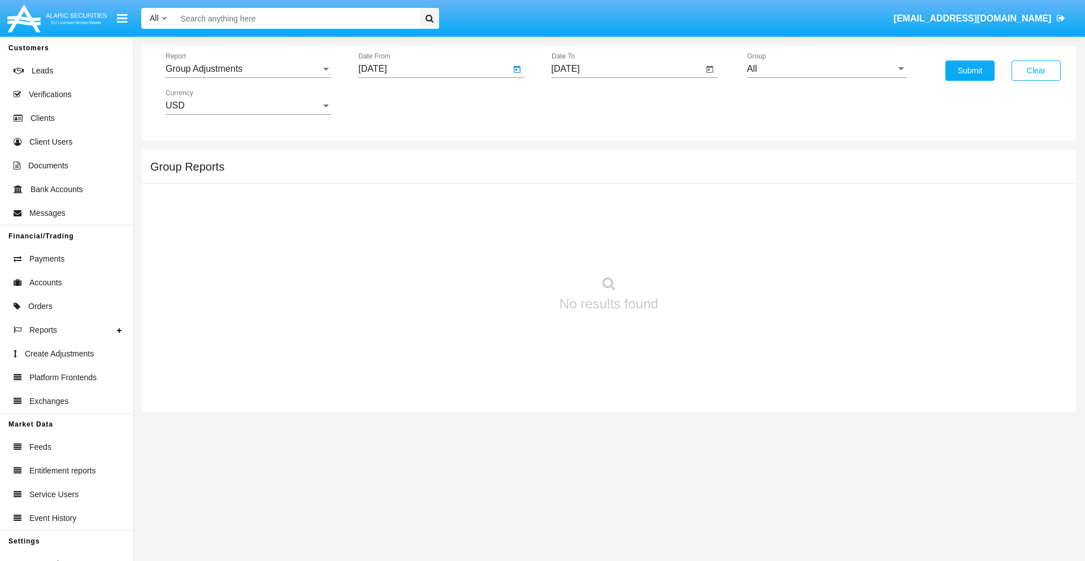
type input "[DATE]"
click at [627, 69] on input "[DATE]" at bounding box center [628, 69] width 152 height 10
click at [588, 102] on span "[DATE]" at bounding box center [578, 102] width 25 height 9
click at [697, 250] on div "2025" at bounding box center [697, 250] width 36 height 20
click at [697, 182] on div "AUG" at bounding box center [697, 182] width 36 height 20
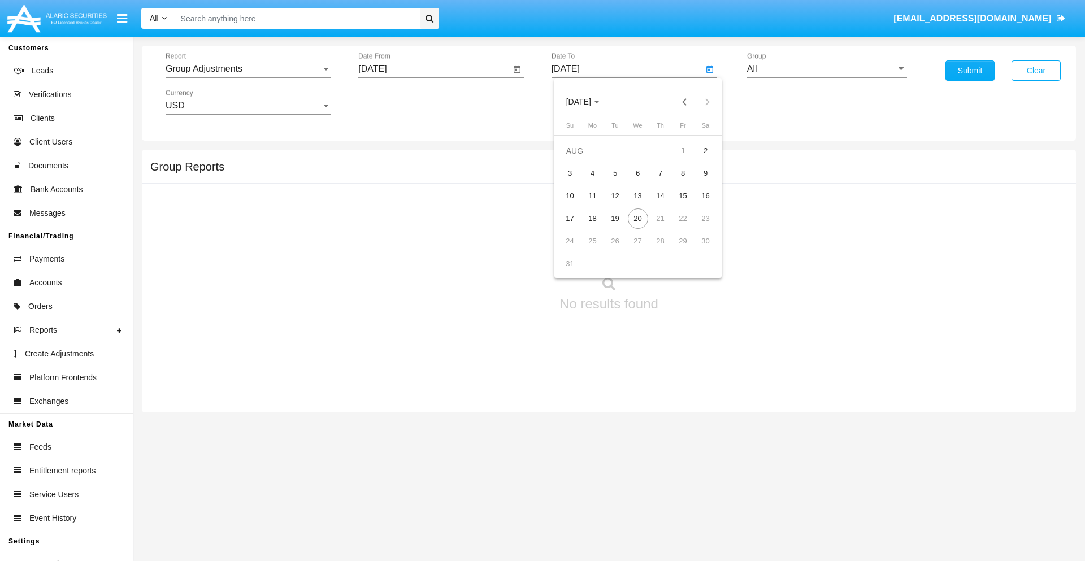
click at [637, 218] on div "20" at bounding box center [638, 219] width 20 height 20
type input "[DATE]"
click at [827, 69] on input "All" at bounding box center [827, 69] width 160 height 10
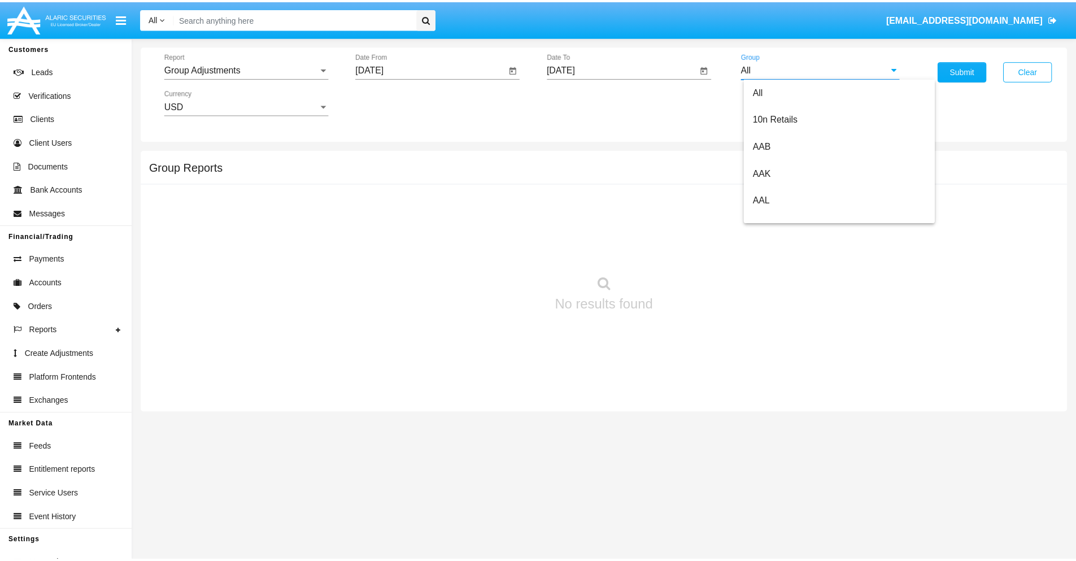
scroll to position [253, 0]
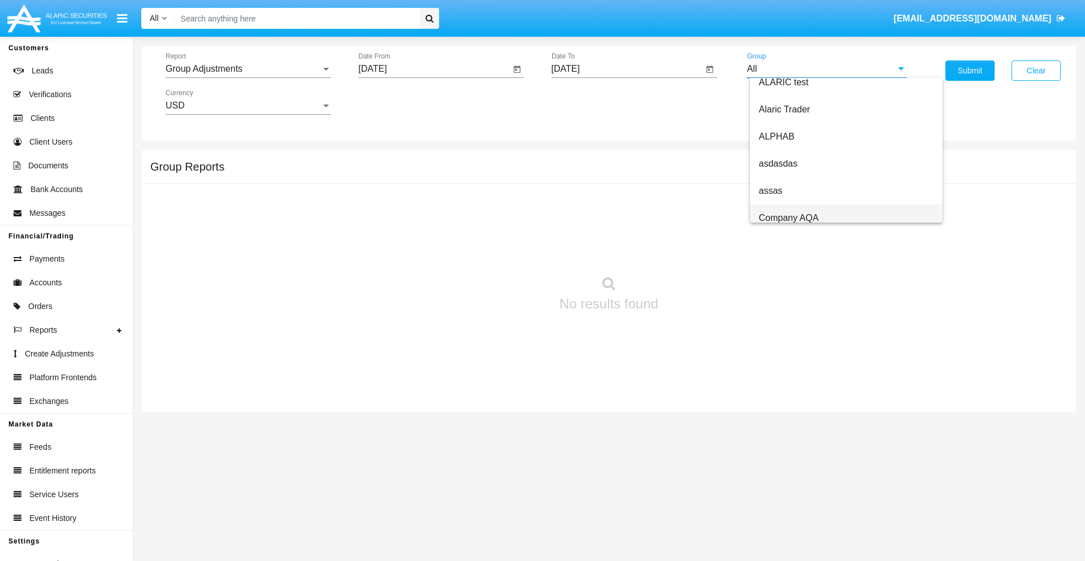
click at [788, 218] on span "Company AQA" at bounding box center [789, 218] width 60 height 10
type input "Company AQA"
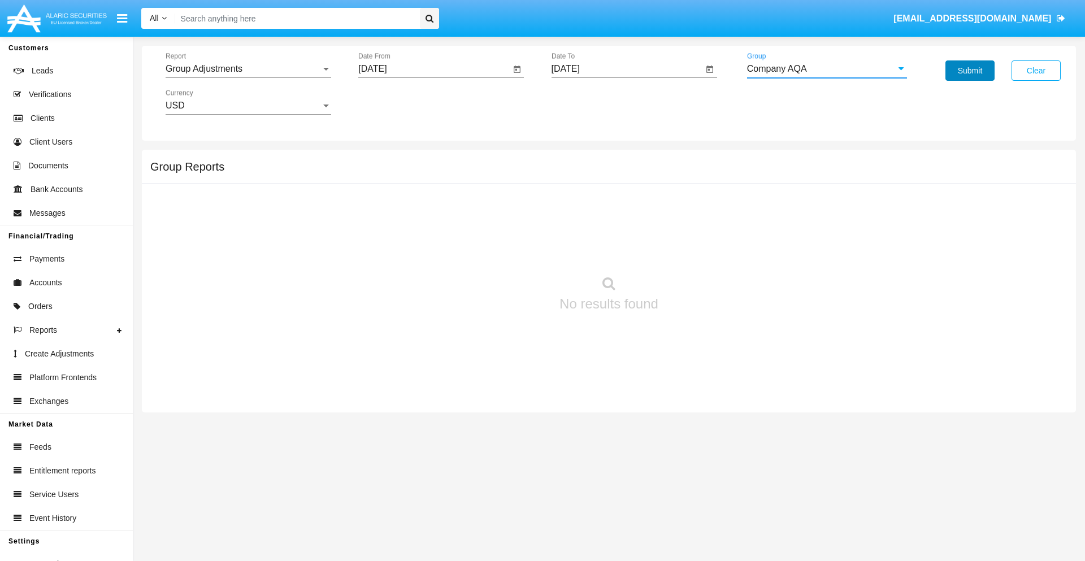
click at [970, 71] on button "Submit" at bounding box center [969, 70] width 49 height 20
click at [248, 69] on span "Report" at bounding box center [243, 69] width 155 height 10
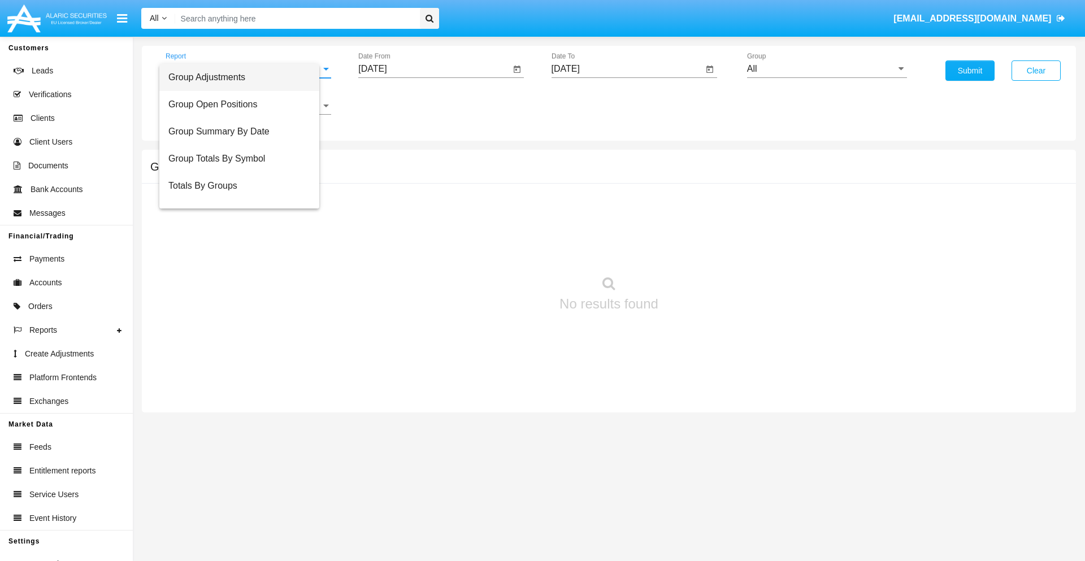
scroll to position [18, 0]
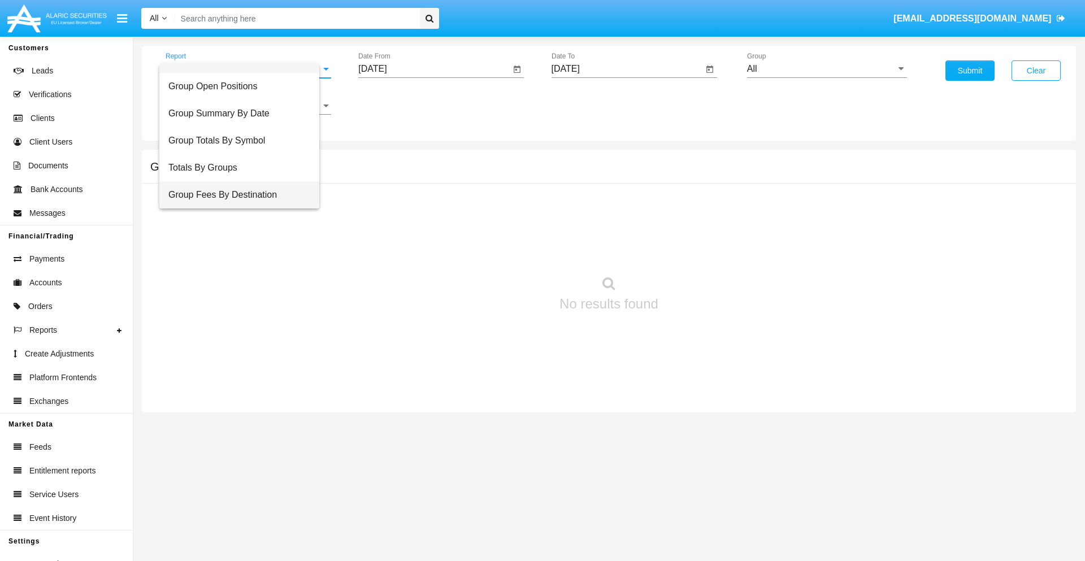
click at [244, 195] on span "Group Fees By Destination" at bounding box center [239, 194] width 142 height 27
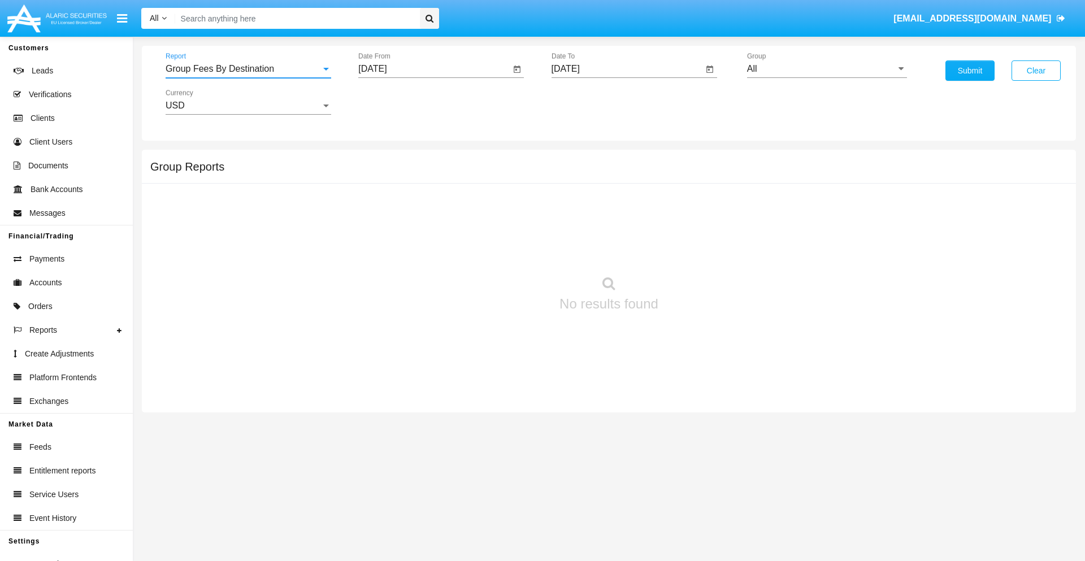
click at [434, 69] on input "[DATE]" at bounding box center [434, 69] width 152 height 10
click at [396, 102] on span "[DATE]" at bounding box center [385, 102] width 25 height 9
click at [504, 250] on div "2025" at bounding box center [505, 250] width 36 height 20
click at [425, 182] on div "JUN" at bounding box center [425, 182] width 36 height 20
click at [490, 218] on div "20" at bounding box center [490, 219] width 20 height 20
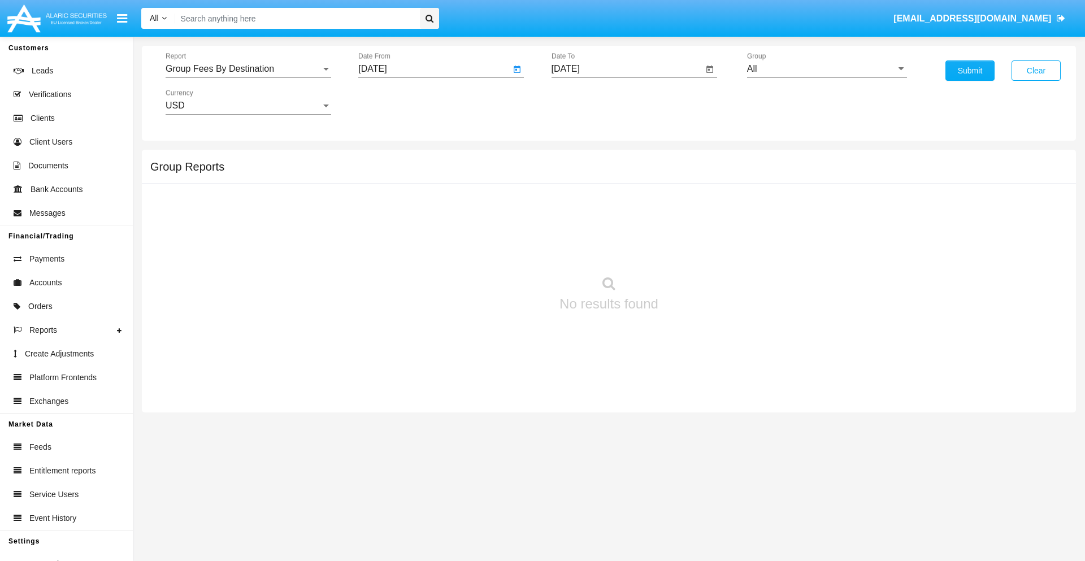
type input "06/20/25"
click at [627, 69] on input "[DATE]" at bounding box center [628, 69] width 152 height 10
click at [588, 102] on span "[DATE]" at bounding box center [578, 102] width 25 height 9
click at [697, 250] on div "2025" at bounding box center [697, 250] width 36 height 20
click at [697, 182] on div "AUG" at bounding box center [697, 182] width 36 height 20
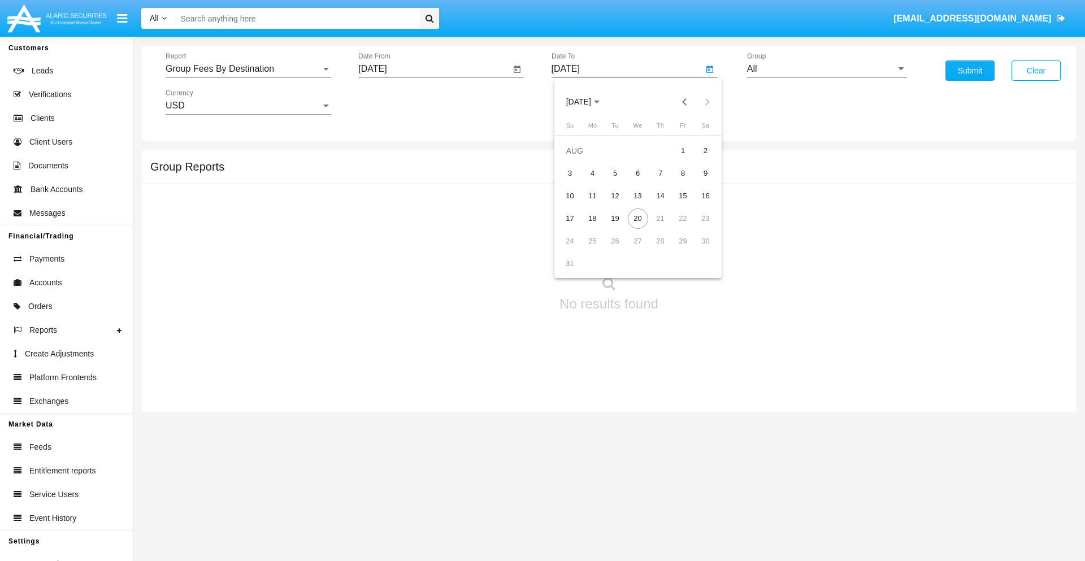
click at [637, 218] on div "20" at bounding box center [638, 219] width 20 height 20
type input "[DATE]"
click at [827, 69] on input "All" at bounding box center [827, 69] width 160 height 10
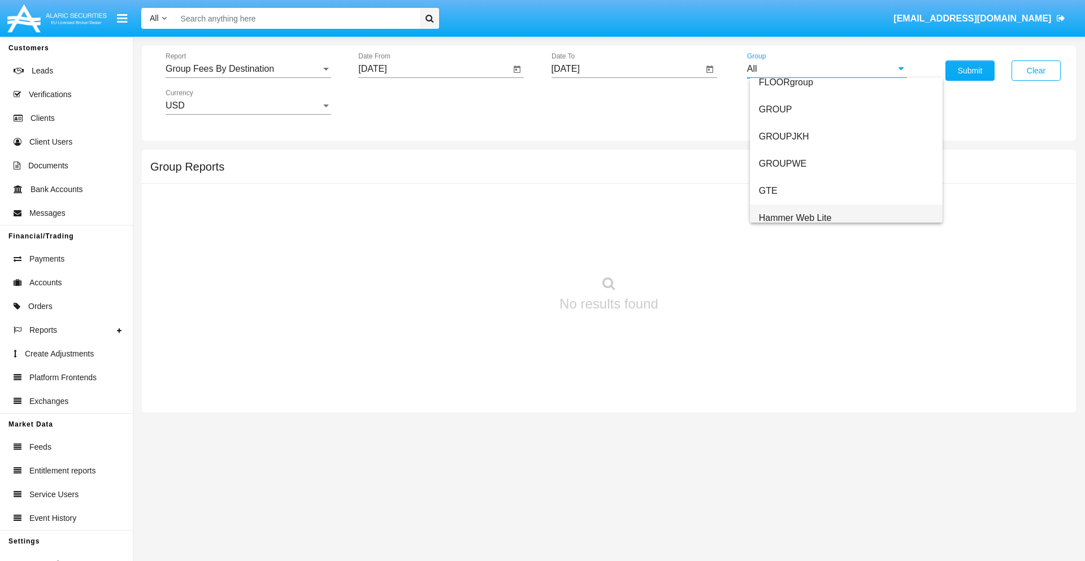
click at [795, 218] on span "Hammer Web Lite" at bounding box center [795, 218] width 73 height 10
type input "Hammer Web Lite"
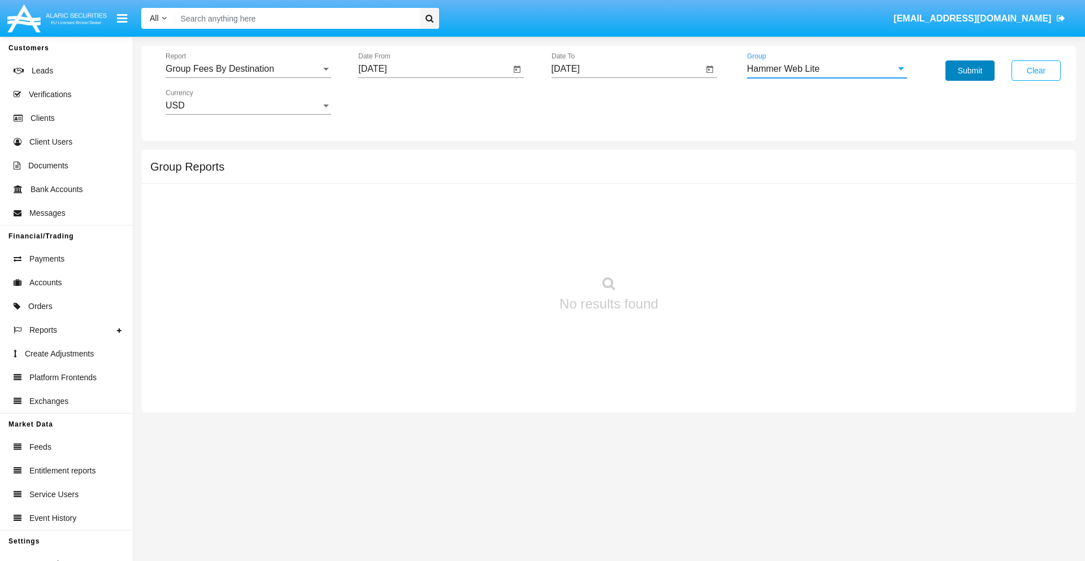
click at [970, 71] on button "Submit" at bounding box center [969, 70] width 49 height 20
click at [248, 69] on span "Report" at bounding box center [243, 69] width 155 height 10
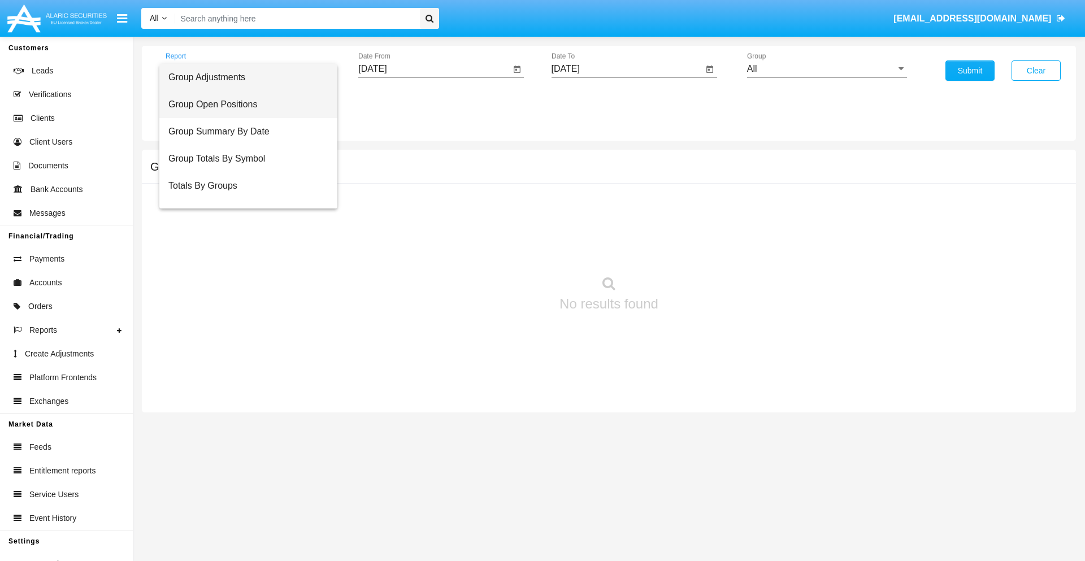
click at [244, 105] on span "Group Open Positions" at bounding box center [248, 104] width 160 height 27
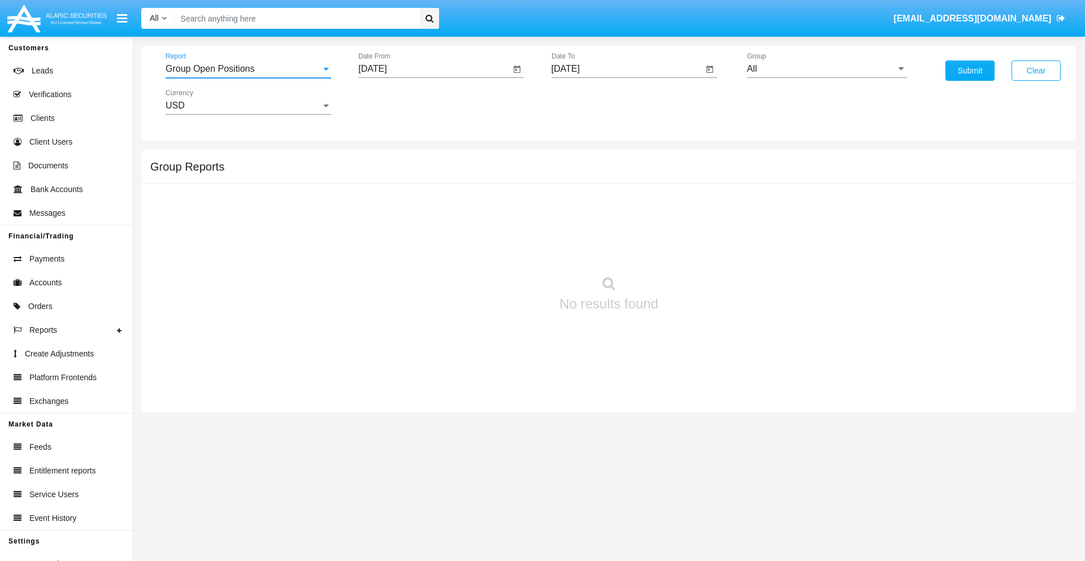
click at [434, 69] on input "[DATE]" at bounding box center [434, 69] width 152 height 10
click at [396, 102] on span "[DATE]" at bounding box center [385, 102] width 25 height 9
click at [504, 250] on div "2025" at bounding box center [505, 250] width 36 height 20
click at [464, 182] on div "[DATE]" at bounding box center [465, 182] width 36 height 20
click at [377, 241] on div "20" at bounding box center [377, 241] width 20 height 20
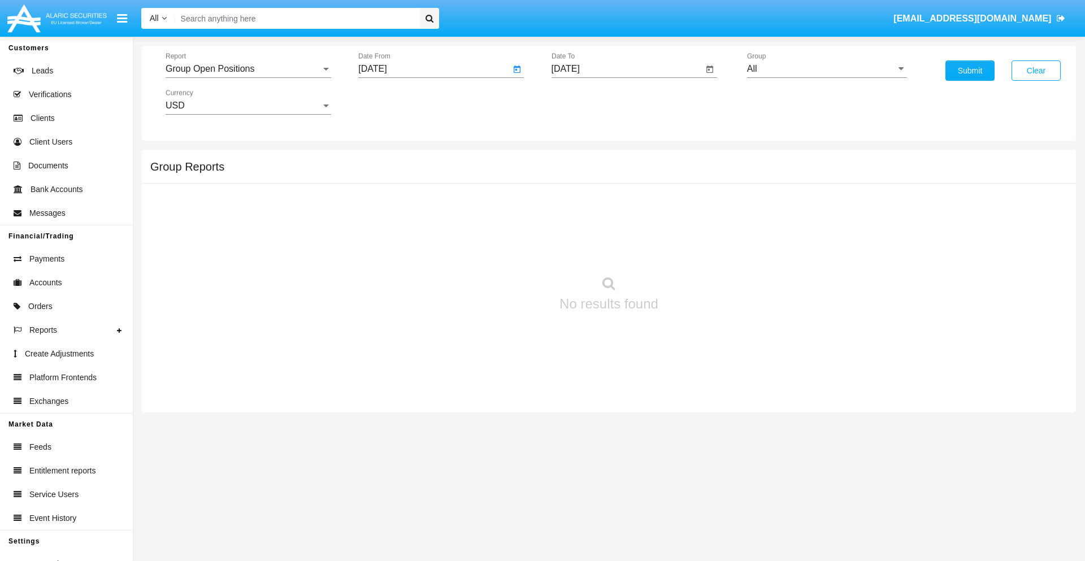
type input "[DATE]"
click at [627, 69] on input "[DATE]" at bounding box center [628, 69] width 152 height 10
click at [588, 102] on span "[DATE]" at bounding box center [578, 102] width 25 height 9
click at [697, 250] on div "2025" at bounding box center [697, 250] width 36 height 20
click at [697, 182] on div "AUG" at bounding box center [697, 182] width 36 height 20
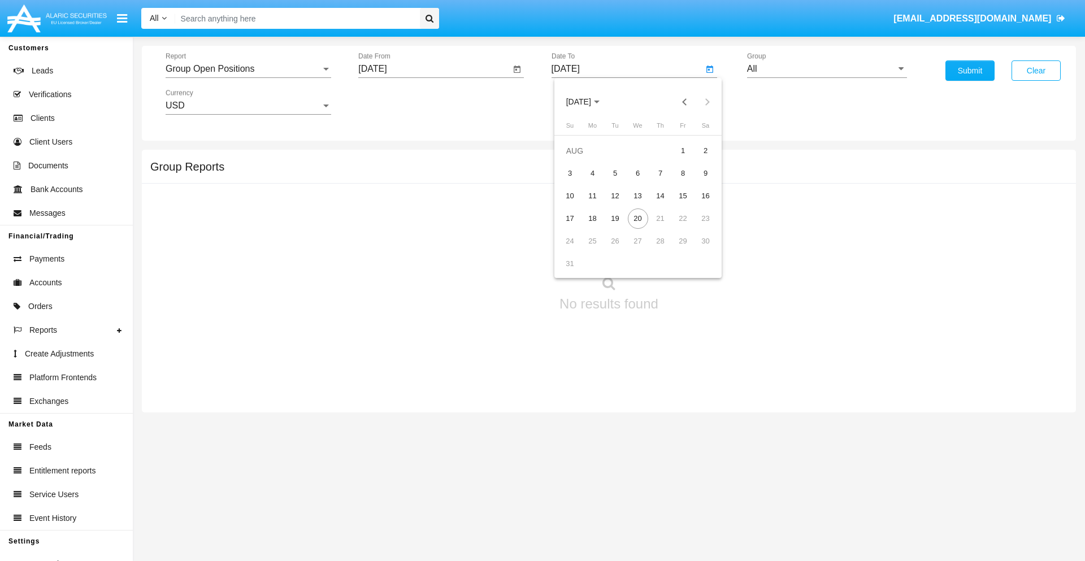
click at [637, 218] on div "20" at bounding box center [638, 219] width 20 height 20
type input "[DATE]"
click at [827, 69] on input "All" at bounding box center [827, 69] width 160 height 10
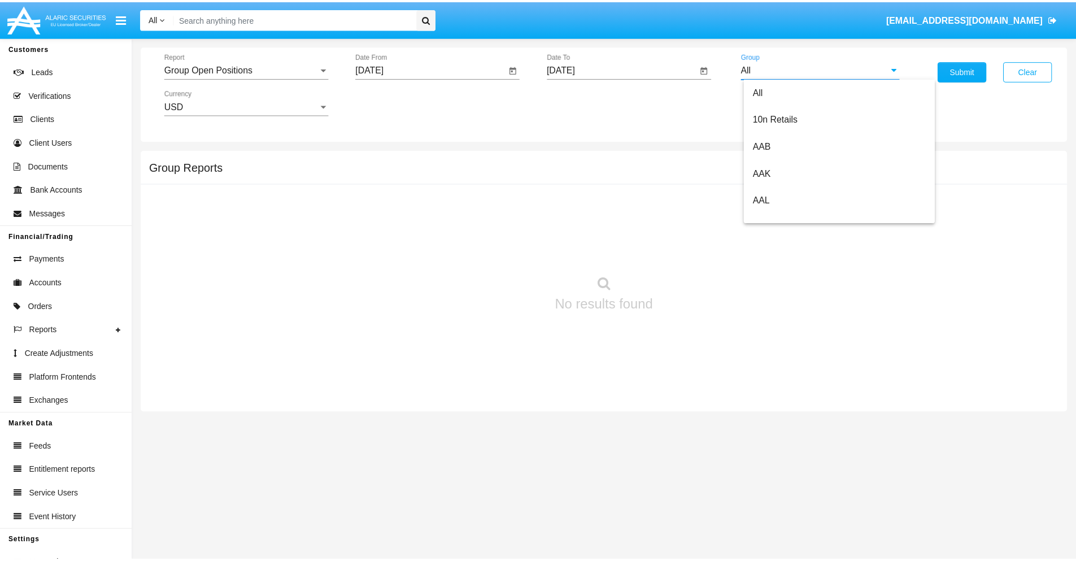
scroll to position [606, 0]
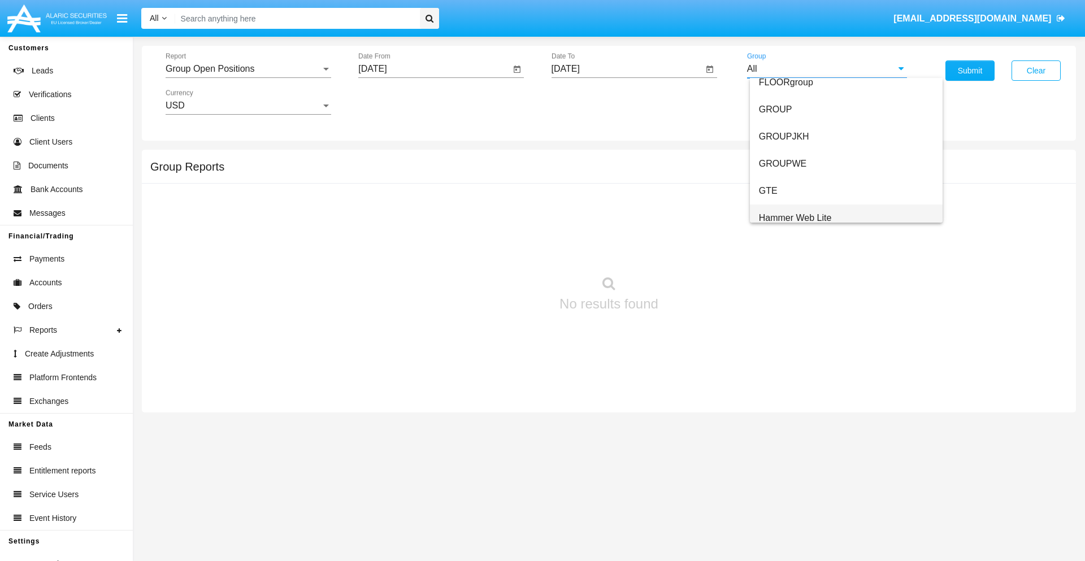
click at [795, 218] on span "Hammer Web Lite" at bounding box center [795, 218] width 73 height 10
type input "Hammer Web Lite"
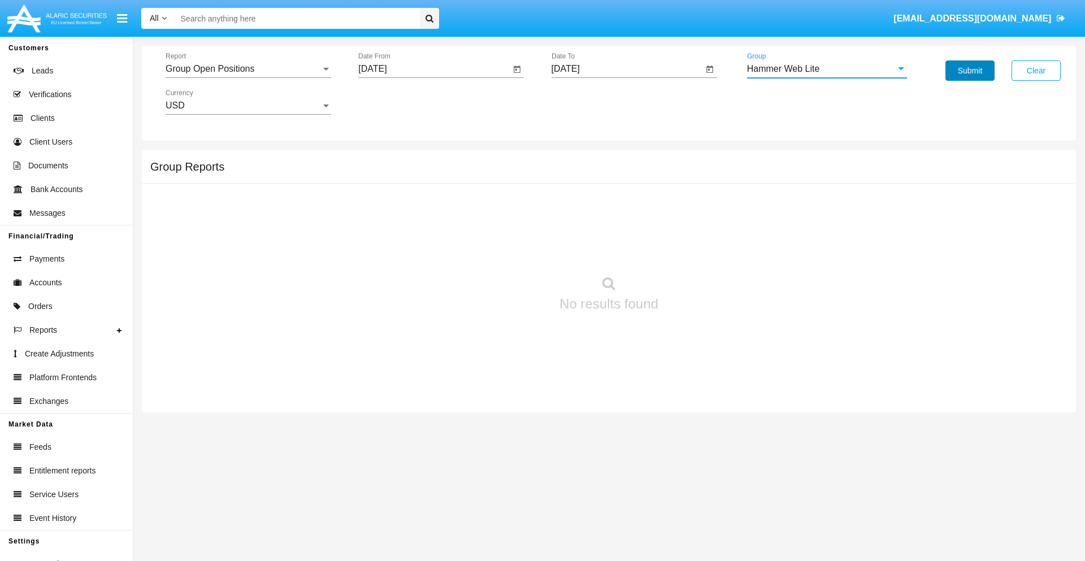
click at [970, 71] on button "Submit" at bounding box center [969, 70] width 49 height 20
click at [248, 69] on span "Report" at bounding box center [243, 69] width 155 height 10
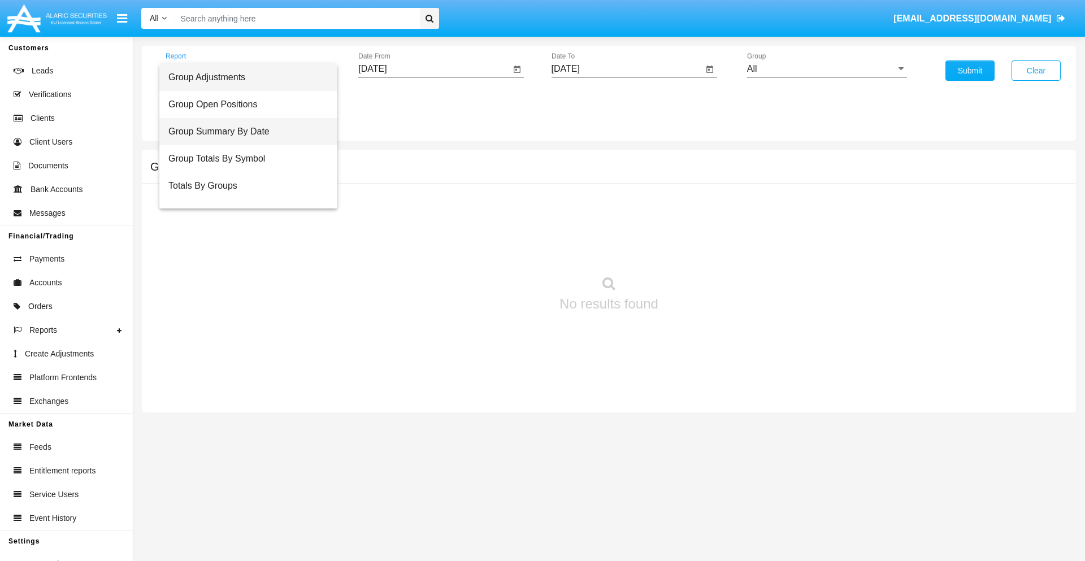
click at [244, 132] on span "Group Summary By Date" at bounding box center [248, 131] width 160 height 27
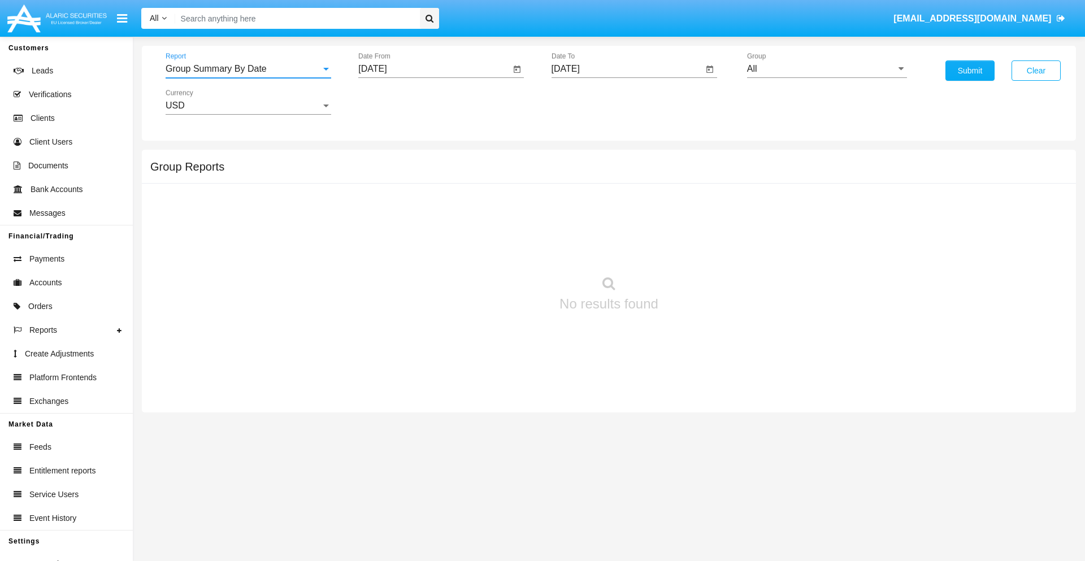
click at [434, 69] on input "[DATE]" at bounding box center [434, 69] width 152 height 10
click at [396, 102] on span "[DATE]" at bounding box center [385, 102] width 25 height 9
click at [504, 250] on div "2025" at bounding box center [505, 250] width 36 height 20
click at [464, 182] on div "[DATE]" at bounding box center [465, 182] width 36 height 20
click at [377, 241] on div "20" at bounding box center [377, 241] width 20 height 20
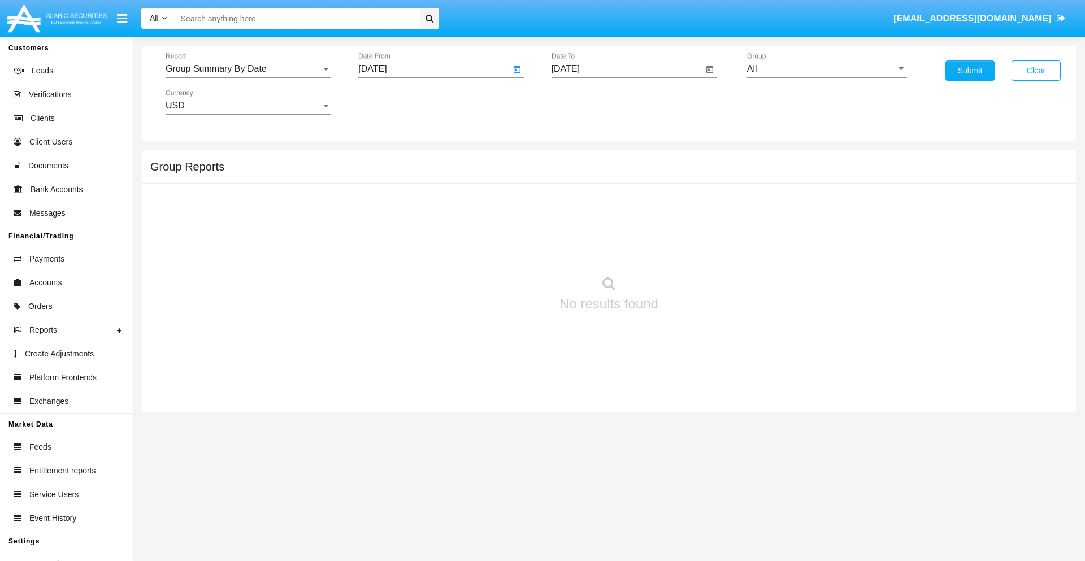
type input "[DATE]"
click at [627, 69] on input "[DATE]" at bounding box center [628, 69] width 152 height 10
click at [588, 102] on span "[DATE]" at bounding box center [578, 102] width 25 height 9
click at [697, 250] on div "2025" at bounding box center [697, 250] width 36 height 20
click at [697, 182] on div "AUG" at bounding box center [697, 182] width 36 height 20
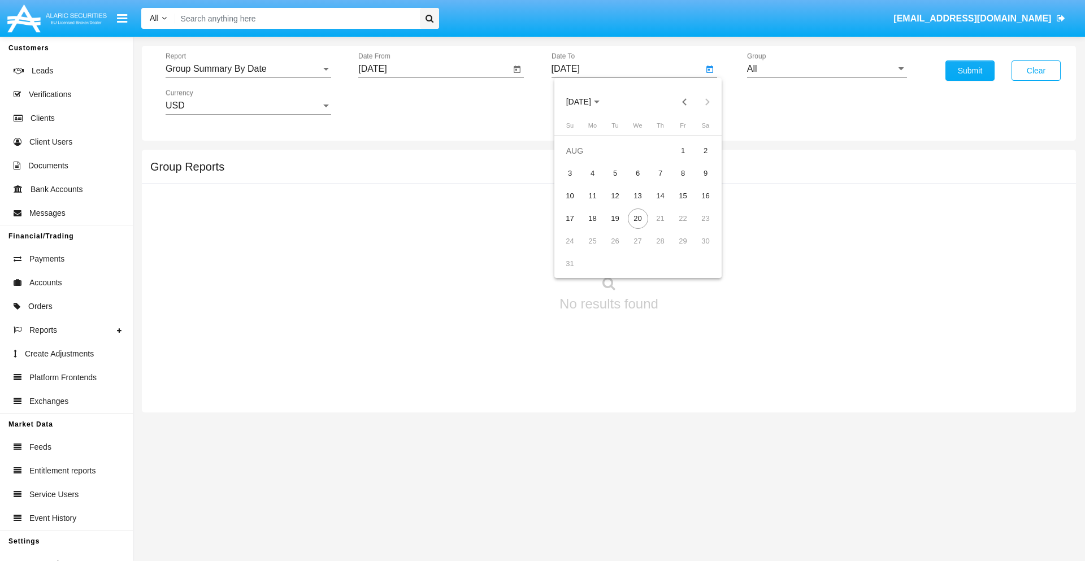
click at [637, 218] on div "20" at bounding box center [638, 219] width 20 height 20
type input "[DATE]"
click at [827, 69] on input "All" at bounding box center [827, 69] width 160 height 10
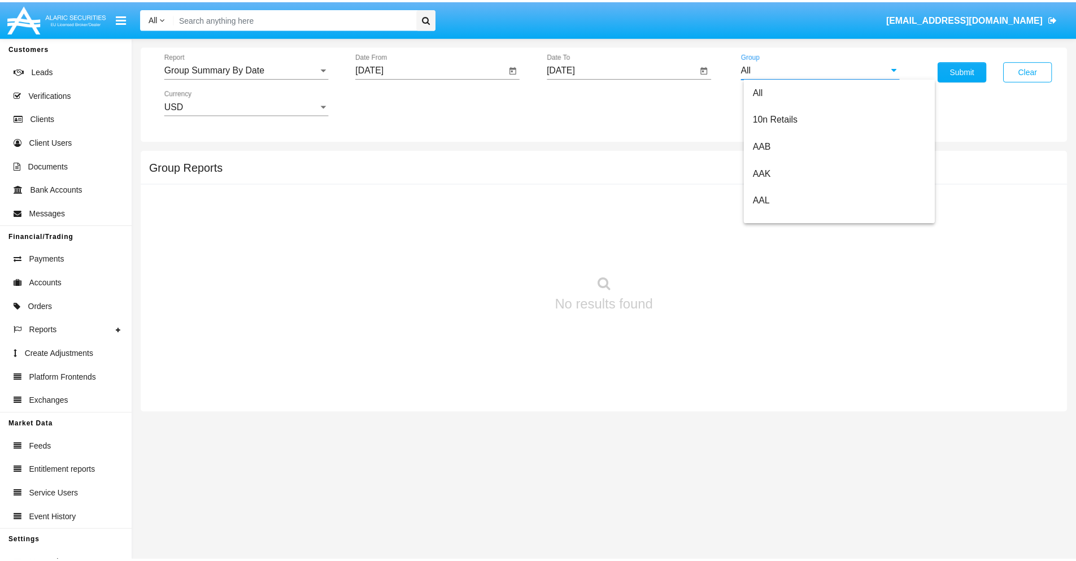
scroll to position [606, 0]
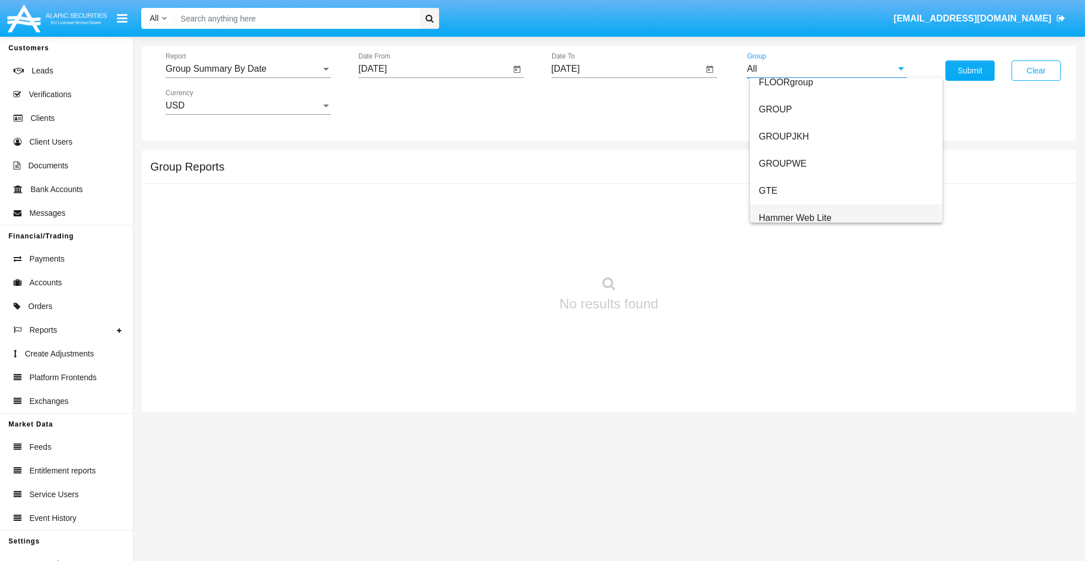
click at [795, 218] on span "Hammer Web Lite" at bounding box center [795, 218] width 73 height 10
type input "Hammer Web Lite"
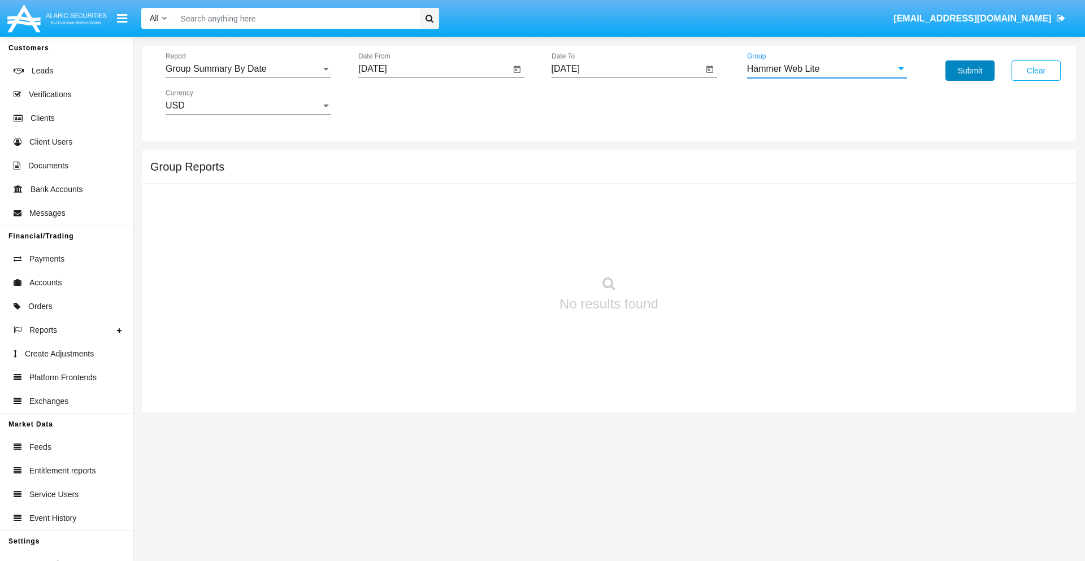
click at [970, 71] on button "Submit" at bounding box center [969, 70] width 49 height 20
click at [248, 69] on span "Report" at bounding box center [243, 69] width 155 height 10
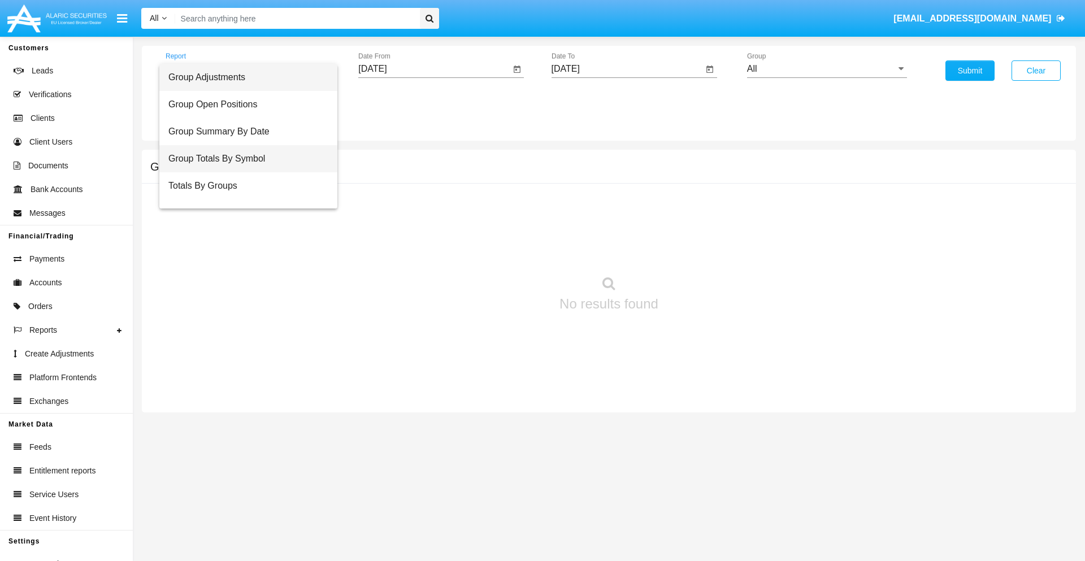
click at [244, 159] on span "Group Totals By Symbol" at bounding box center [248, 158] width 160 height 27
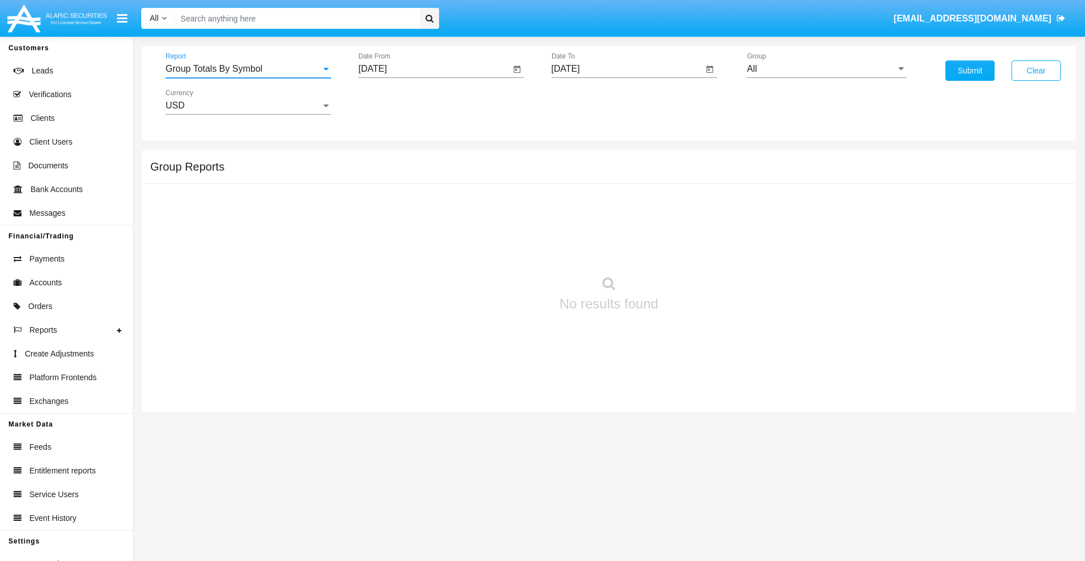
click at [434, 69] on input "[DATE]" at bounding box center [434, 69] width 152 height 10
click at [396, 102] on span "[DATE]" at bounding box center [385, 102] width 25 height 9
click at [504, 250] on div "2025" at bounding box center [505, 250] width 36 height 20
click at [464, 182] on div "[DATE]" at bounding box center [465, 182] width 36 height 20
click at [377, 241] on div "20" at bounding box center [377, 241] width 20 height 20
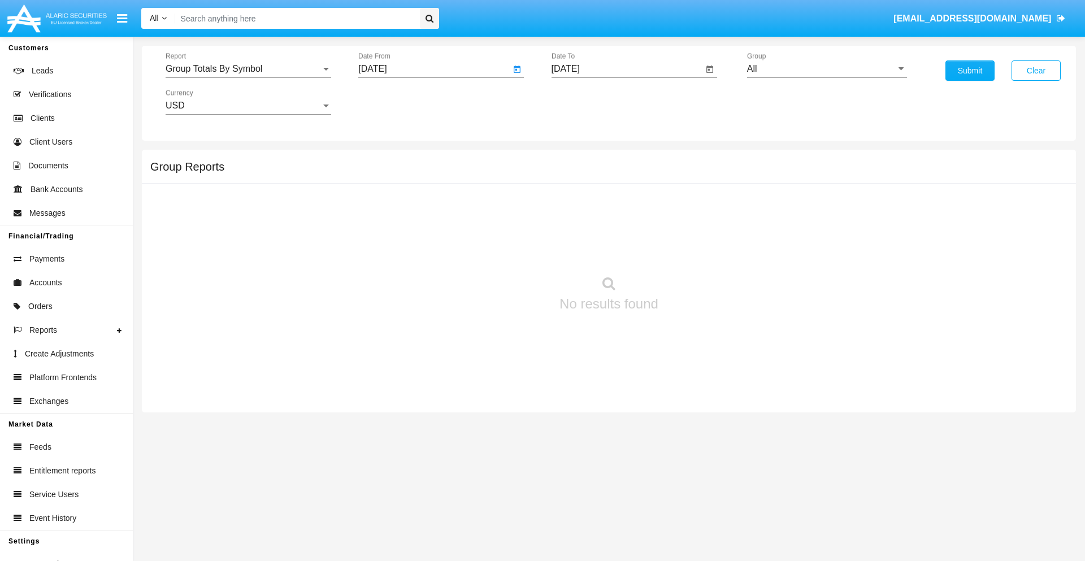
type input "[DATE]"
click at [627, 69] on input "[DATE]" at bounding box center [628, 69] width 152 height 10
click at [588, 102] on span "[DATE]" at bounding box center [578, 102] width 25 height 9
click at [697, 250] on div "2025" at bounding box center [697, 250] width 36 height 20
click at [697, 182] on div "AUG" at bounding box center [697, 182] width 36 height 20
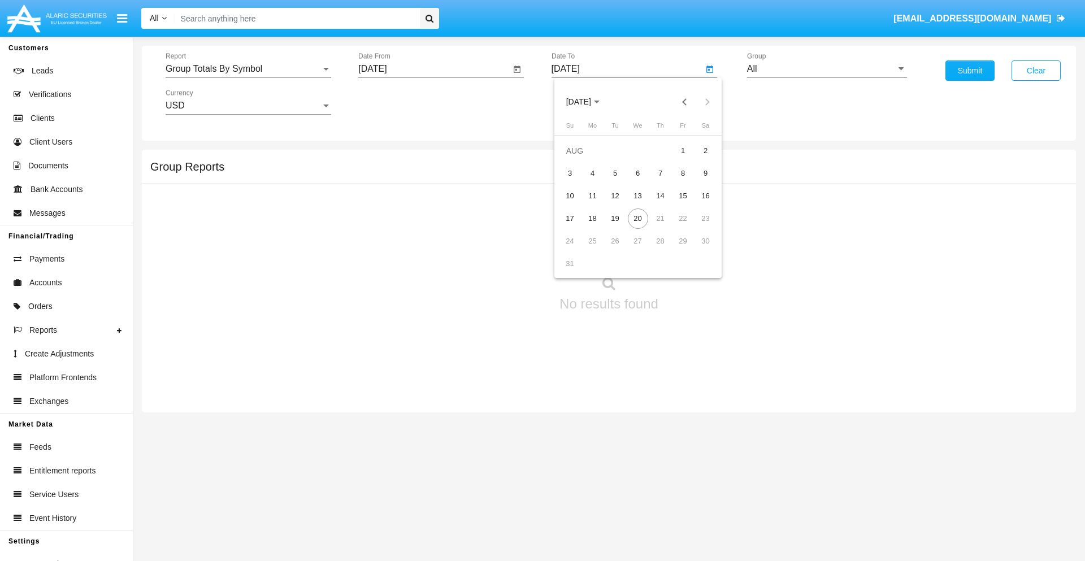
click at [637, 218] on div "20" at bounding box center [638, 219] width 20 height 20
type input "[DATE]"
click at [827, 69] on input "All" at bounding box center [827, 69] width 160 height 10
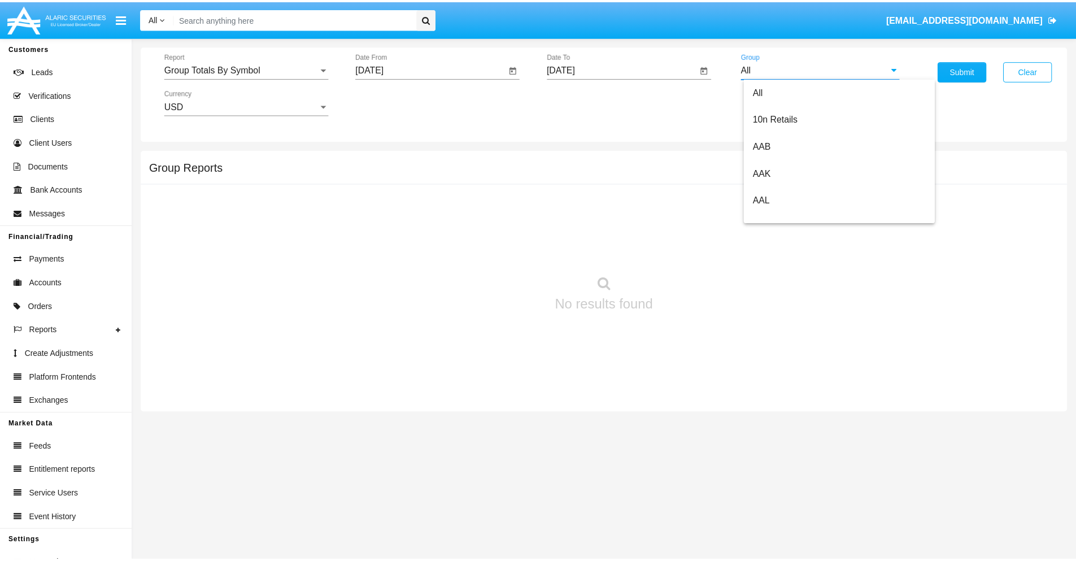
scroll to position [606, 0]
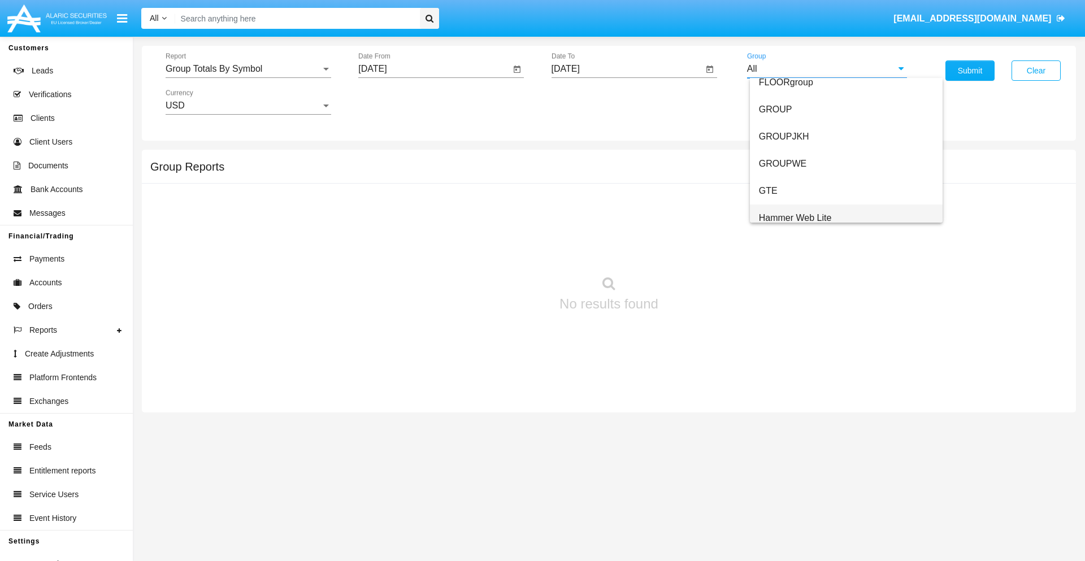
click at [795, 218] on span "Hammer Web Lite" at bounding box center [795, 218] width 73 height 10
type input "Hammer Web Lite"
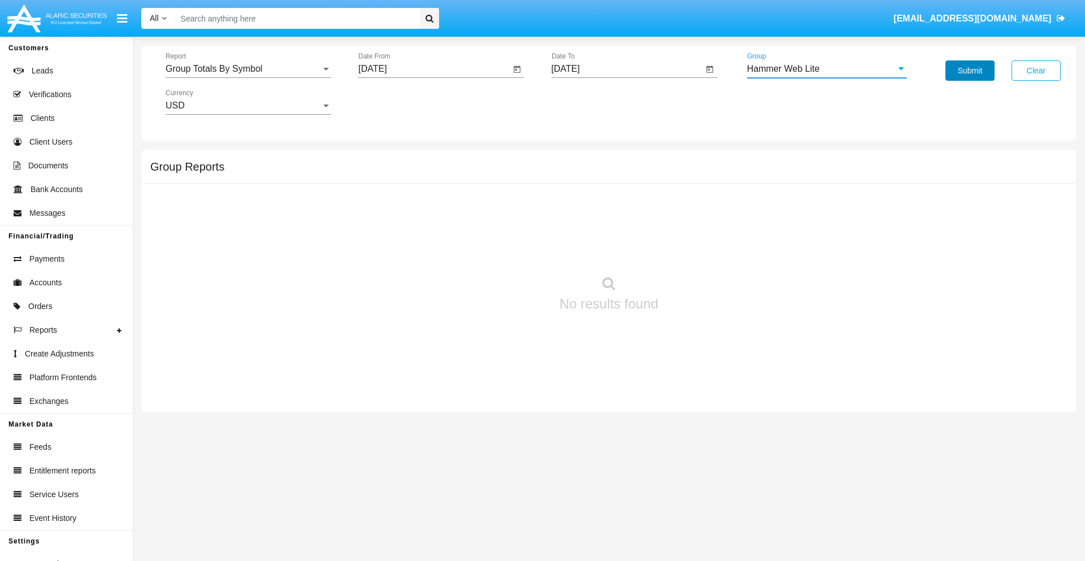
click at [970, 71] on button "Submit" at bounding box center [969, 70] width 49 height 20
click at [248, 69] on span "Report" at bounding box center [243, 69] width 155 height 10
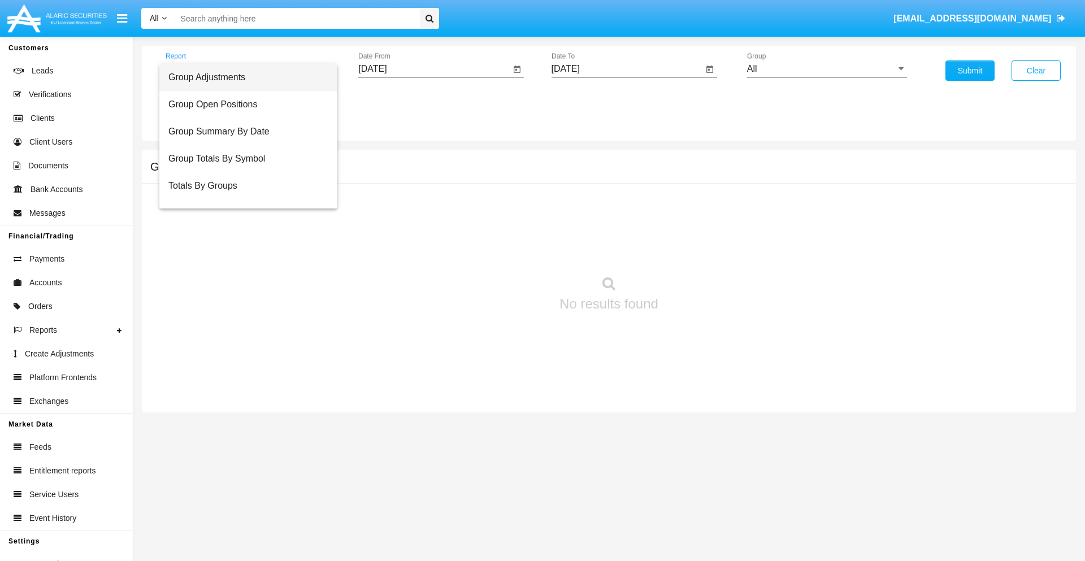
scroll to position [45, 0]
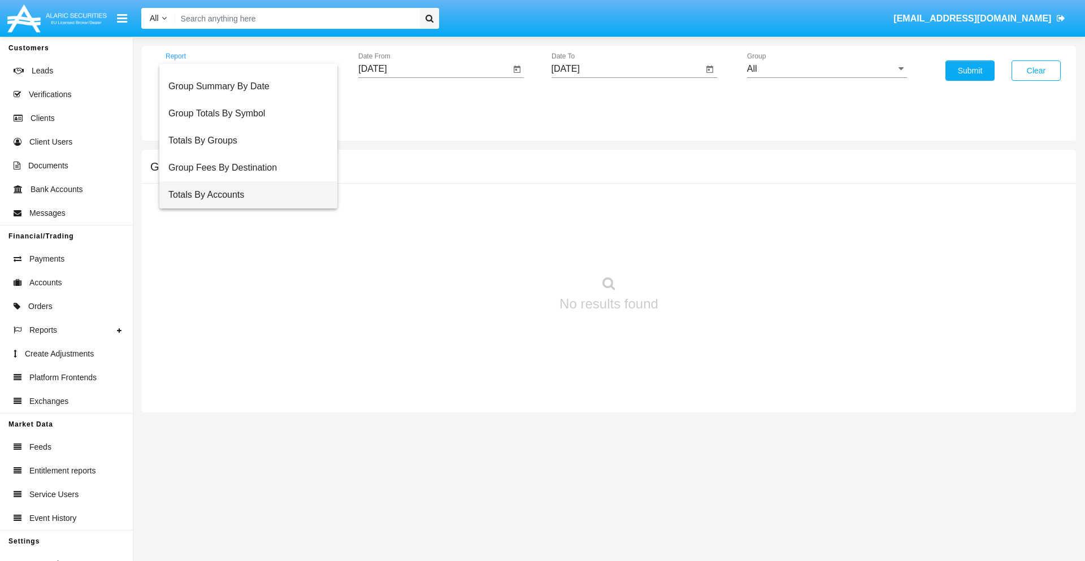
click at [244, 195] on span "Totals By Accounts" at bounding box center [248, 194] width 160 height 27
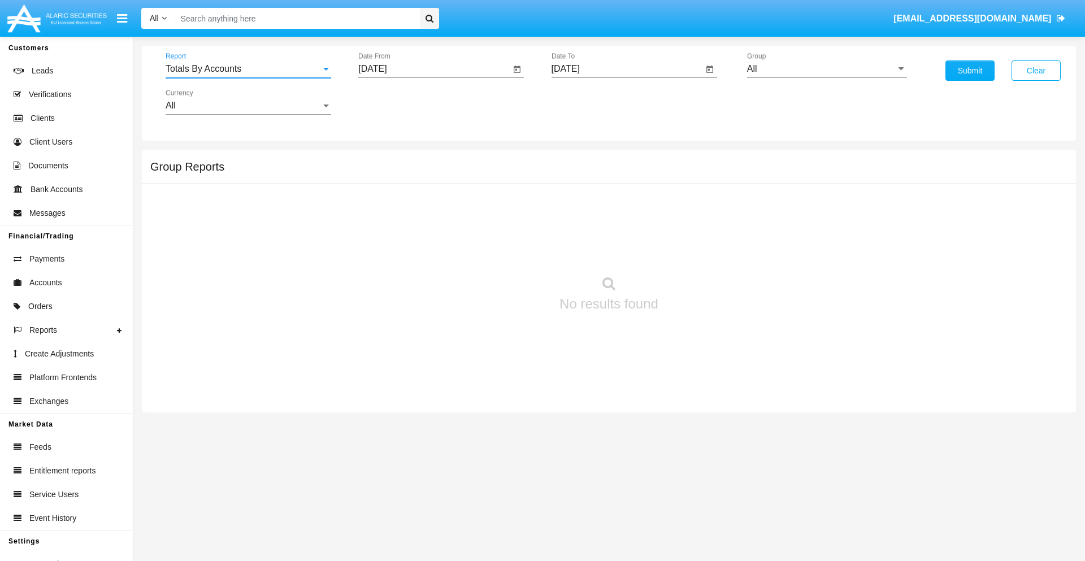
click at [434, 69] on input "[DATE]" at bounding box center [434, 69] width 152 height 10
click at [396, 102] on span "[DATE]" at bounding box center [385, 102] width 25 height 9
click at [504, 250] on div "2025" at bounding box center [505, 250] width 36 height 20
click at [504, 182] on div "AUG" at bounding box center [505, 182] width 36 height 20
click at [422, 173] on div "5" at bounding box center [422, 173] width 20 height 20
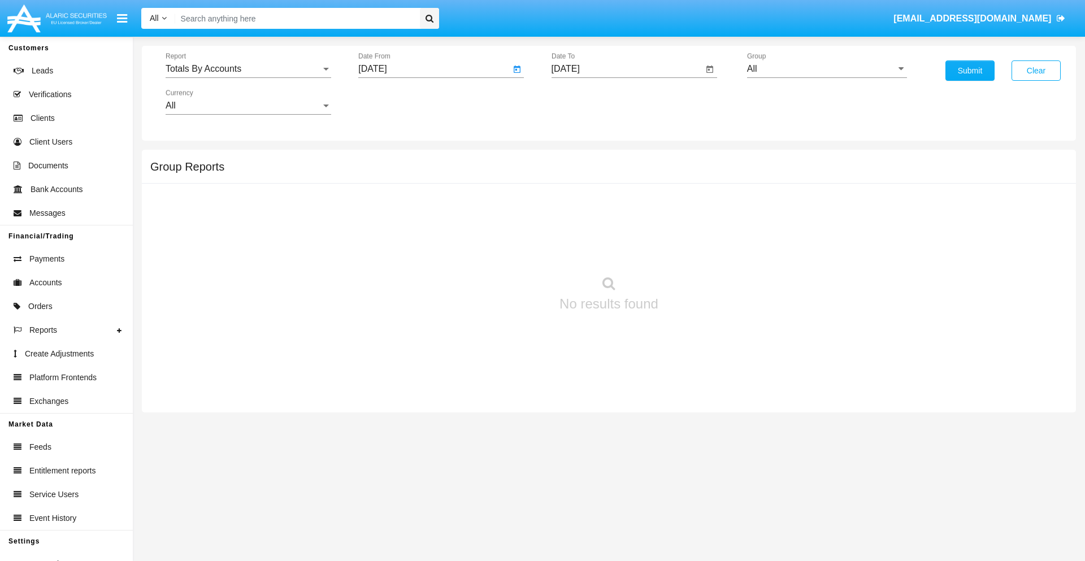
type input "[DATE]"
click at [627, 69] on input "[DATE]" at bounding box center [628, 69] width 152 height 10
click at [588, 102] on span "[DATE]" at bounding box center [578, 102] width 25 height 9
click at [697, 250] on div "2025" at bounding box center [697, 250] width 36 height 20
click at [697, 182] on div "AUG" at bounding box center [697, 182] width 36 height 20
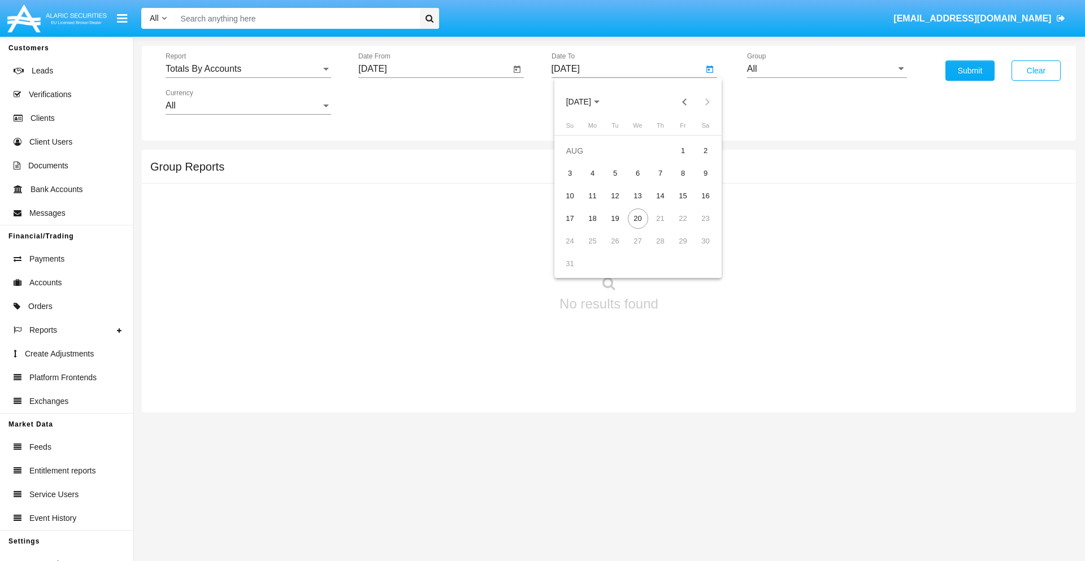
click at [637, 218] on div "20" at bounding box center [638, 219] width 20 height 20
type input "[DATE]"
click at [827, 69] on input "All" at bounding box center [827, 69] width 160 height 10
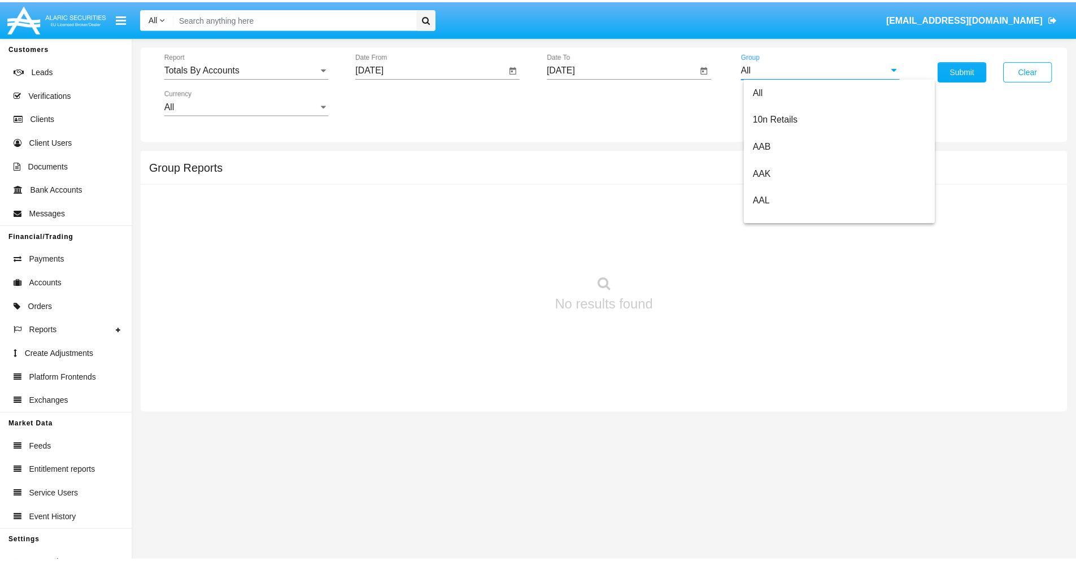
scroll to position [606, 0]
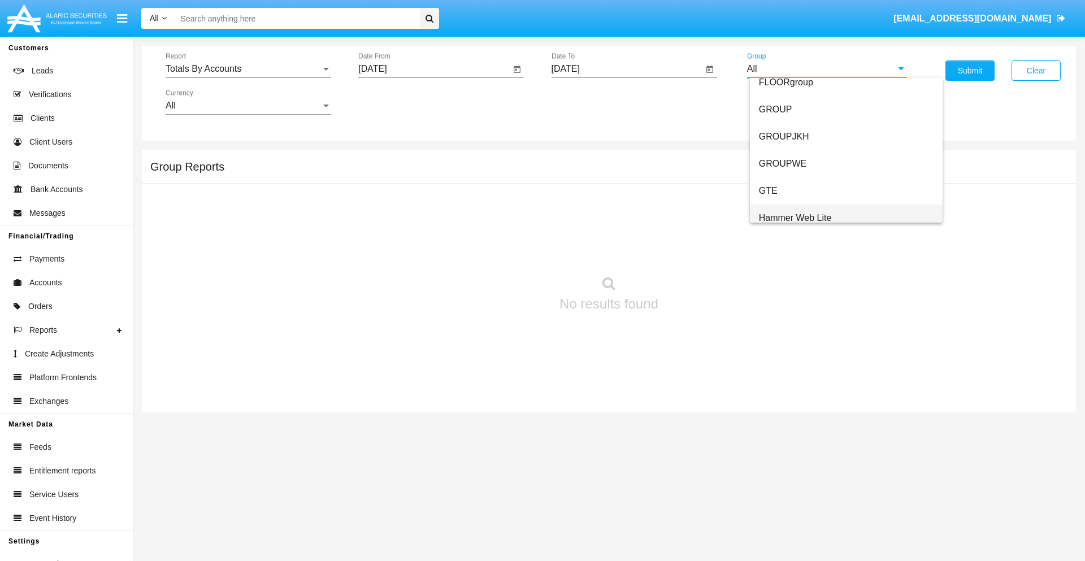
click at [795, 218] on span "Hammer Web Lite" at bounding box center [795, 218] width 73 height 10
type input "Hammer Web Lite"
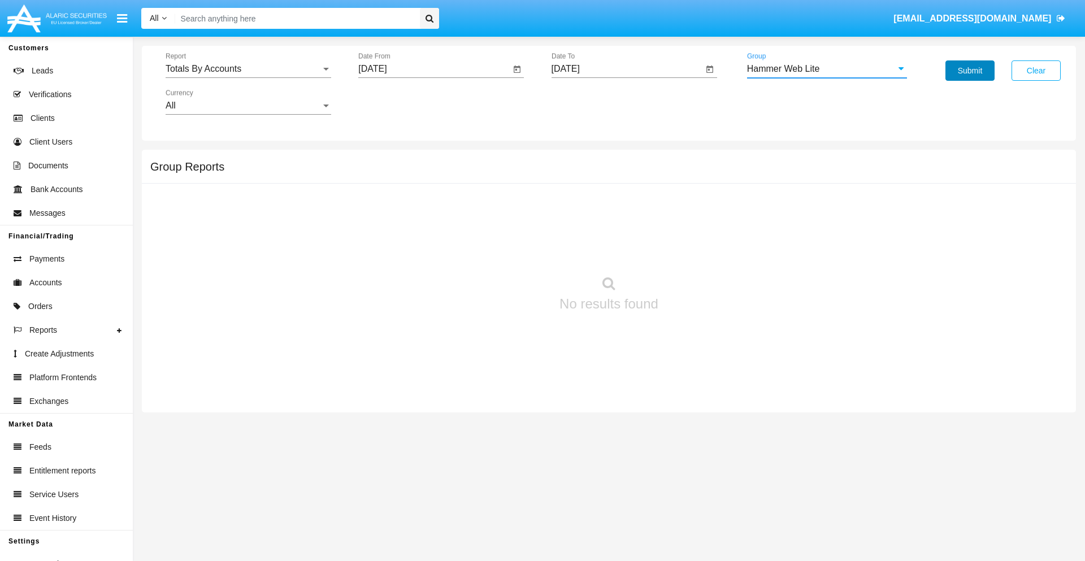
click at [970, 71] on button "Submit" at bounding box center [969, 70] width 49 height 20
click at [248, 69] on span "Report" at bounding box center [243, 69] width 155 height 10
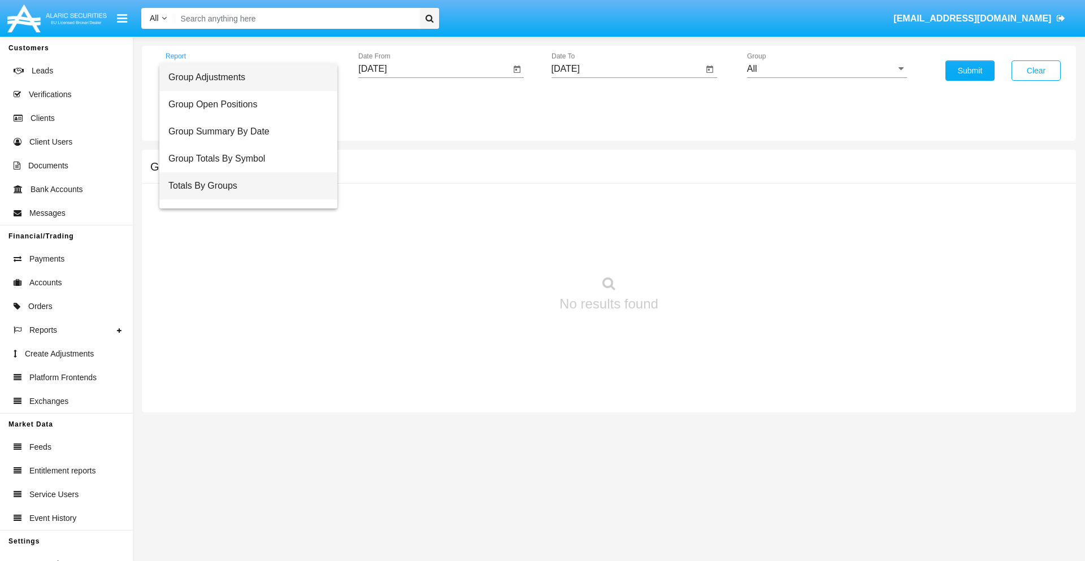
click at [244, 186] on span "Totals By Groups" at bounding box center [248, 185] width 160 height 27
click at [434, 69] on input "[DATE]" at bounding box center [434, 69] width 152 height 10
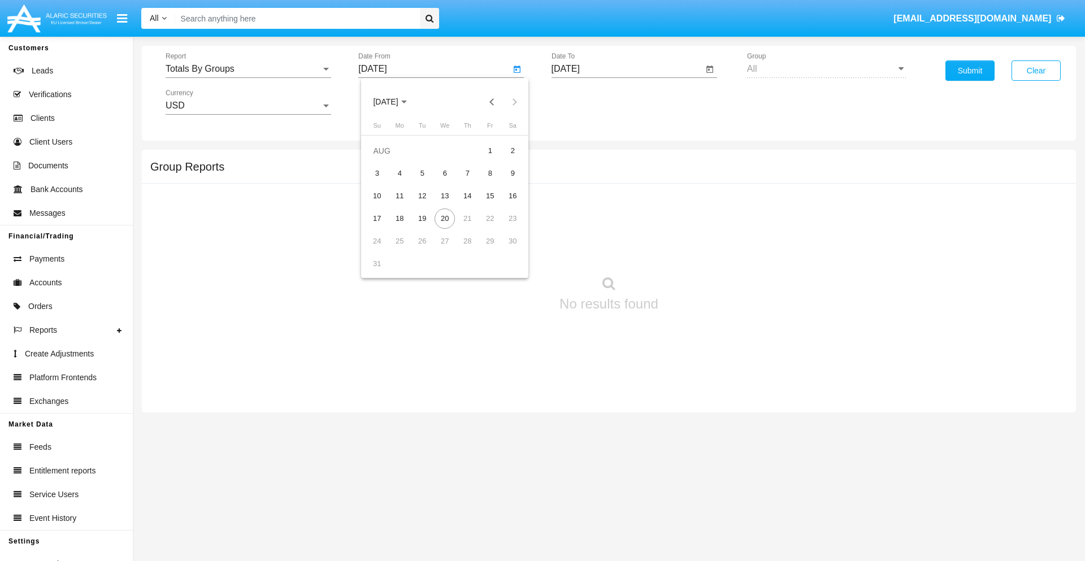
click at [396, 102] on span "AUG 2025" at bounding box center [385, 102] width 25 height 9
click at [504, 250] on div "2025" at bounding box center [505, 250] width 36 height 20
click at [504, 182] on div "AUG" at bounding box center [505, 182] width 36 height 20
click at [422, 173] on div "5" at bounding box center [422, 173] width 20 height 20
type input "08/05/25"
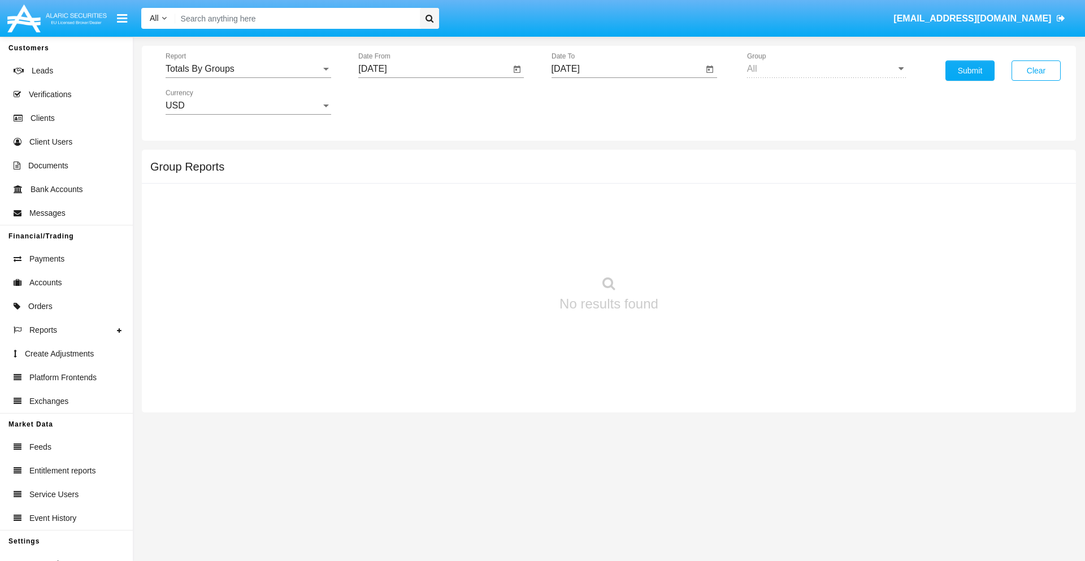
click at [627, 69] on input "[DATE]" at bounding box center [628, 69] width 152 height 10
click at [588, 102] on span "AUG 2025" at bounding box center [578, 102] width 25 height 9
click at [697, 250] on div "2025" at bounding box center [697, 250] width 36 height 20
click at [697, 182] on div "AUG" at bounding box center [697, 182] width 36 height 20
click at [637, 218] on div "20" at bounding box center [638, 219] width 20 height 20
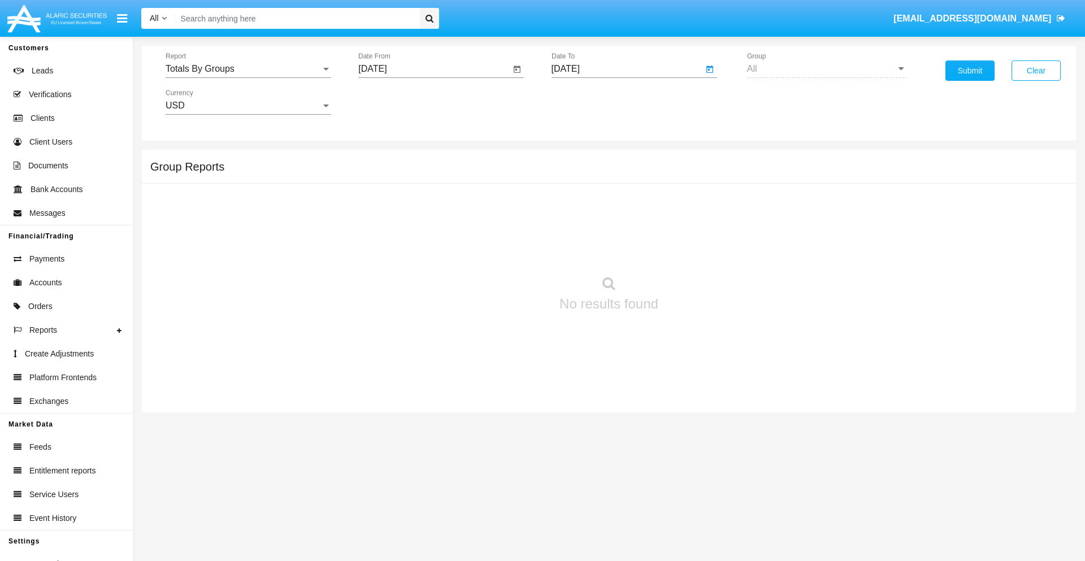
type input "08/20/25"
click at [970, 71] on button "Submit" at bounding box center [969, 70] width 49 height 20
click at [248, 69] on span "Report" at bounding box center [243, 69] width 155 height 10
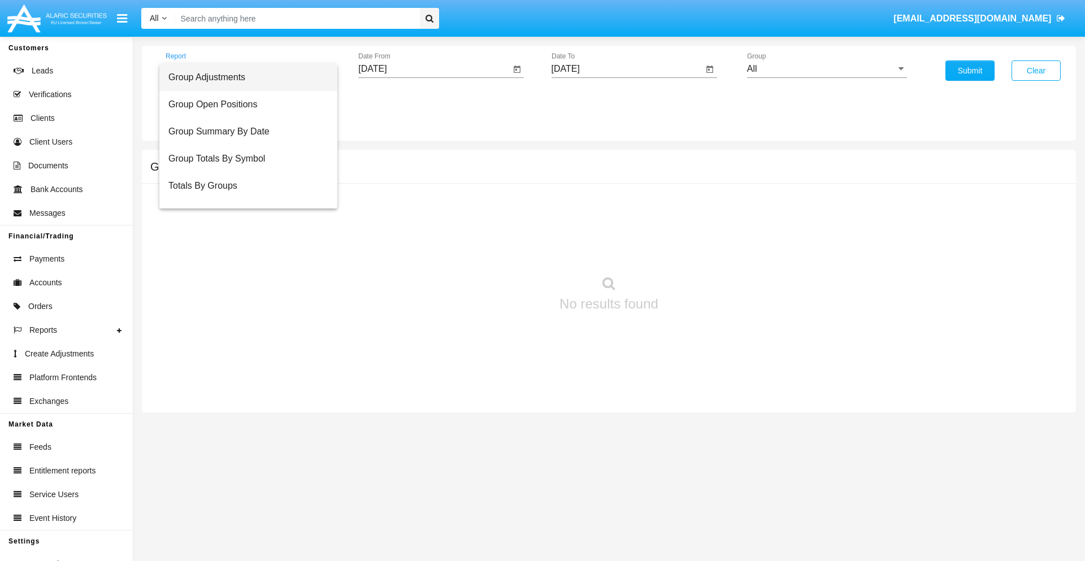
click at [244, 77] on span "Group Adjustments" at bounding box center [248, 77] width 160 height 27
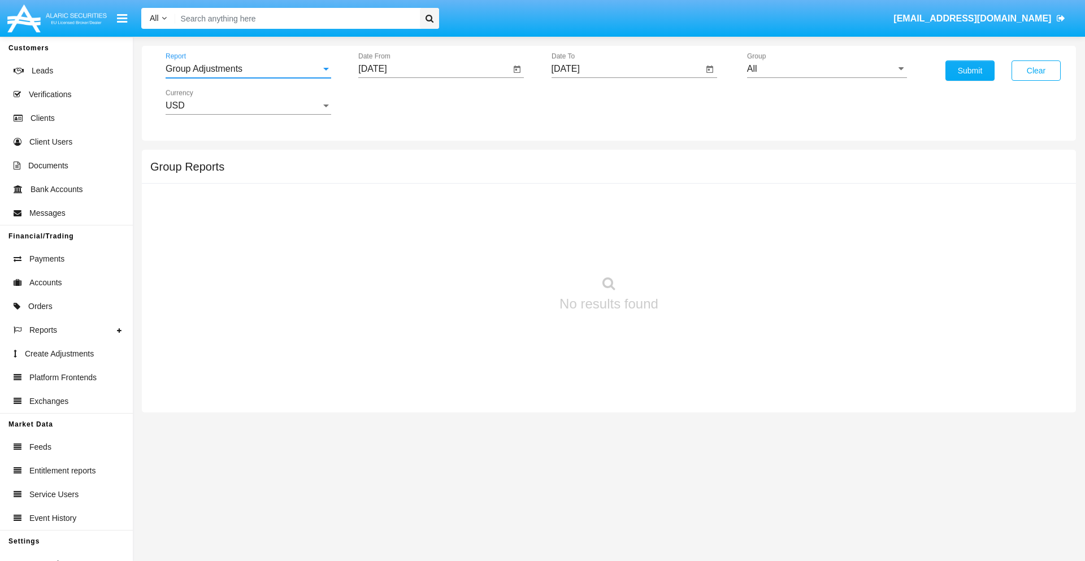
click at [827, 69] on input "All" at bounding box center [827, 69] width 160 height 10
click at [970, 71] on button "Submit" at bounding box center [969, 70] width 49 height 20
click at [248, 69] on span "Report" at bounding box center [243, 69] width 155 height 10
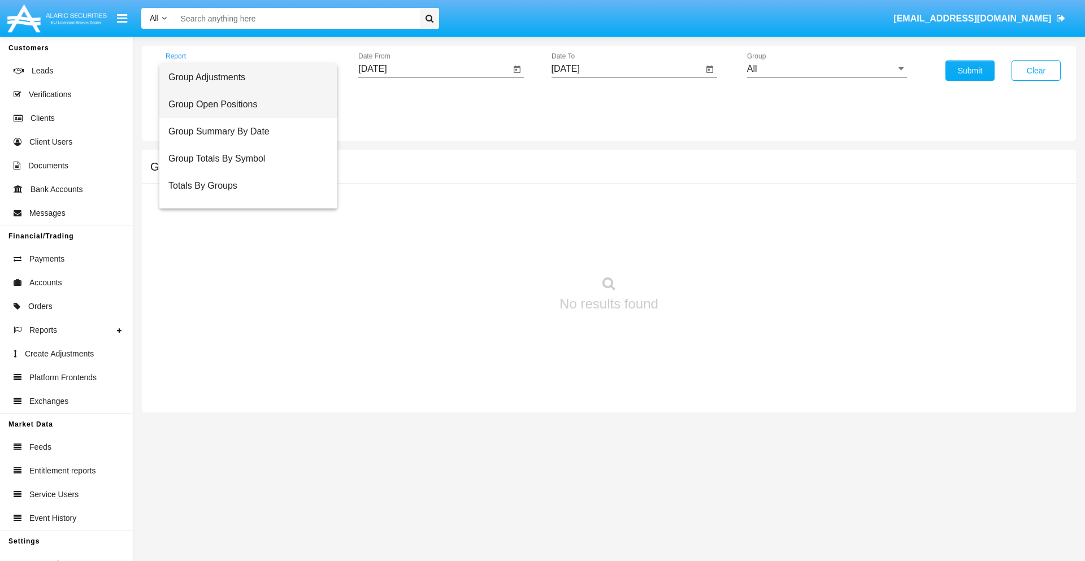
click at [244, 105] on span "Group Open Positions" at bounding box center [248, 104] width 160 height 27
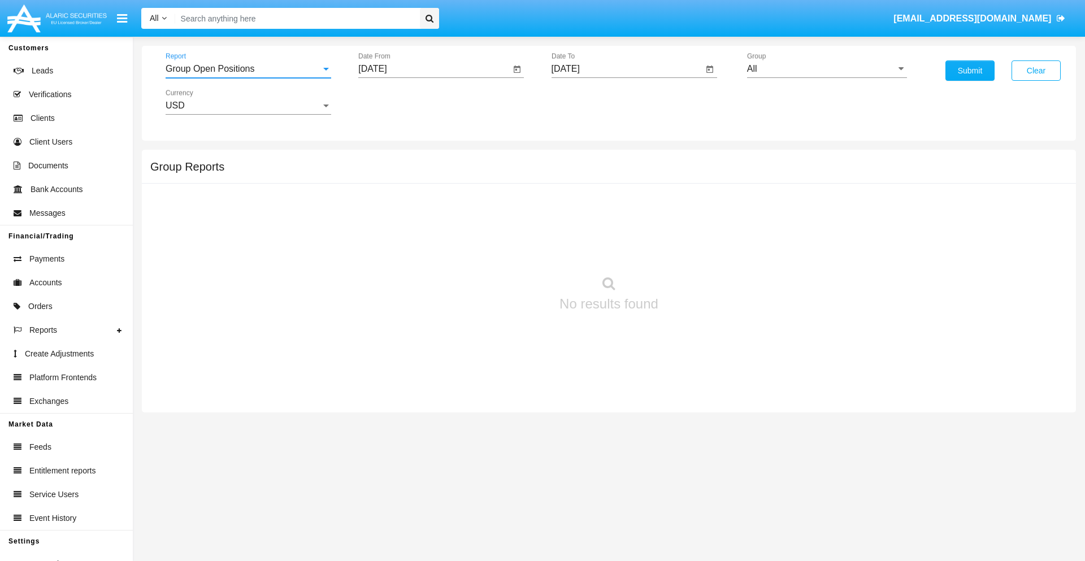
click at [827, 69] on input "All" at bounding box center [827, 69] width 160 height 10
click at [970, 71] on button "Submit" at bounding box center [969, 70] width 49 height 20
click at [248, 69] on span "Report" at bounding box center [243, 69] width 155 height 10
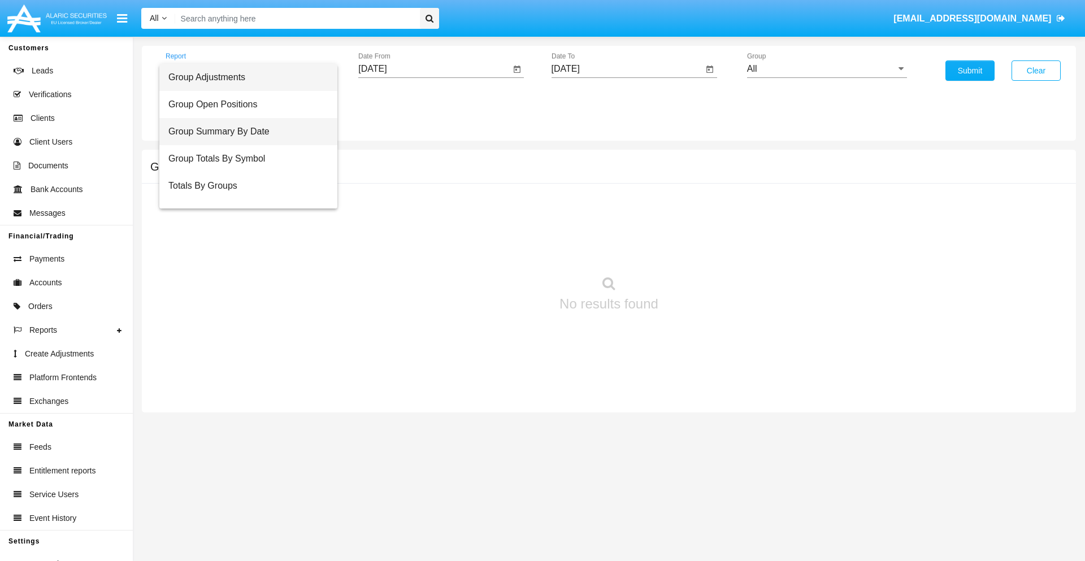
click at [244, 132] on span "Group Summary By Date" at bounding box center [248, 131] width 160 height 27
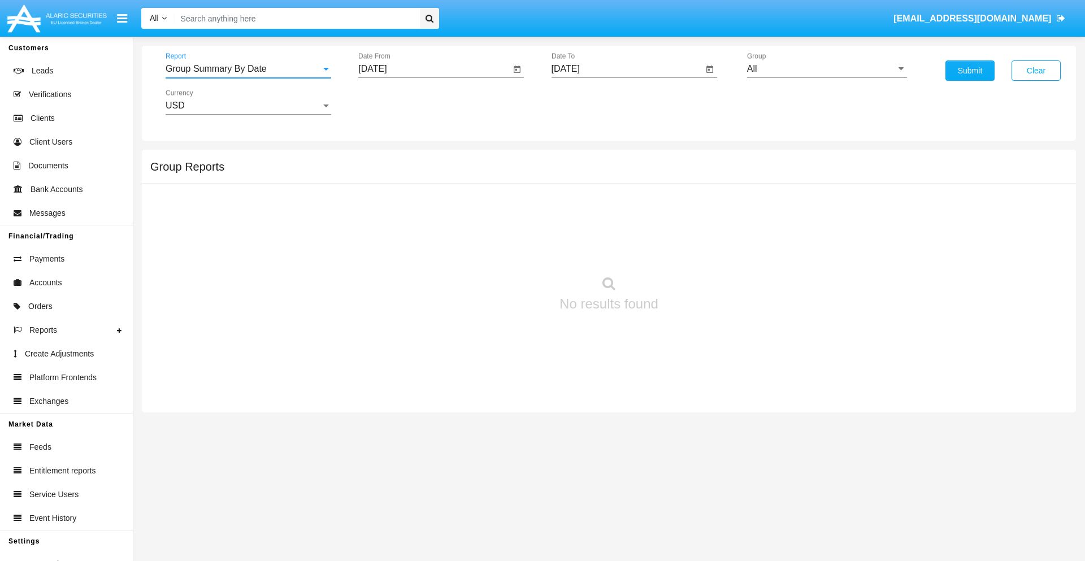
click at [827, 69] on input "All" at bounding box center [827, 69] width 160 height 10
click at [970, 71] on button "Submit" at bounding box center [969, 70] width 49 height 20
click at [248, 69] on span "Report" at bounding box center [243, 69] width 155 height 10
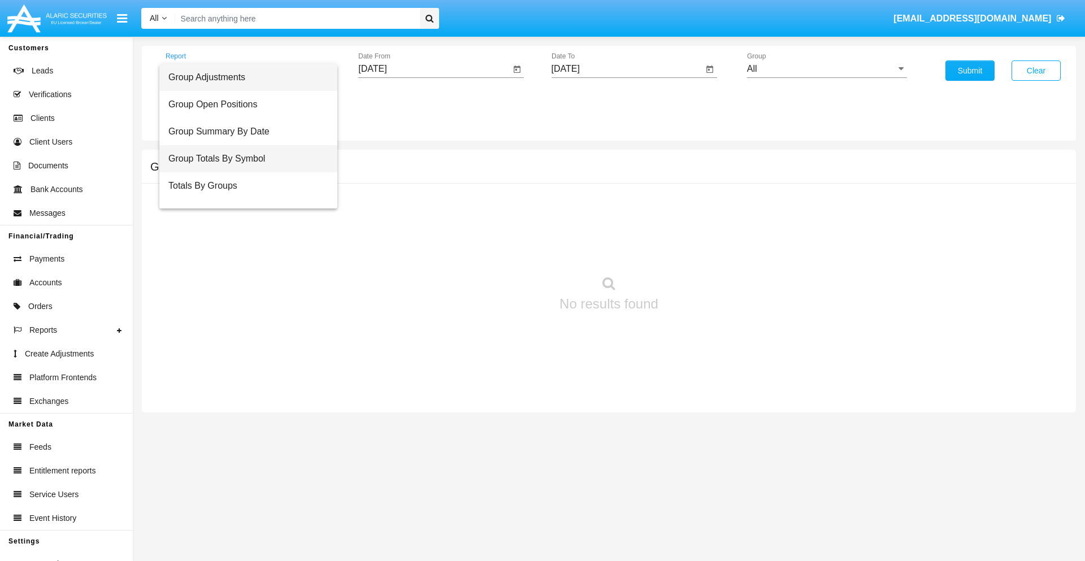
click at [244, 159] on span "Group Totals By Symbol" at bounding box center [248, 158] width 160 height 27
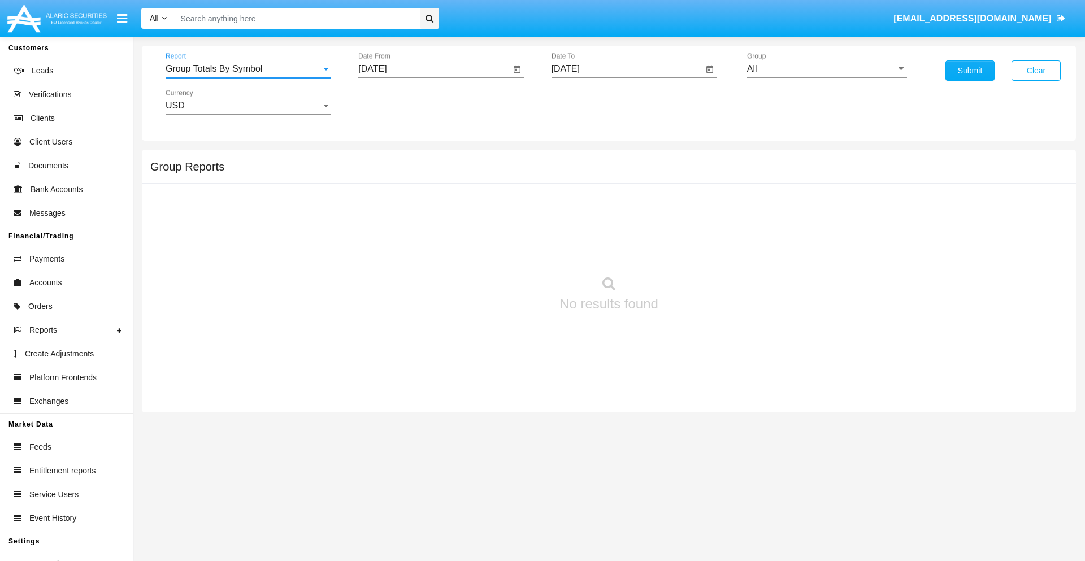
click at [827, 69] on input "All" at bounding box center [827, 69] width 160 height 10
click at [970, 71] on button "Submit" at bounding box center [969, 70] width 49 height 20
click at [248, 69] on span "Report" at bounding box center [243, 69] width 155 height 10
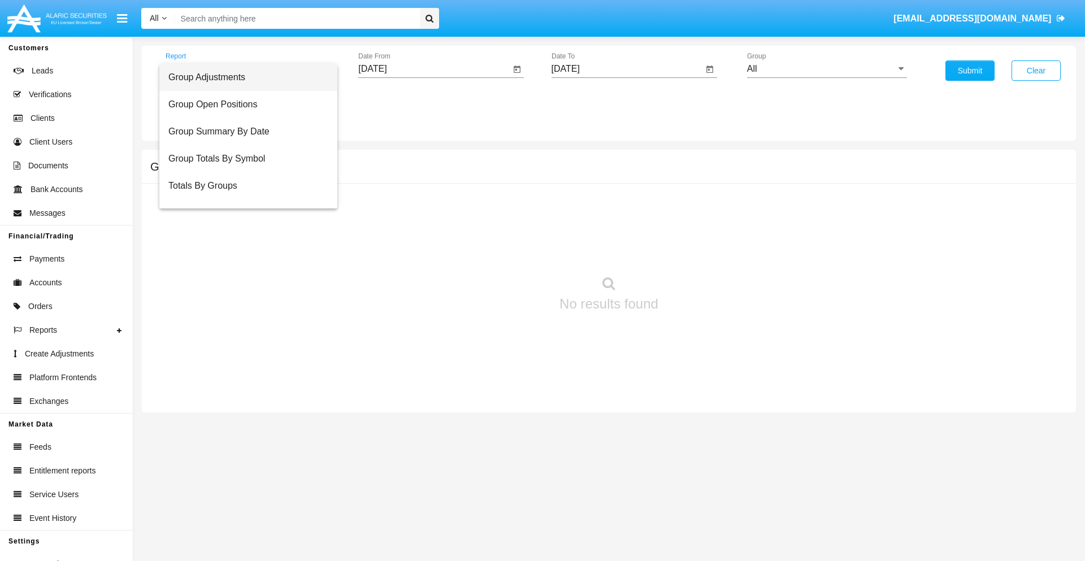
scroll to position [18, 0]
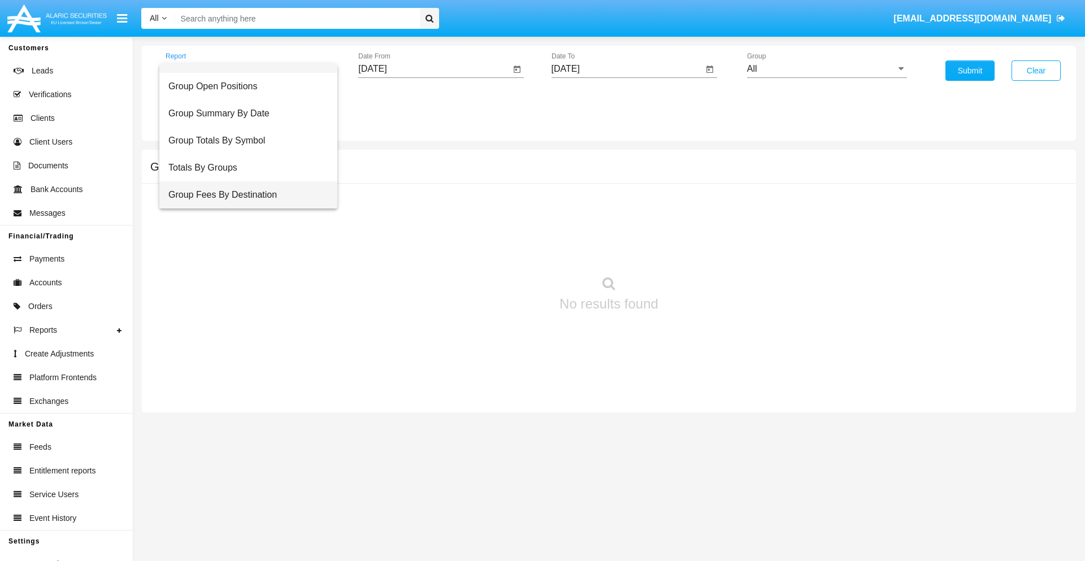
click at [244, 195] on span "Group Fees By Destination" at bounding box center [248, 194] width 160 height 27
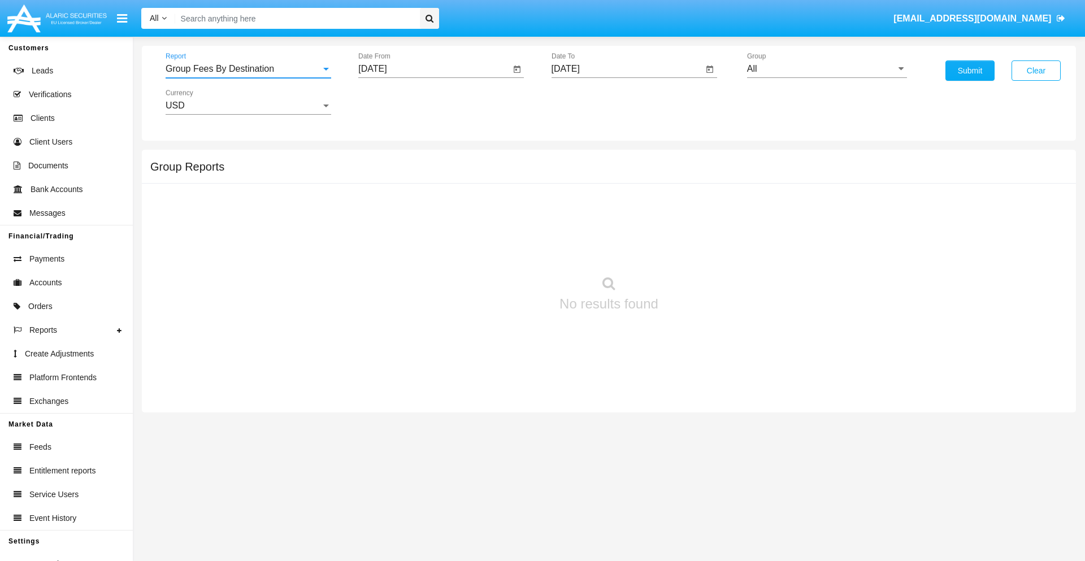
click at [827, 69] on input "All" at bounding box center [827, 69] width 160 height 10
click at [970, 71] on button "Submit" at bounding box center [969, 70] width 49 height 20
